Goal: Complete application form: Complete application form

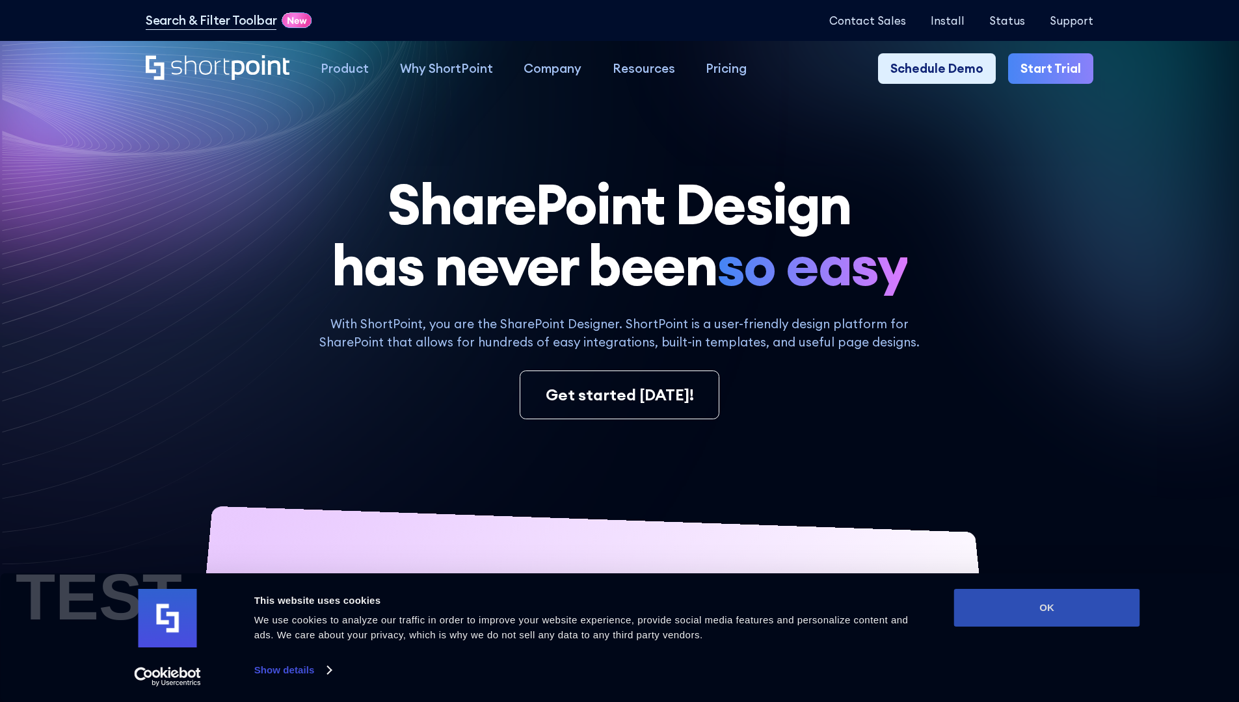
click at [1046, 608] on button "OK" at bounding box center [1047, 608] width 186 height 38
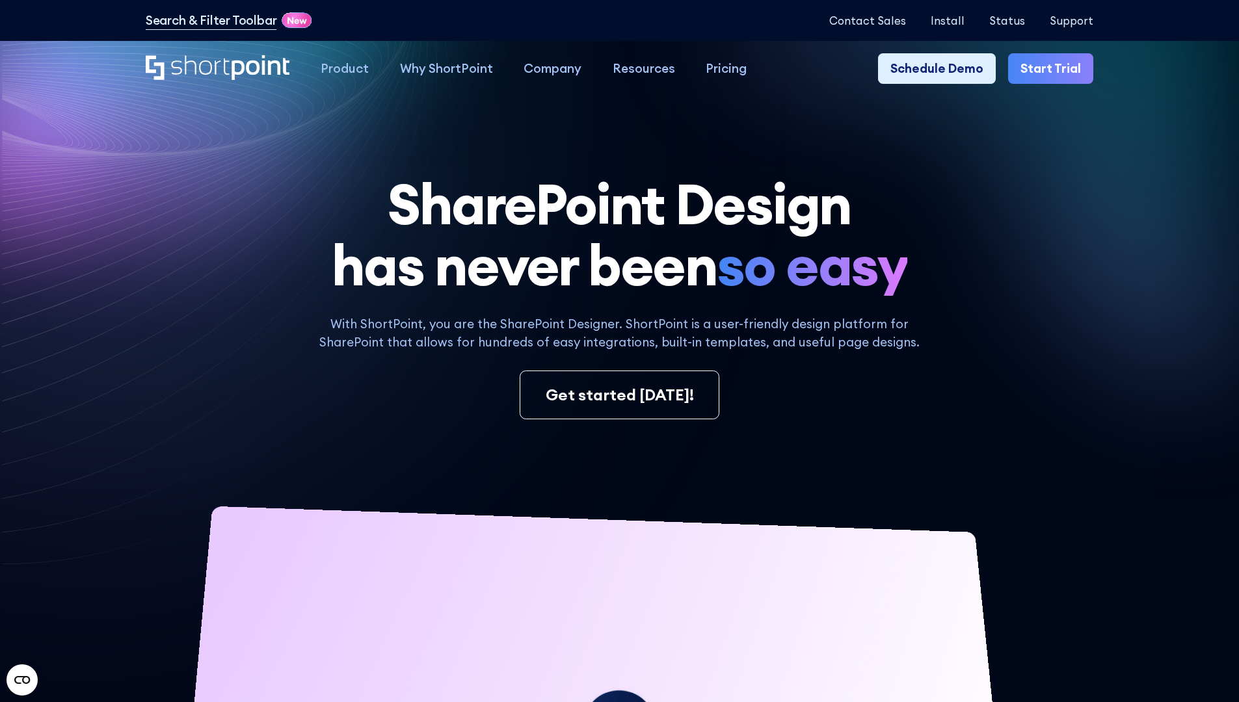
click at [1055, 69] on link "Start Trial" at bounding box center [1050, 68] width 85 height 31
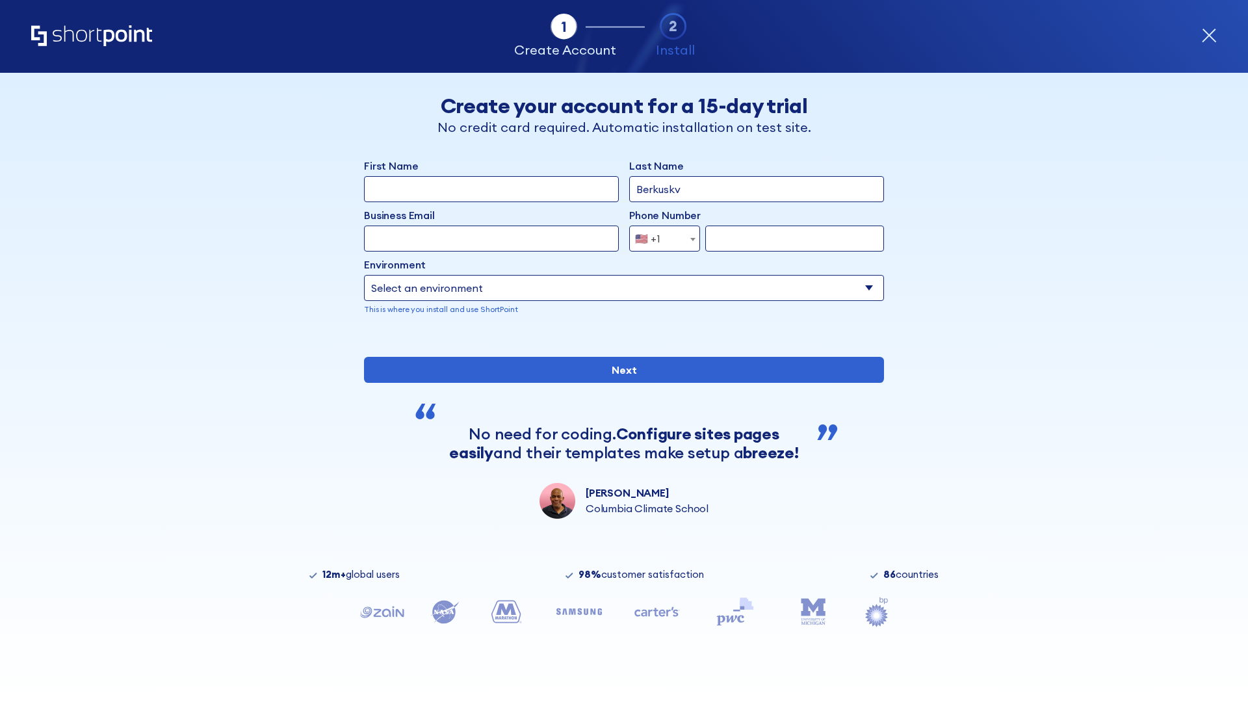
type input "Berkuskv"
type input "test@shortpoint.com"
type input "2125556789"
select select "Microsoft 365"
type input "2125556789"
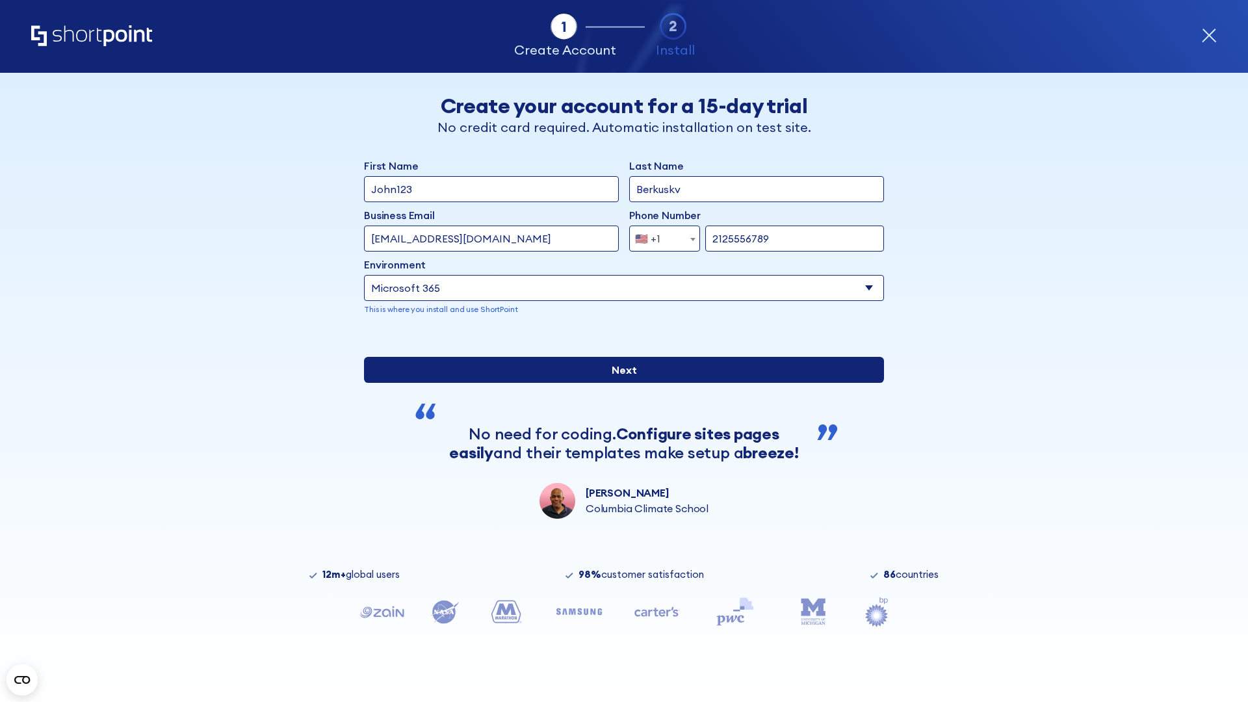
scroll to position [3, 0]
click at [619, 383] on input "Next" at bounding box center [624, 370] width 520 height 26
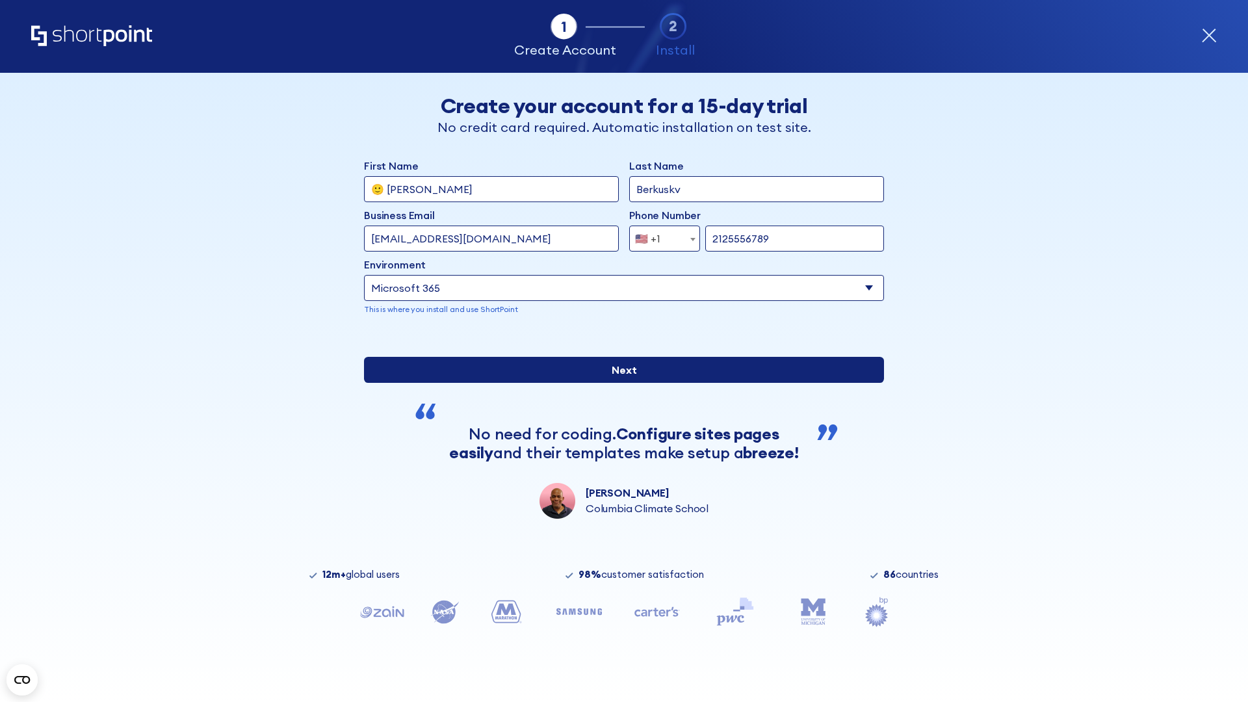
click at [619, 383] on input "Next" at bounding box center [624, 370] width 520 height 26
type input "Archebald"
click at [619, 383] on input "Next" at bounding box center [624, 370] width 520 height 26
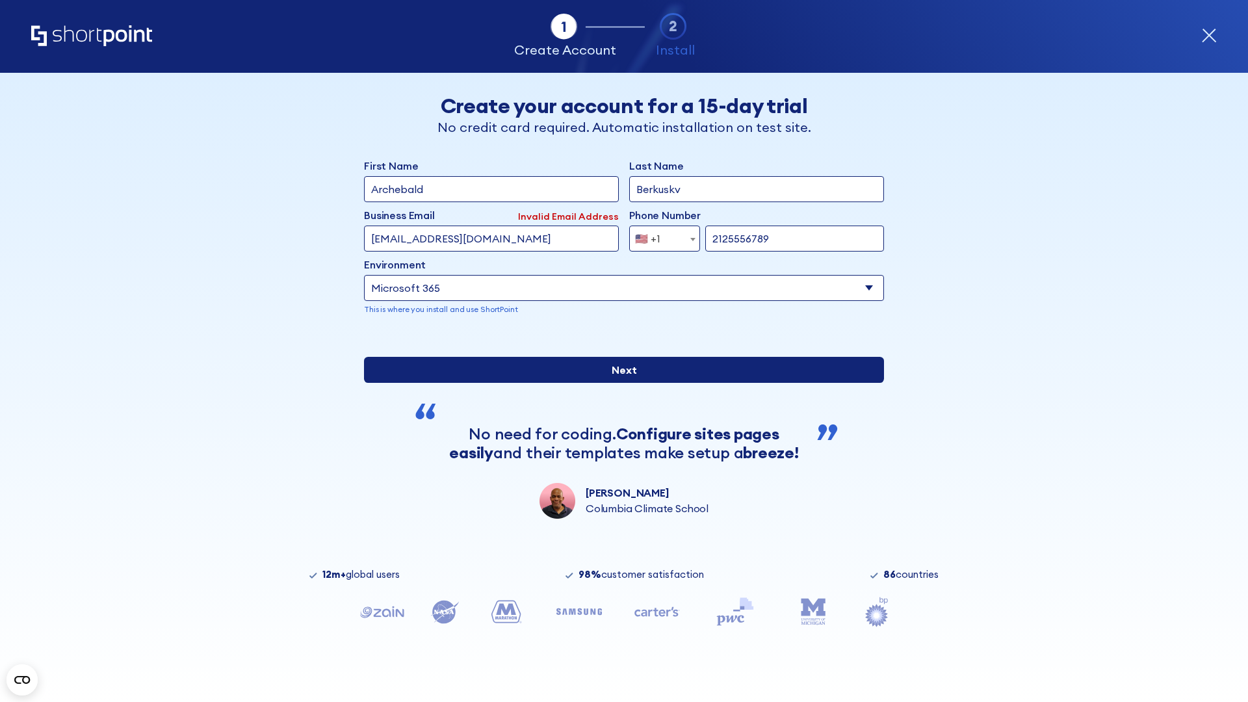
click at [619, 383] on input "Next" at bounding box center [624, 370] width 520 height 26
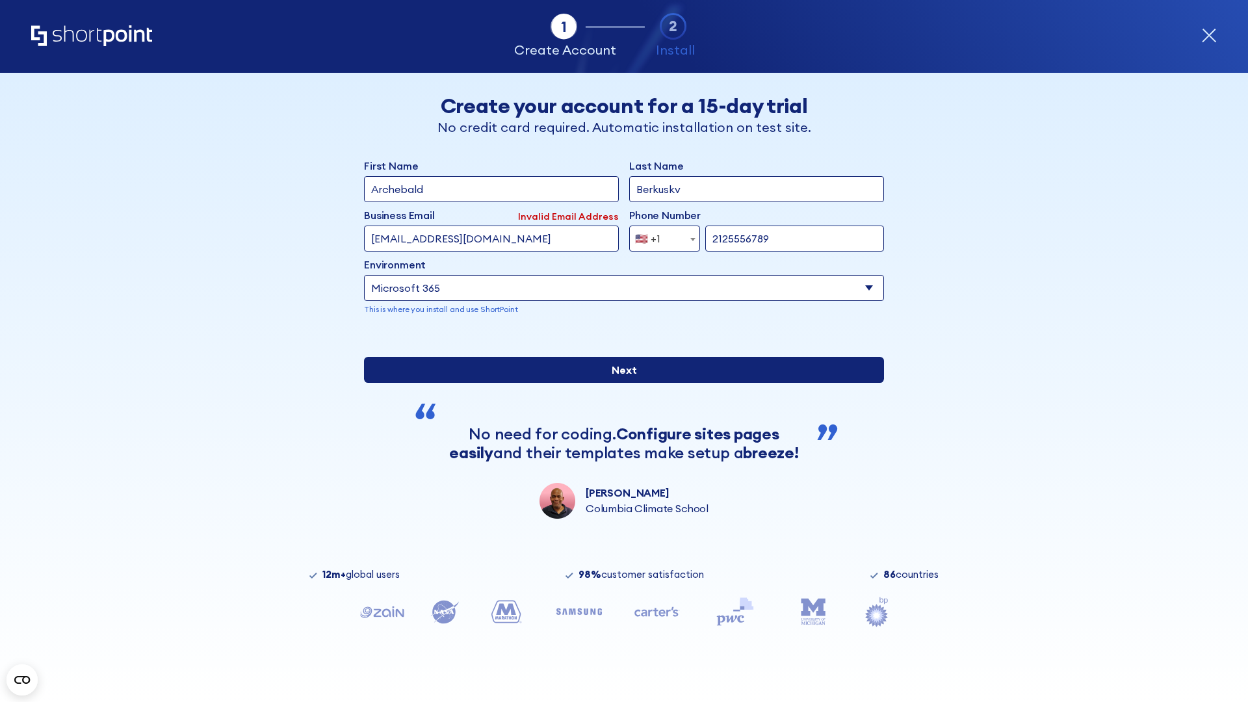
click at [619, 383] on input "Next" at bounding box center [624, 370] width 520 height 26
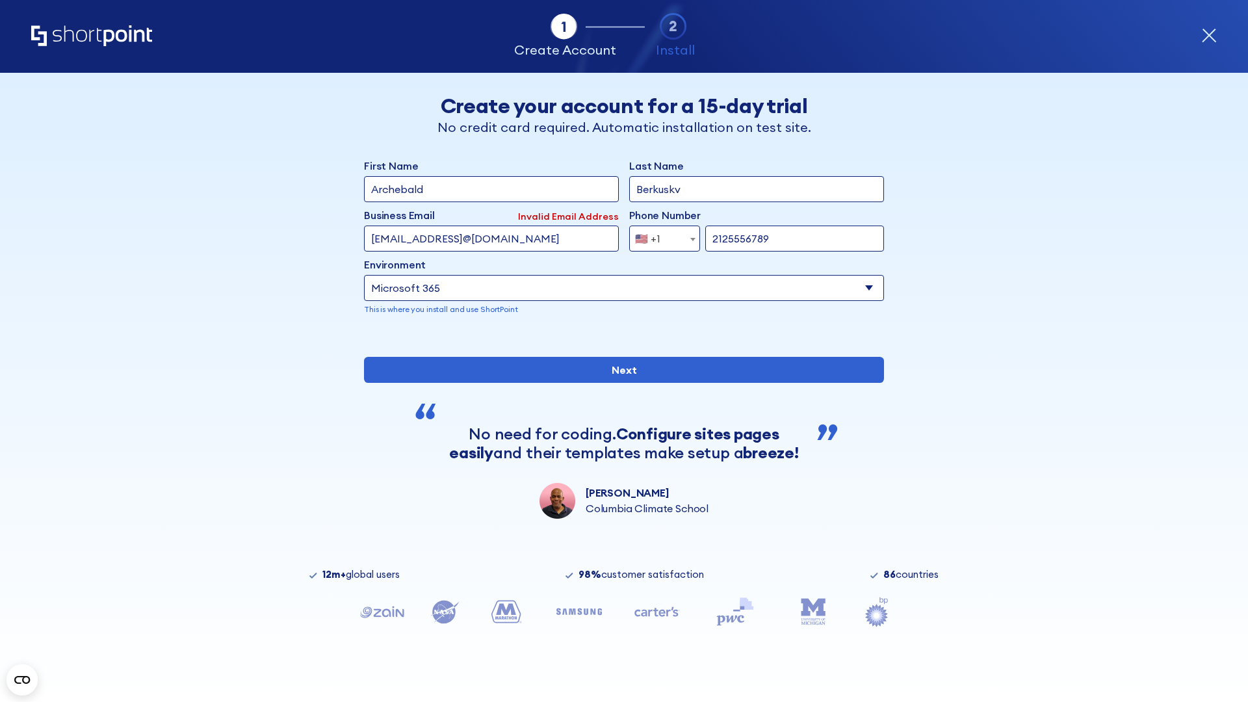
type input "testEmail@protonmail.comtest@shortpoint.com"
click at [660, 235] on span "🇺🇸 +1" at bounding box center [652, 239] width 44 height 26
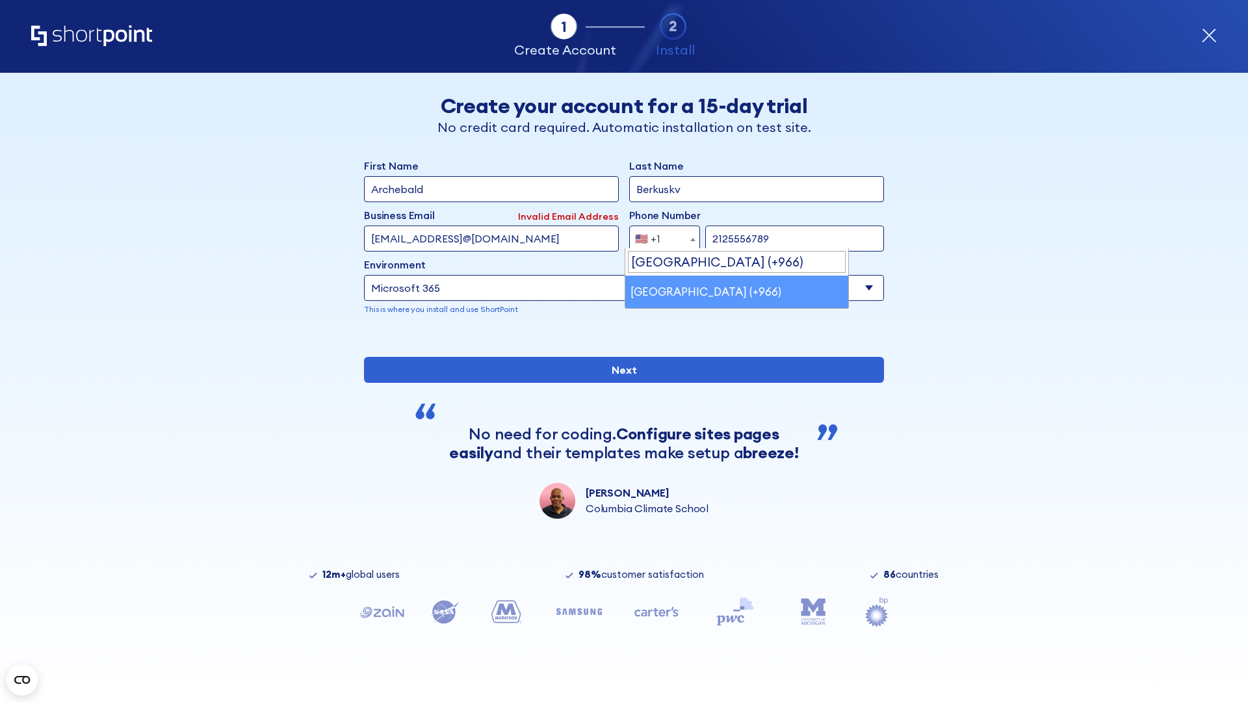
select select "+966"
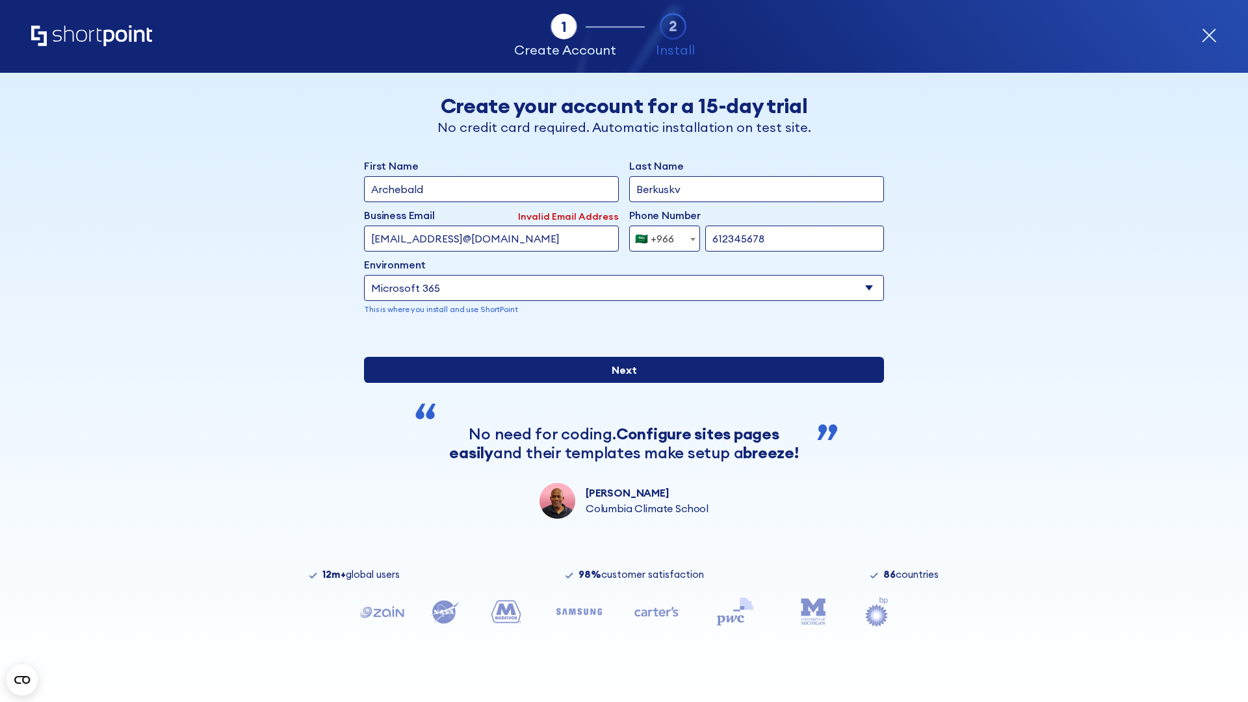
type input "612345678"
click at [619, 383] on input "Next" at bounding box center [624, 370] width 520 height 26
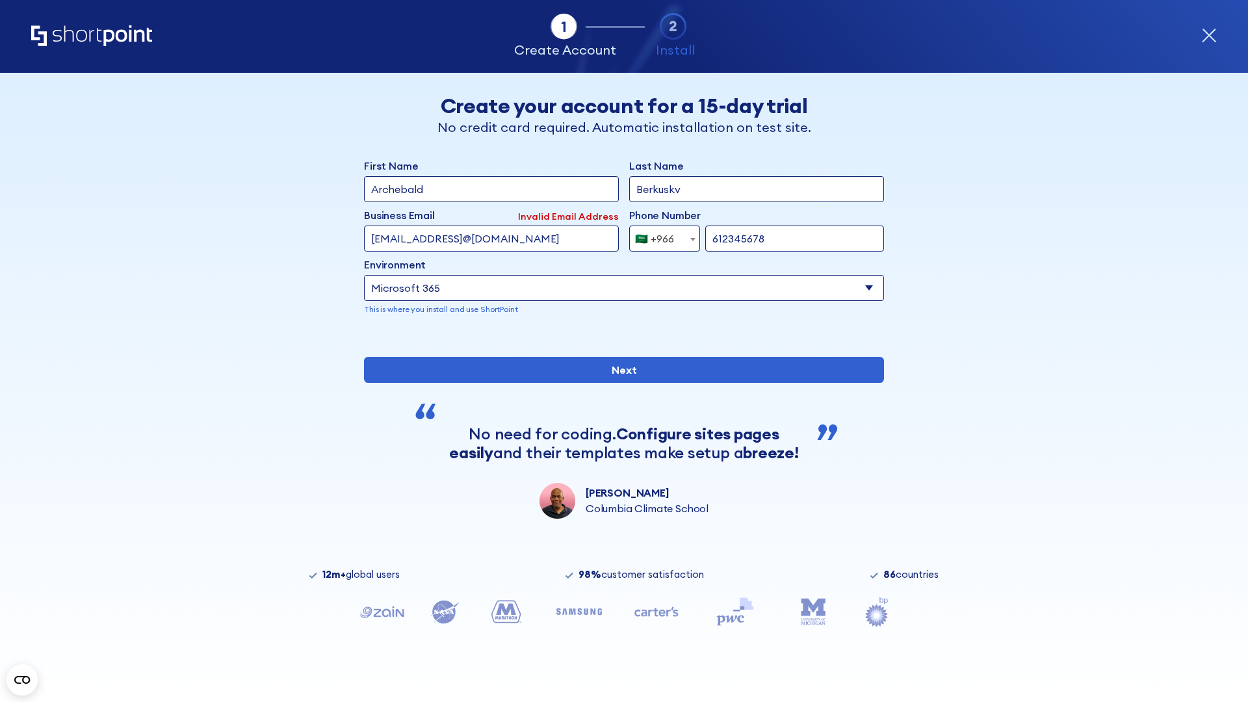
click at [660, 235] on div "🇸🇦 +966" at bounding box center [654, 239] width 39 height 26
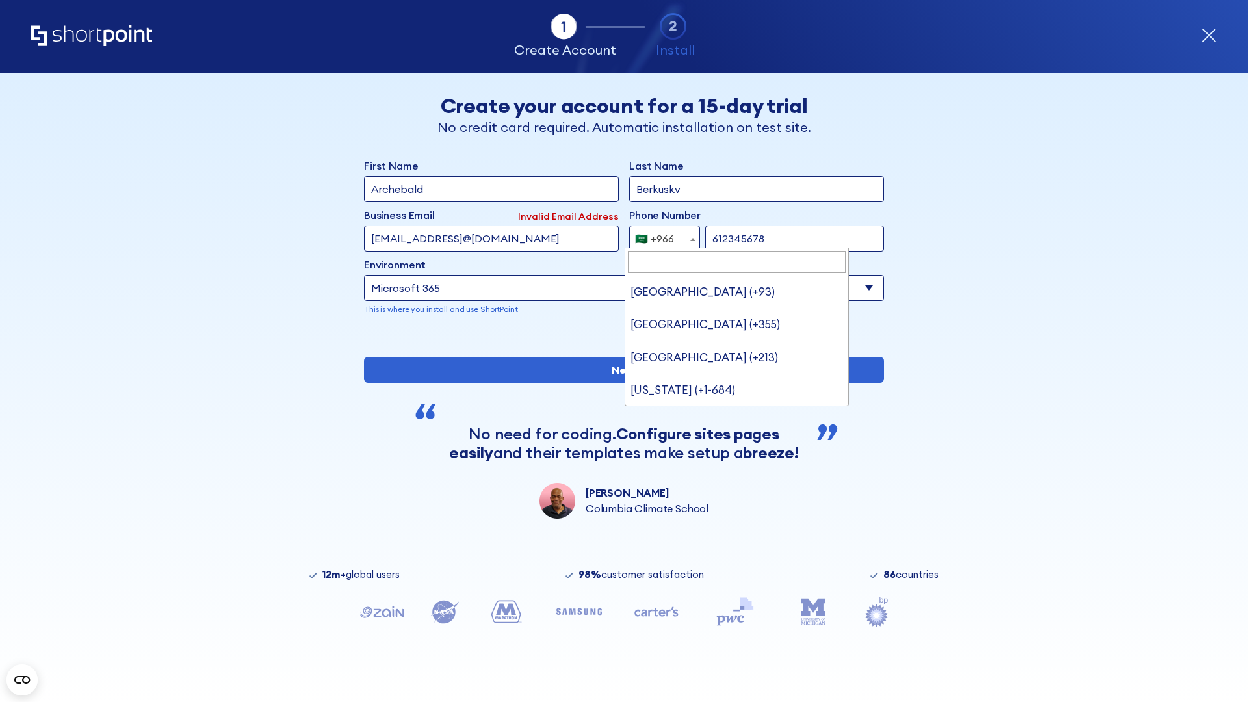
type input "[GEOGRAPHIC_DATA] (+971)"
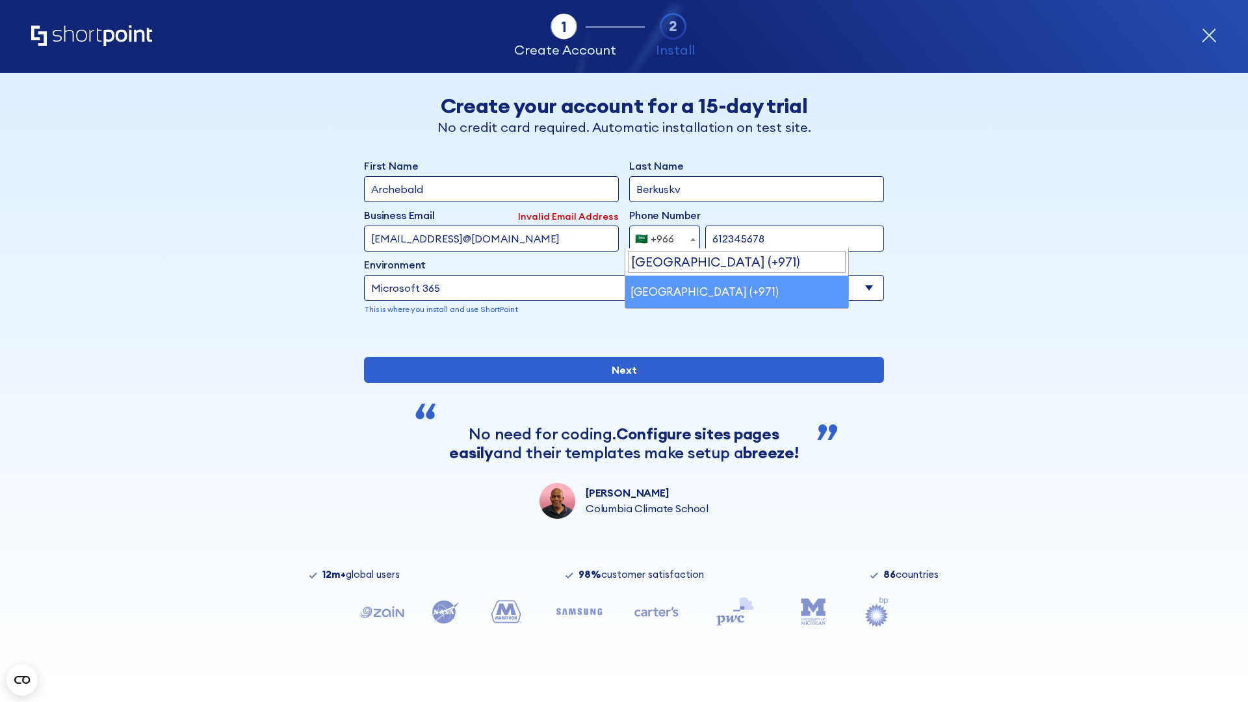
select select "+971"
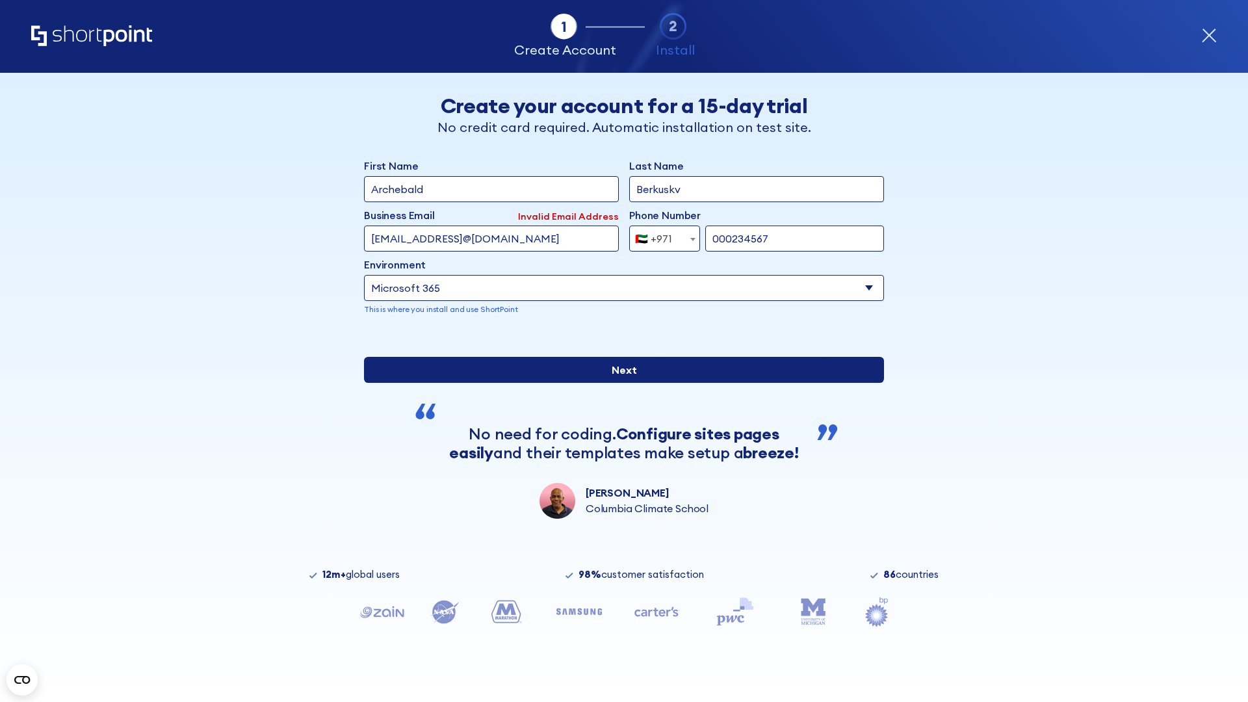
type input "000234567"
click at [619, 383] on input "Next" at bounding box center [624, 370] width 520 height 26
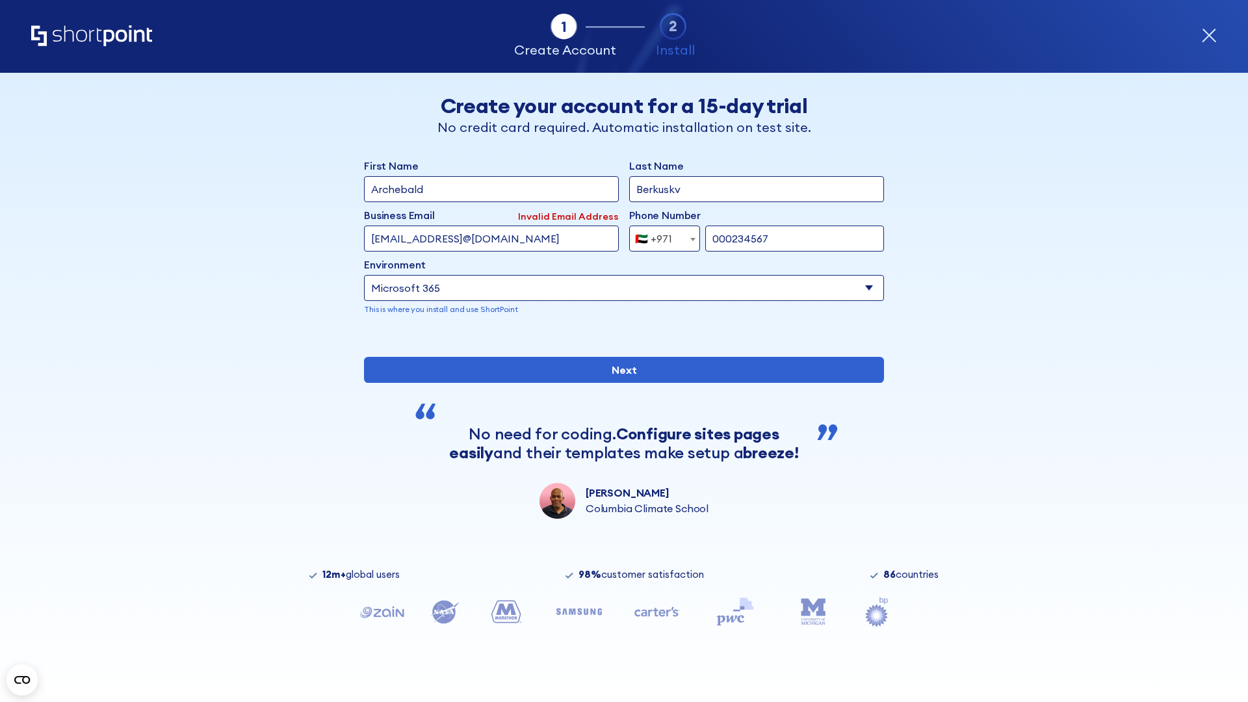
click at [660, 235] on div "🇦🇪 +971" at bounding box center [653, 239] width 37 height 26
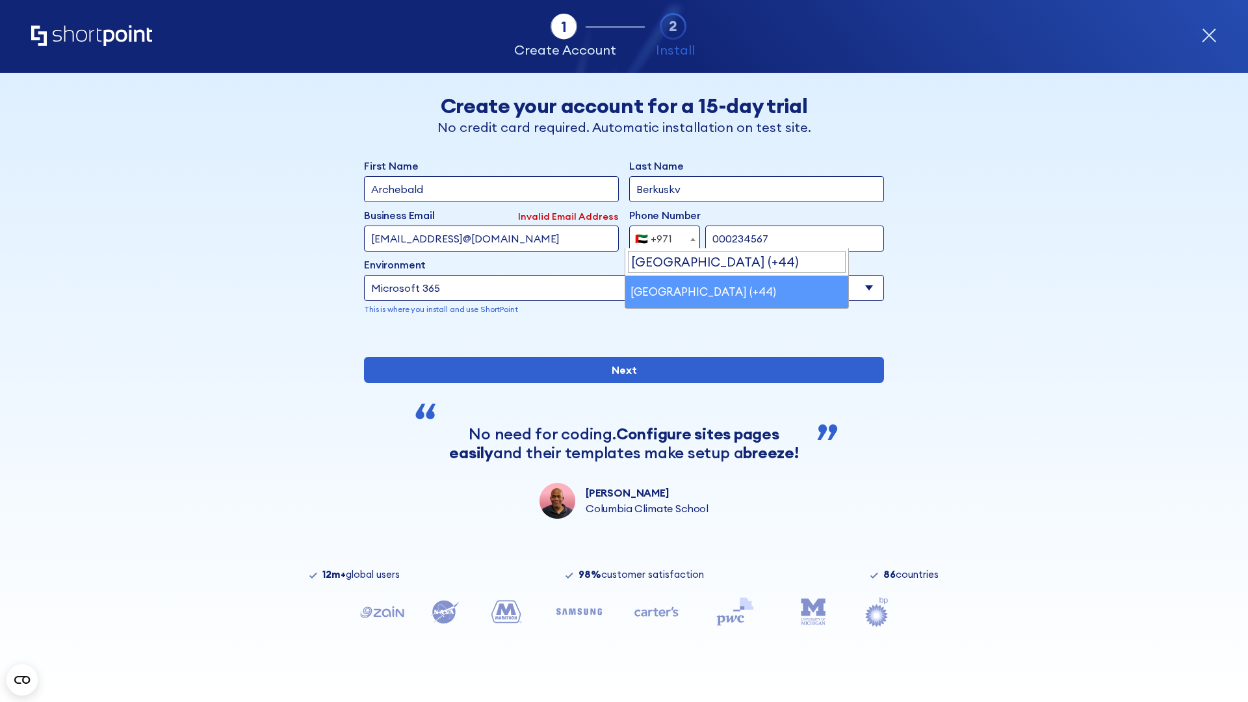
select select "+44"
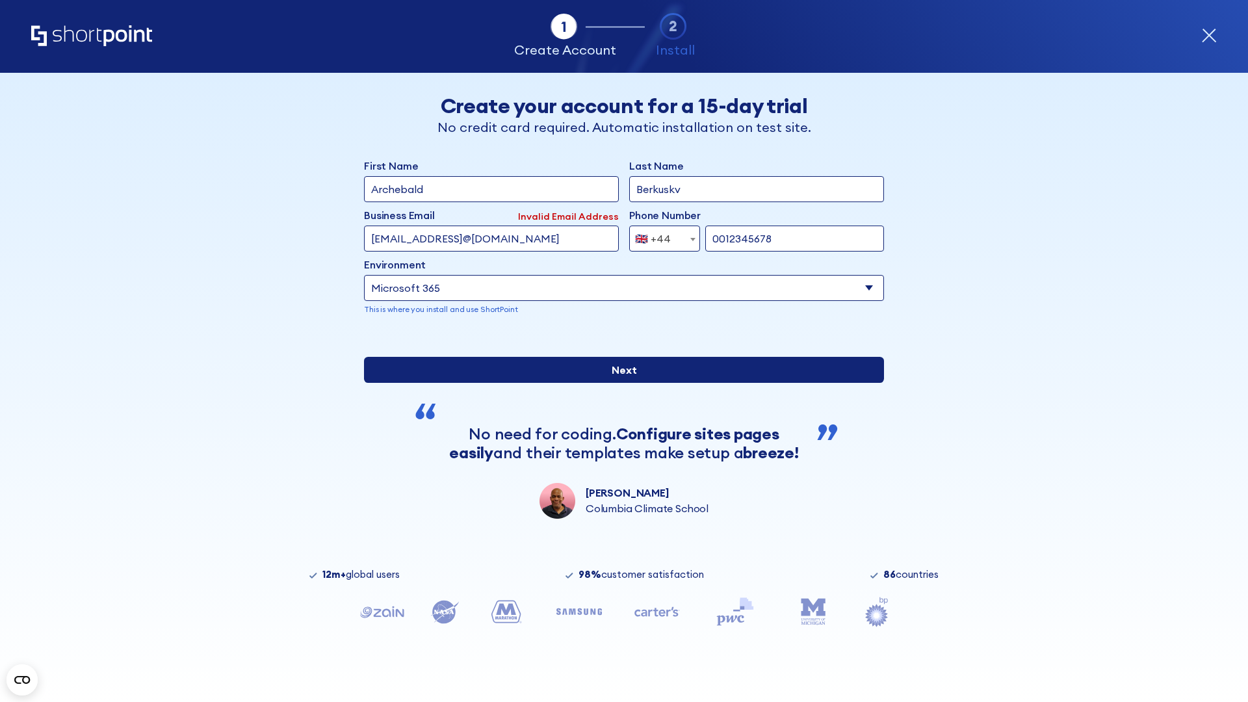
type input "0012345678"
click at [619, 383] on input "Next" at bounding box center [624, 370] width 520 height 26
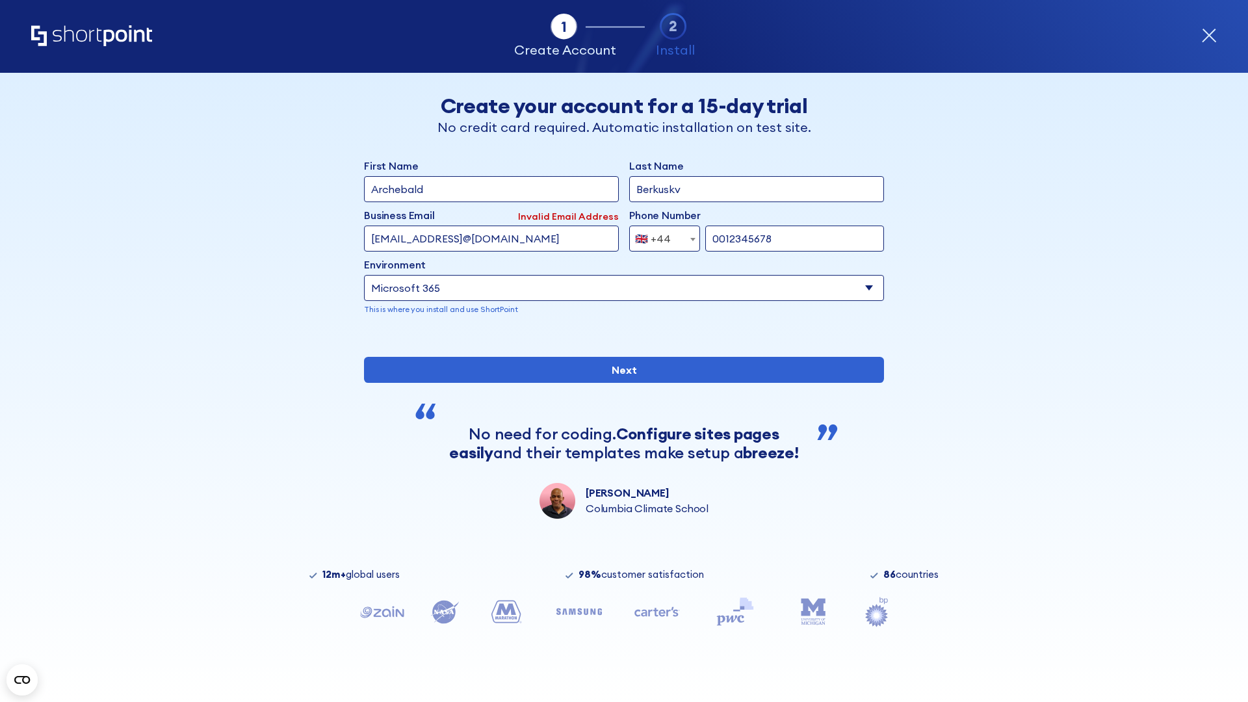
click at [660, 235] on div "🇬🇧 +44" at bounding box center [653, 239] width 36 height 26
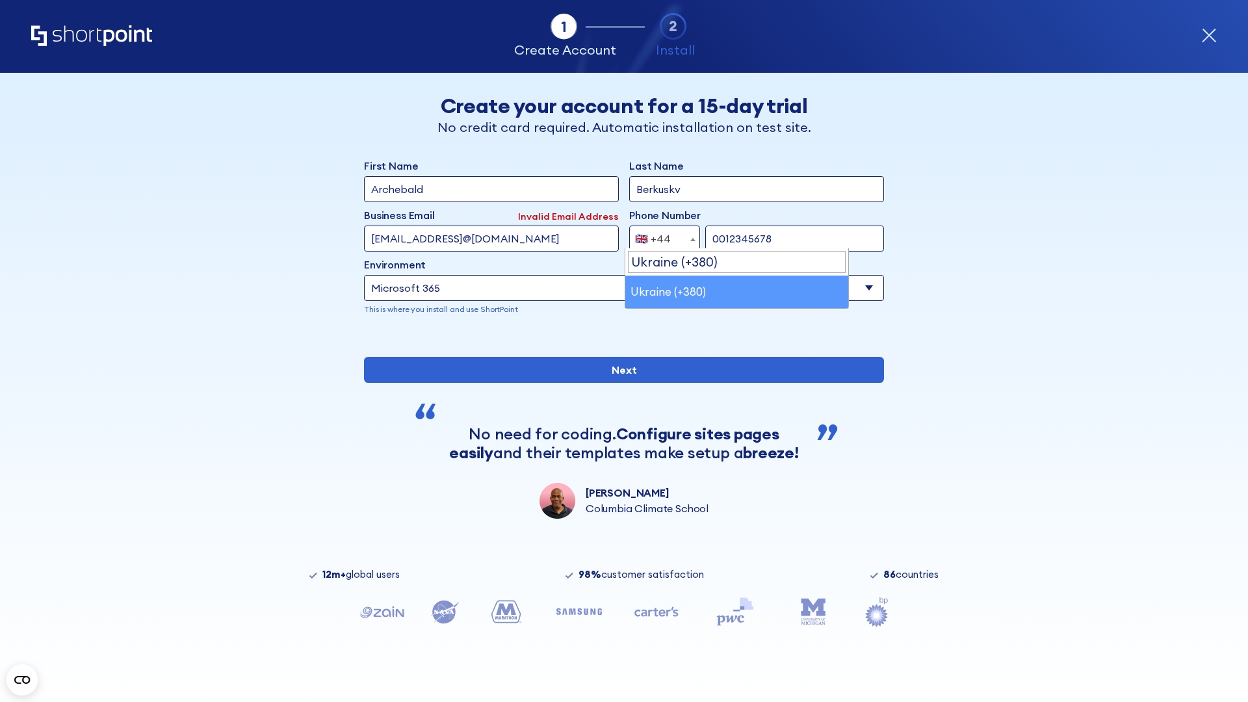
select select "+380"
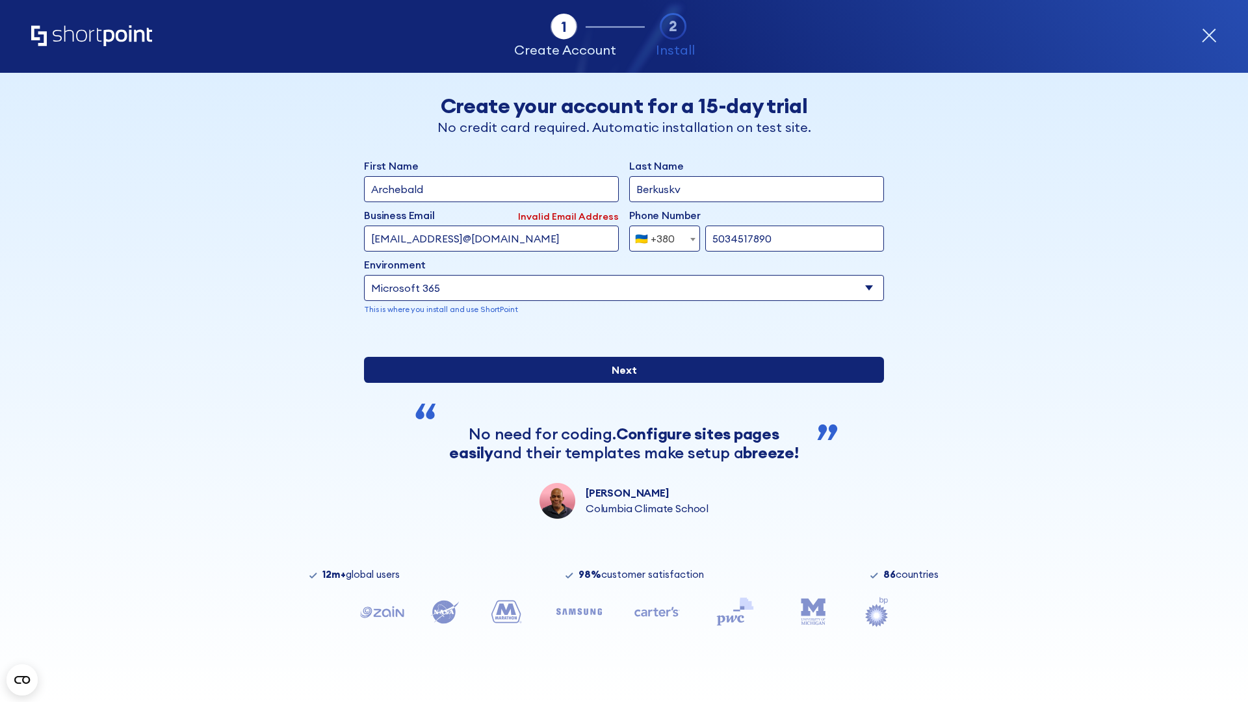
type input "5034517890"
click at [619, 383] on input "Next" at bounding box center [624, 370] width 520 height 26
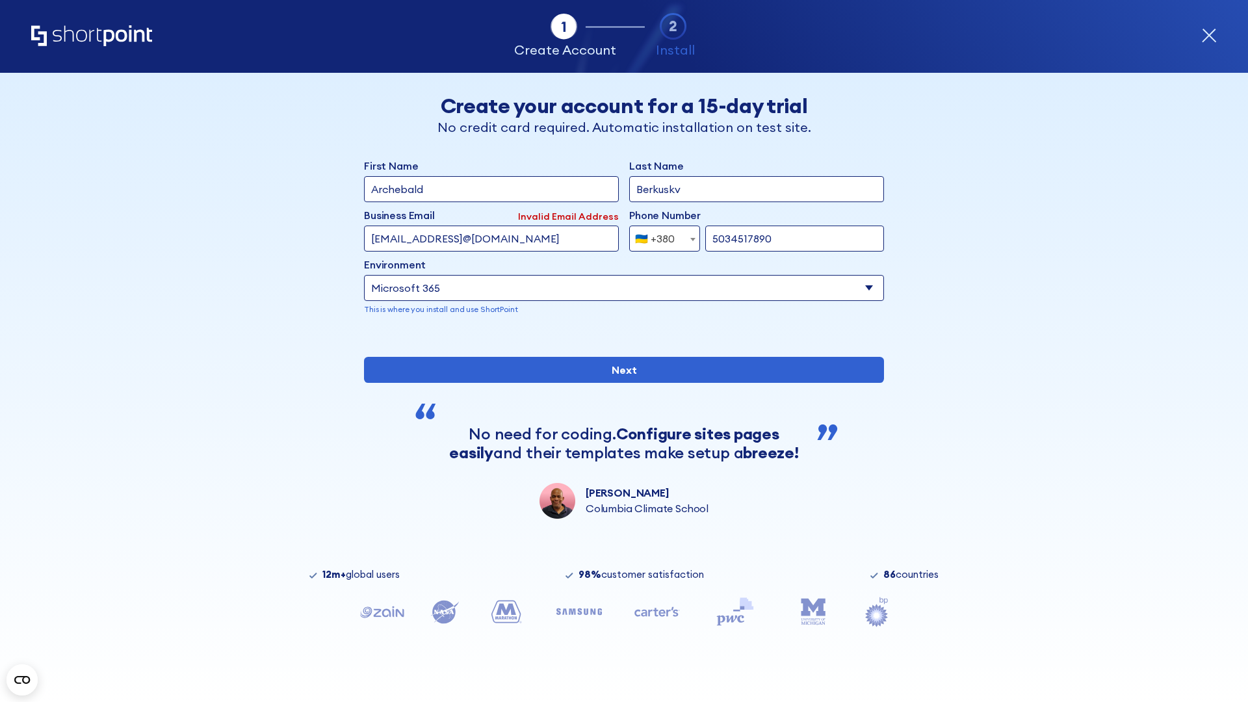
click at [660, 235] on div "🇺🇦 +380" at bounding box center [655, 239] width 40 height 26
select select "+1"
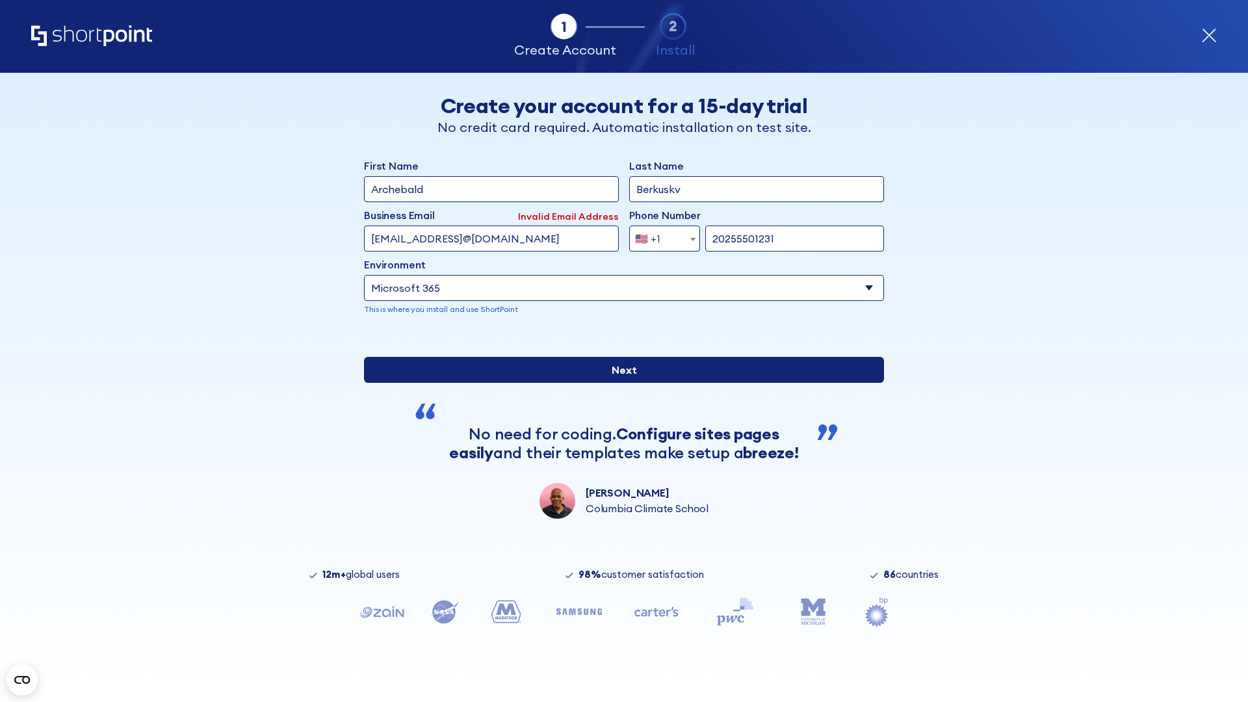
type input "20255501231"
click at [619, 383] on input "Next" at bounding box center [624, 370] width 520 height 26
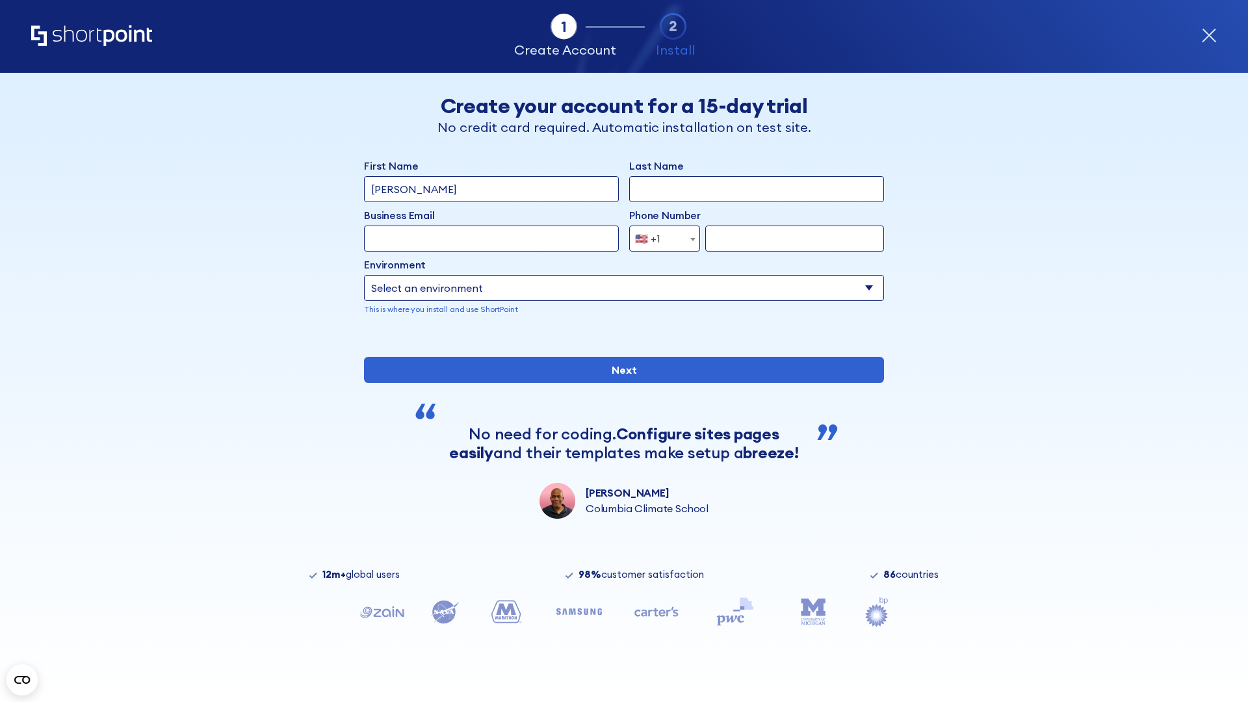
type input "Mary-Jane"
type input "Berkuskv"
type input "john@company.com"
click at [660, 239] on span "🇺🇸 +1" at bounding box center [652, 239] width 44 height 26
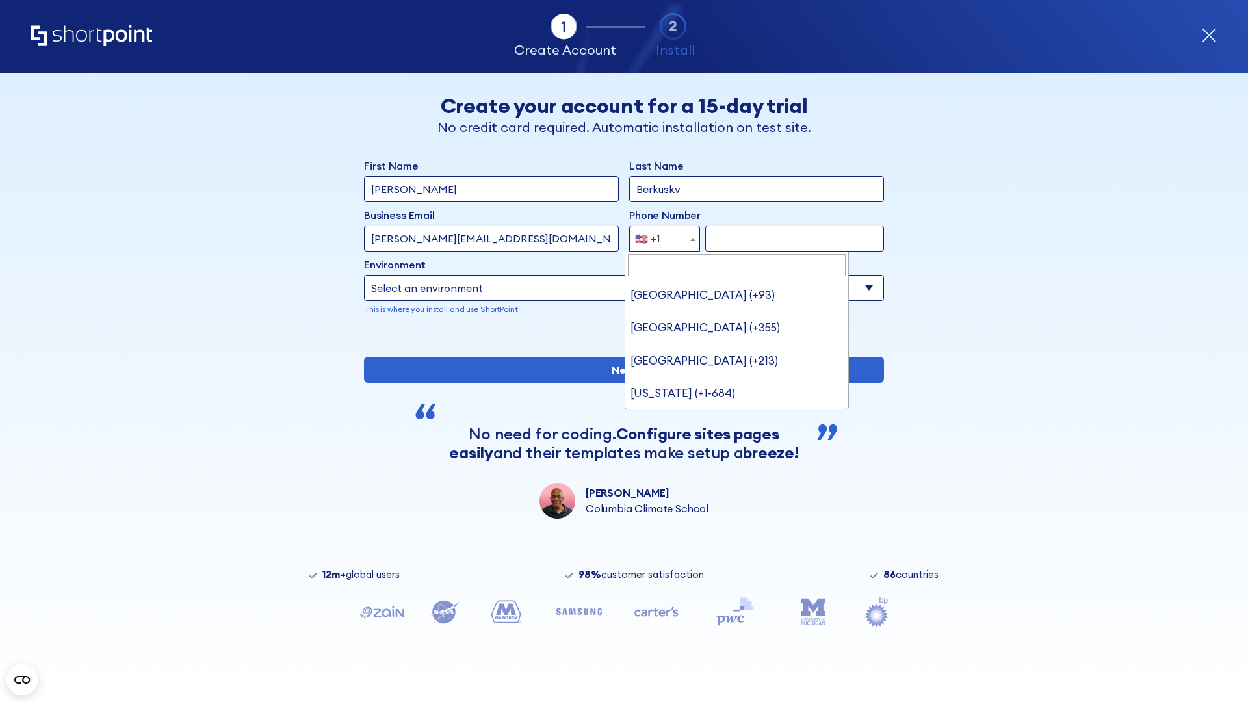
type input "Saudi Arabia (+966)"
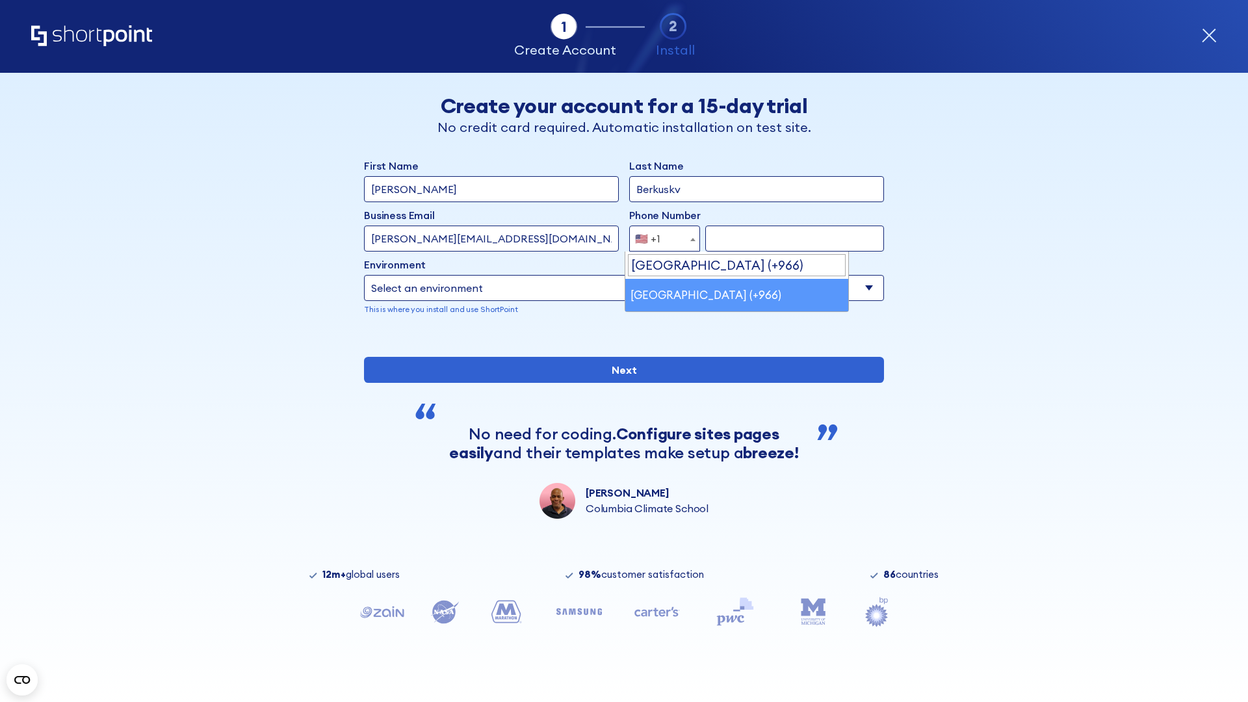
select select "+966"
type input "512345678"
select select "Microsoft 365"
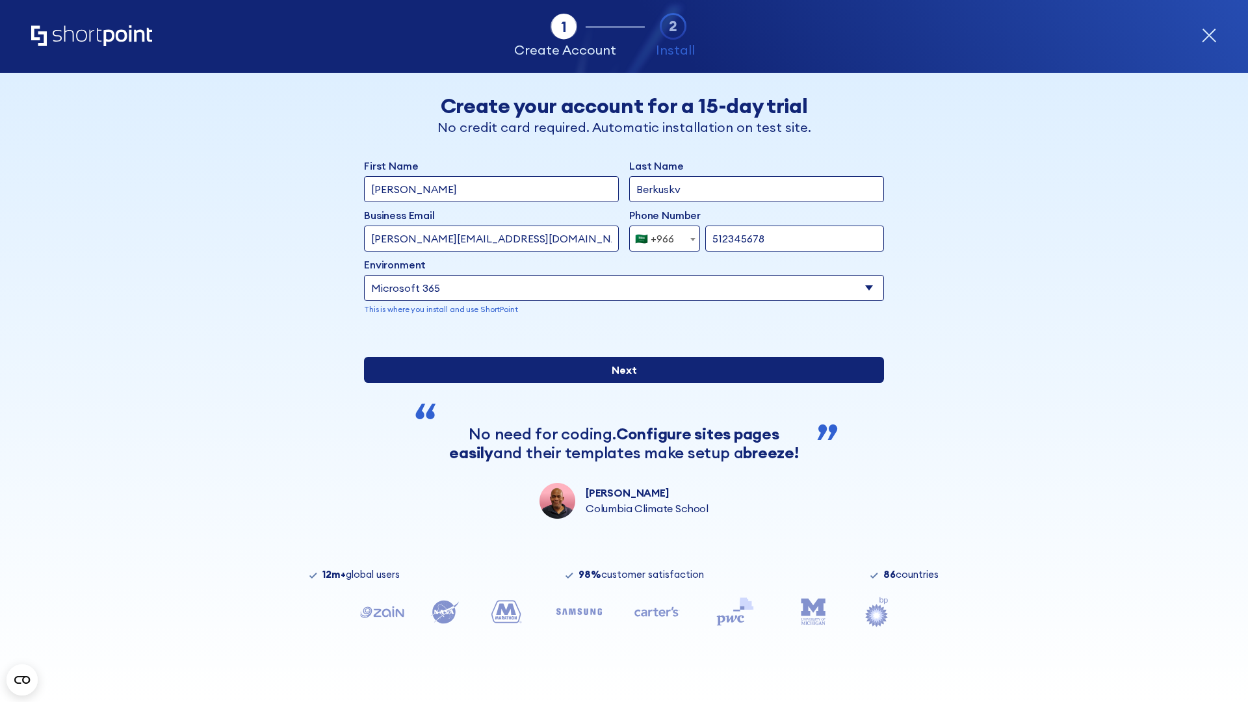
type input "512345678"
click at [619, 383] on input "Next" at bounding box center [624, 370] width 520 height 26
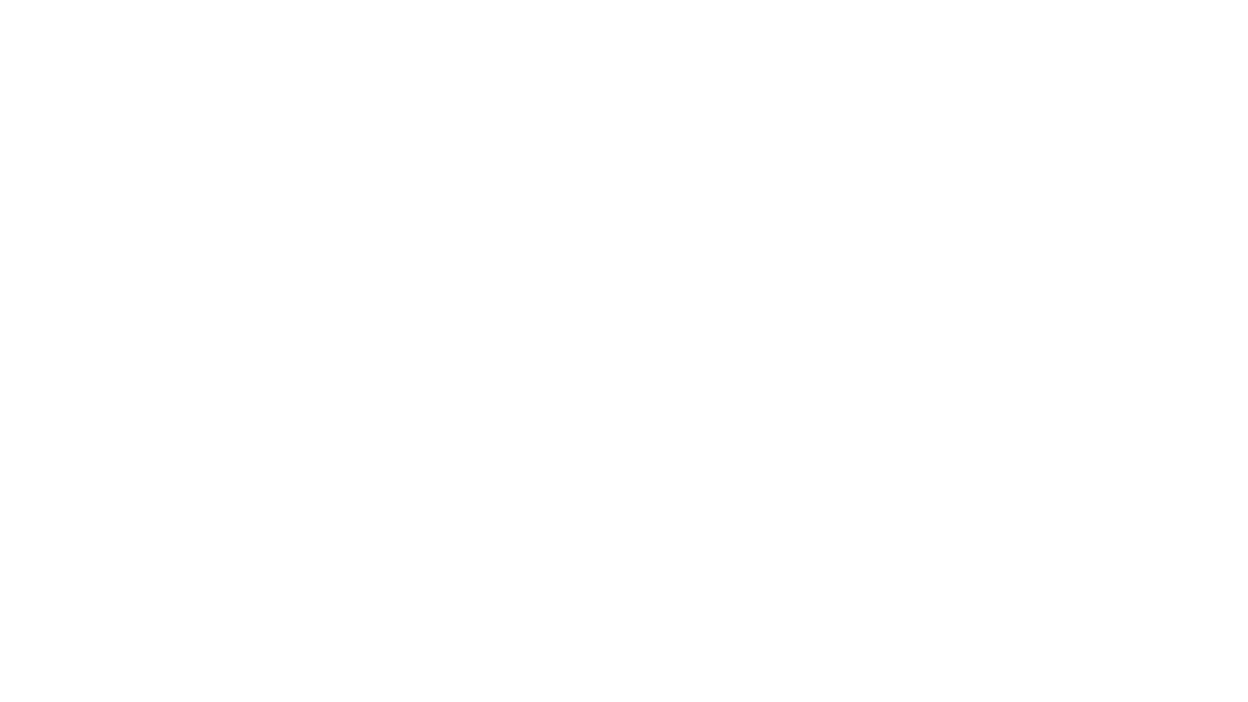
select select "+966"
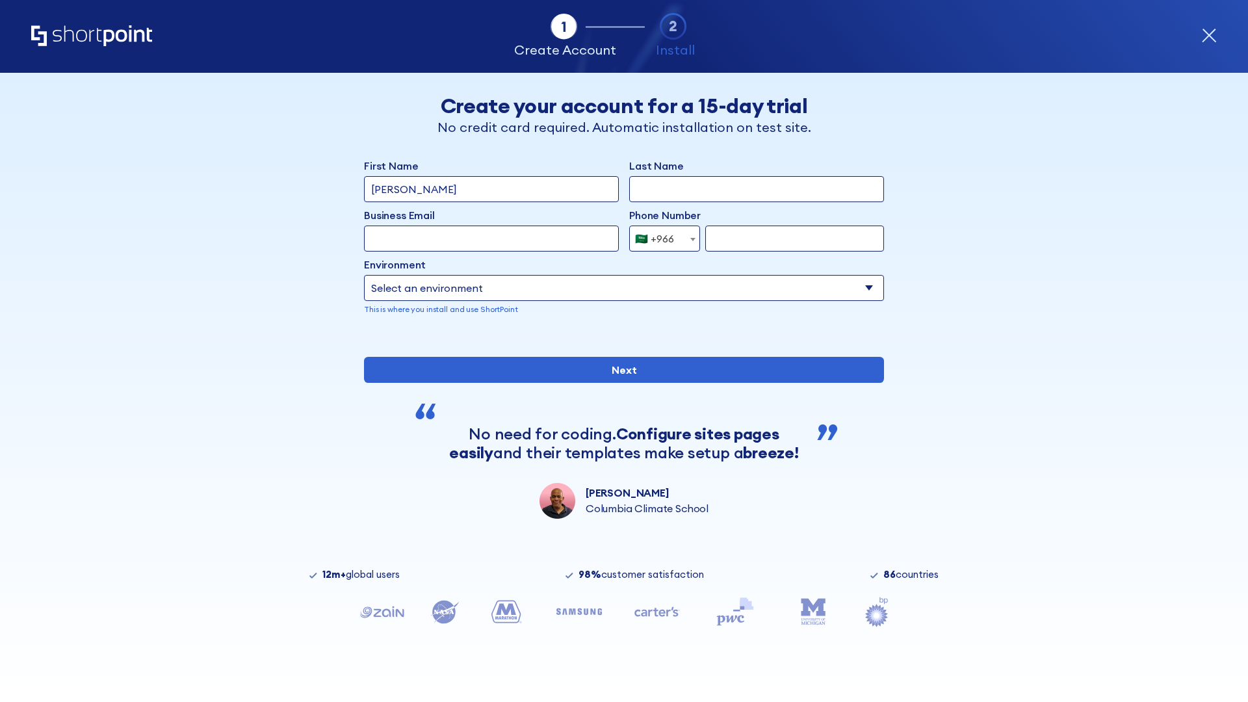
type input "D'Souza"
type input "Berkuskv"
type input "hr@mybusiness.org"
click at [660, 235] on div "🇸🇦 +966" at bounding box center [654, 239] width 39 height 26
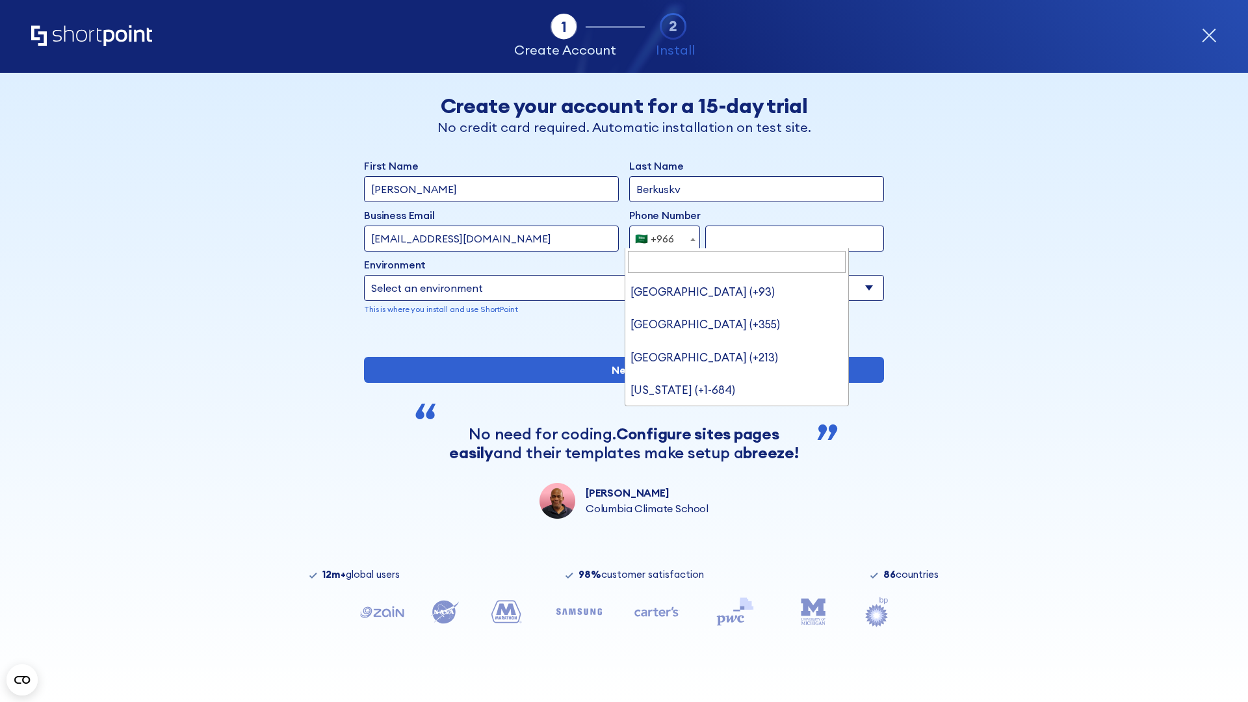
type input "United Arab Emirates (+971)"
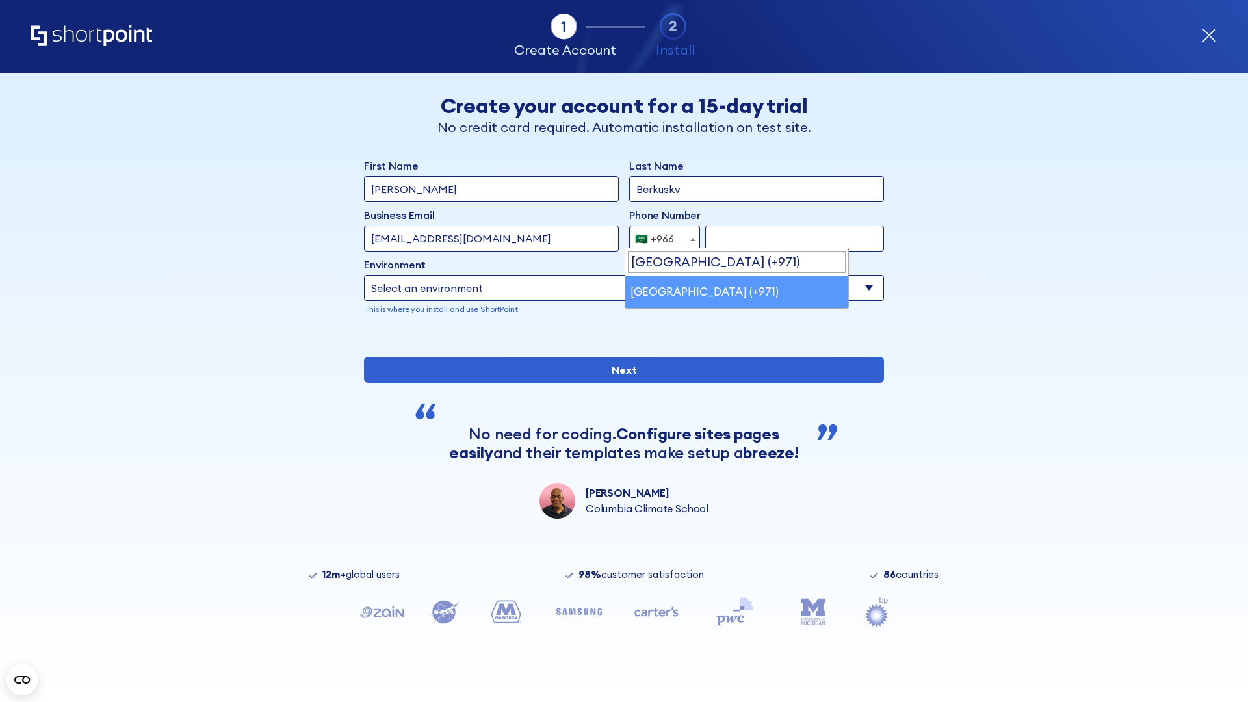
select select "+971"
type input "501234567"
select select "Microsoft 365"
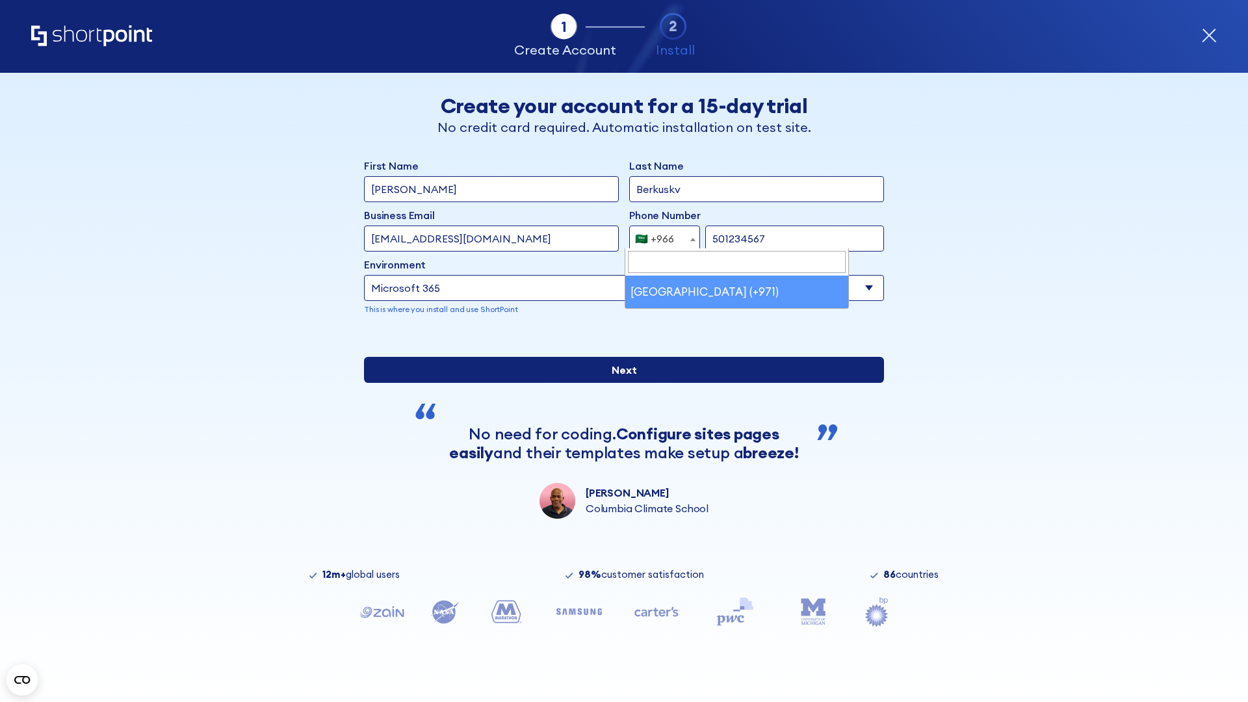
type input "501234567"
click at [619, 383] on input "Next" at bounding box center [624, 370] width 520 height 26
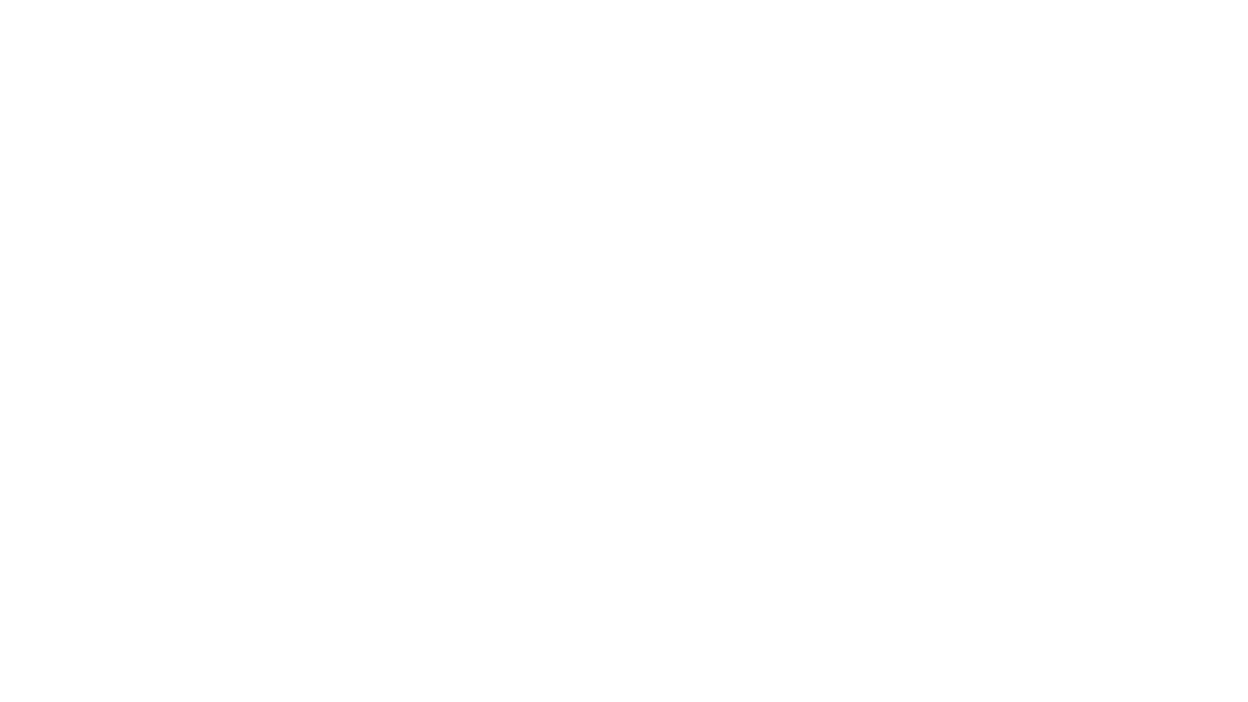
select select "+971"
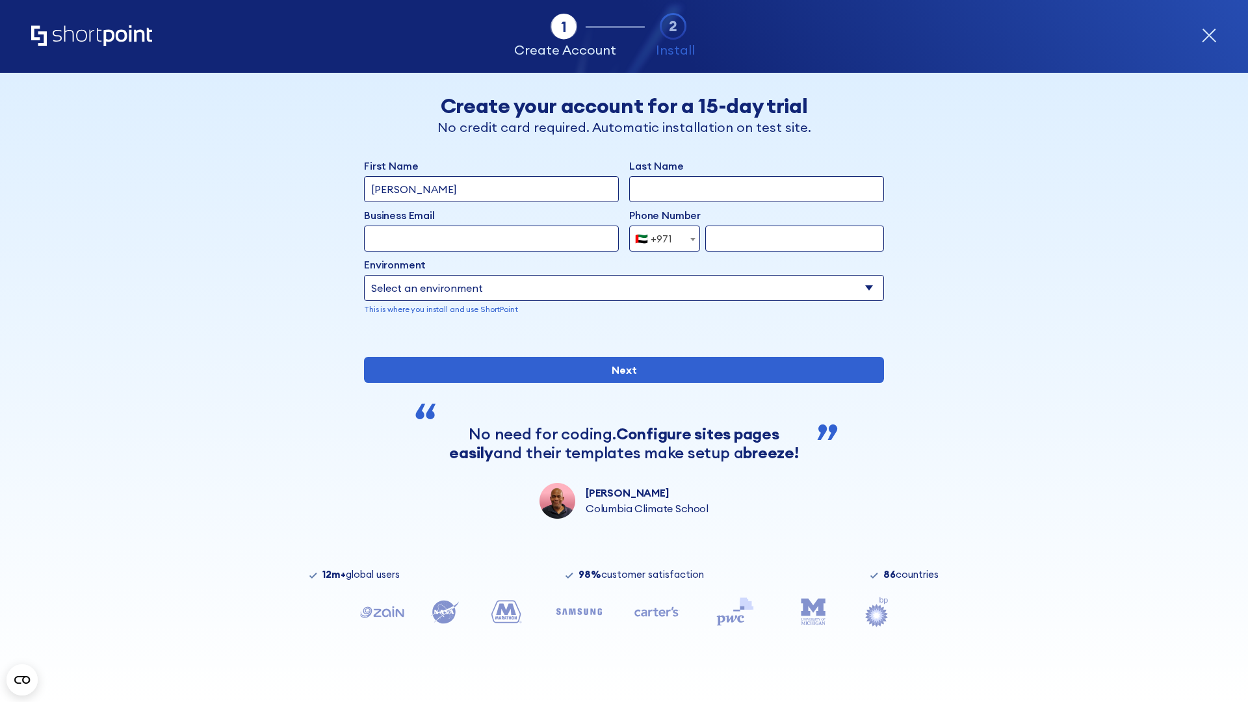
type input "Van der Meer"
type input "Berkuskv"
type input "support@university.edu"
click at [660, 239] on div "🇦🇪 +971" at bounding box center [653, 239] width 37 height 26
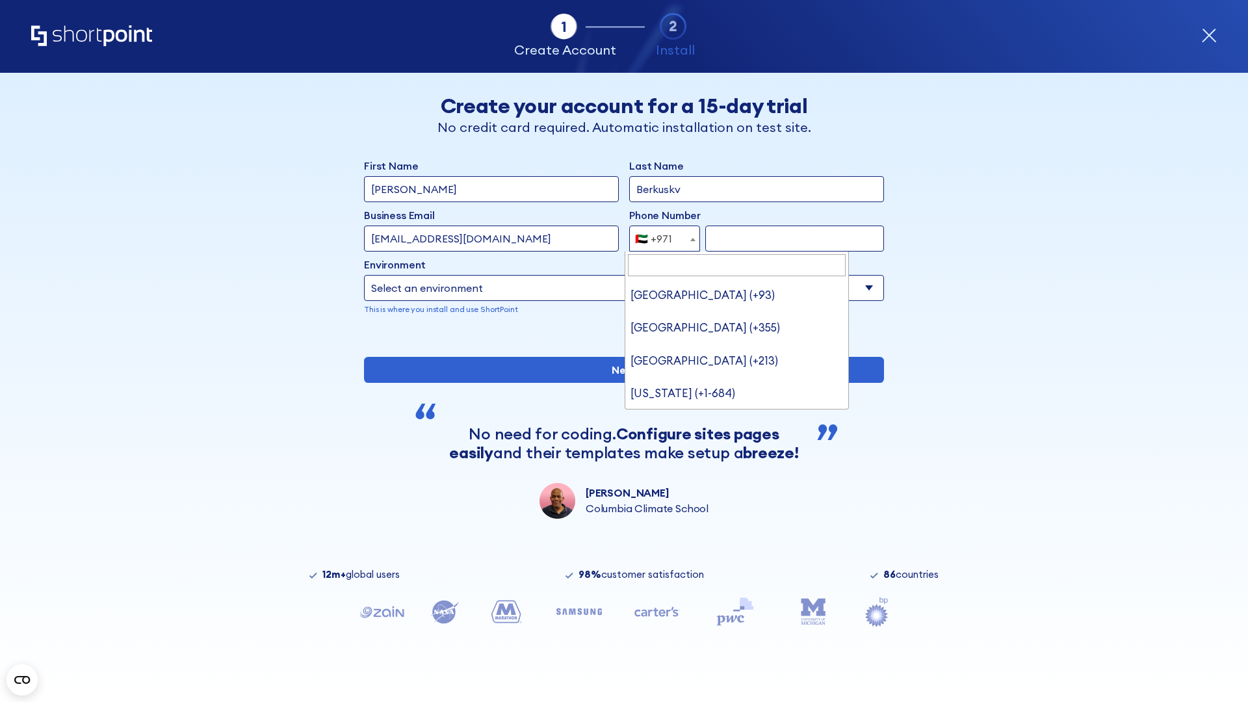
type input "[GEOGRAPHIC_DATA] (+44)"
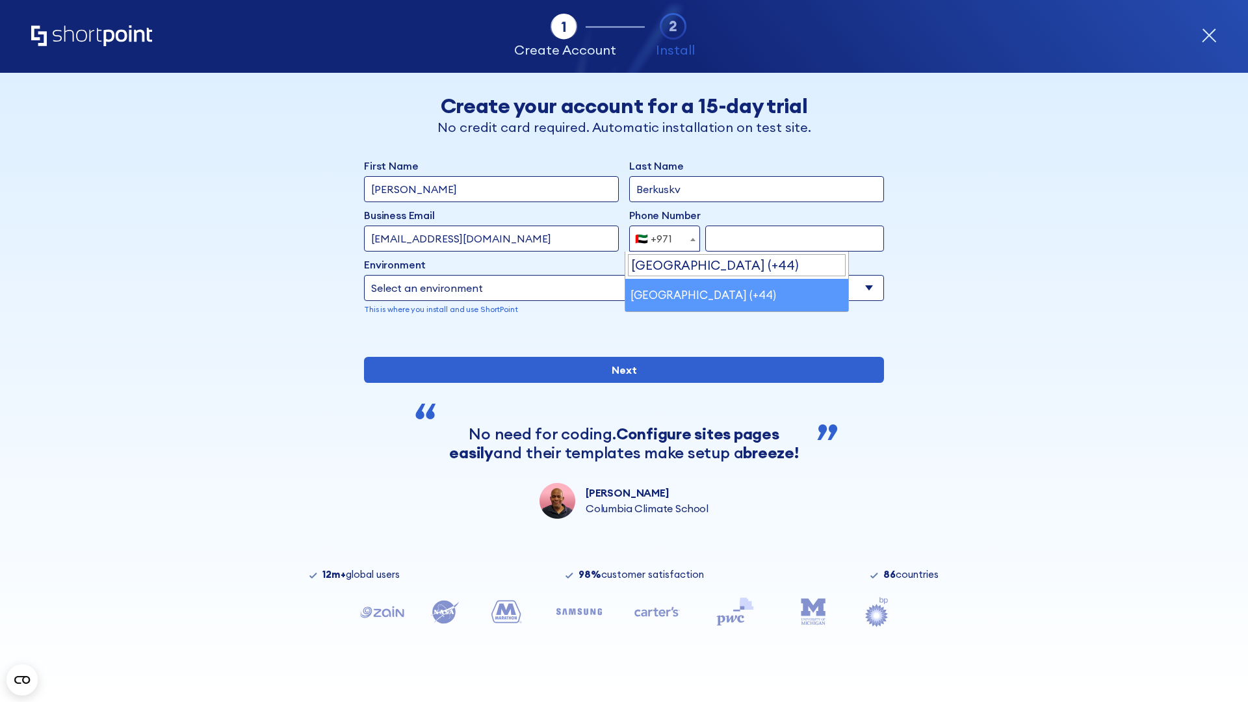
select select "+44"
type input "7912345678"
select select "Microsoft 365"
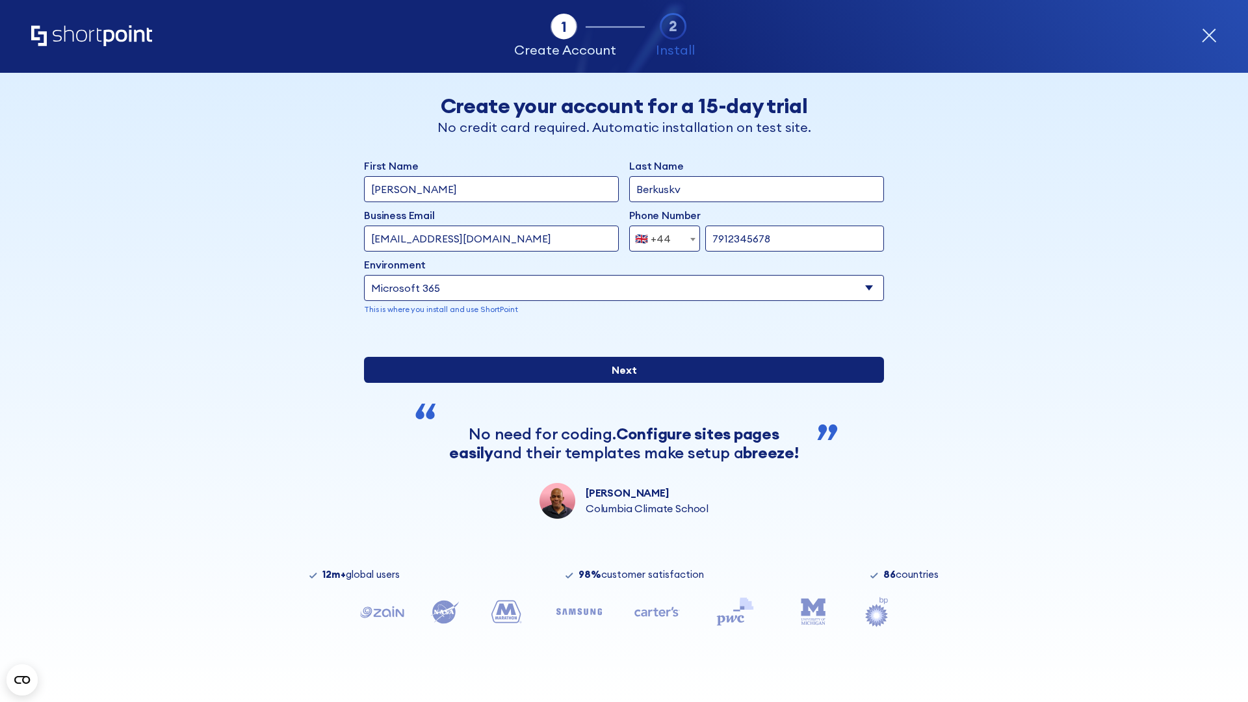
type input "7912345678"
click at [619, 383] on input "Next" at bounding box center [624, 370] width 520 height 26
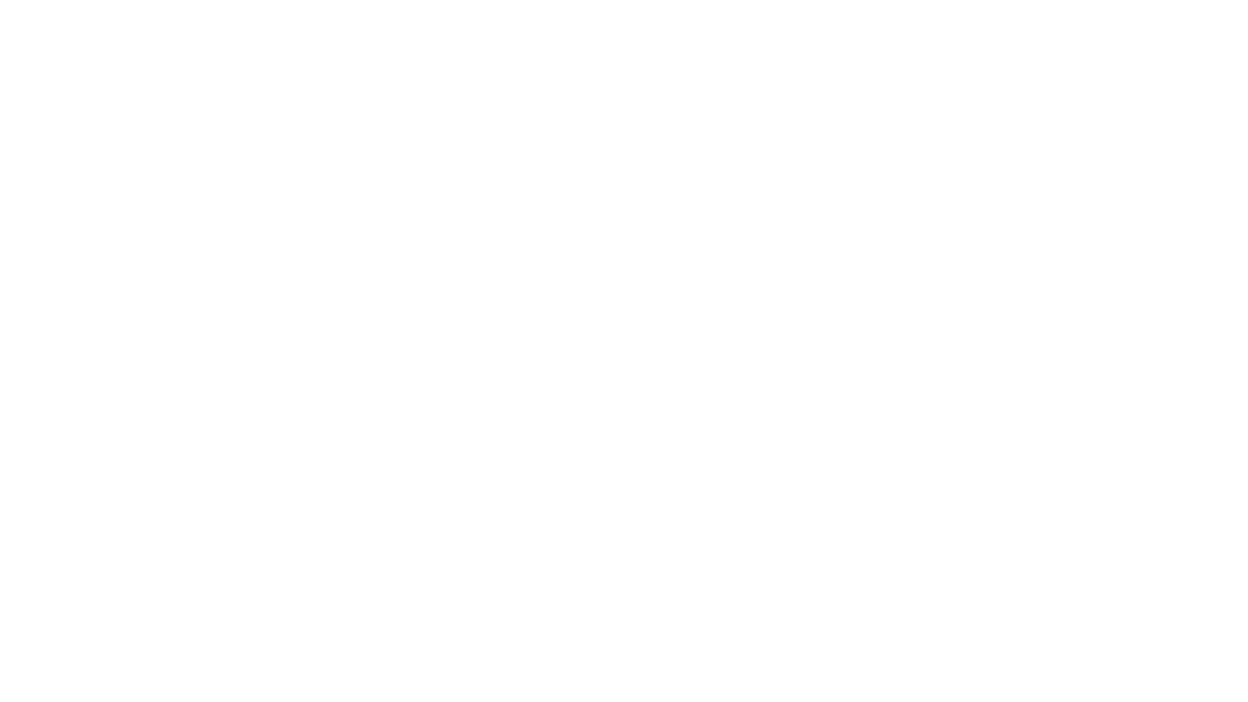
select select "+44"
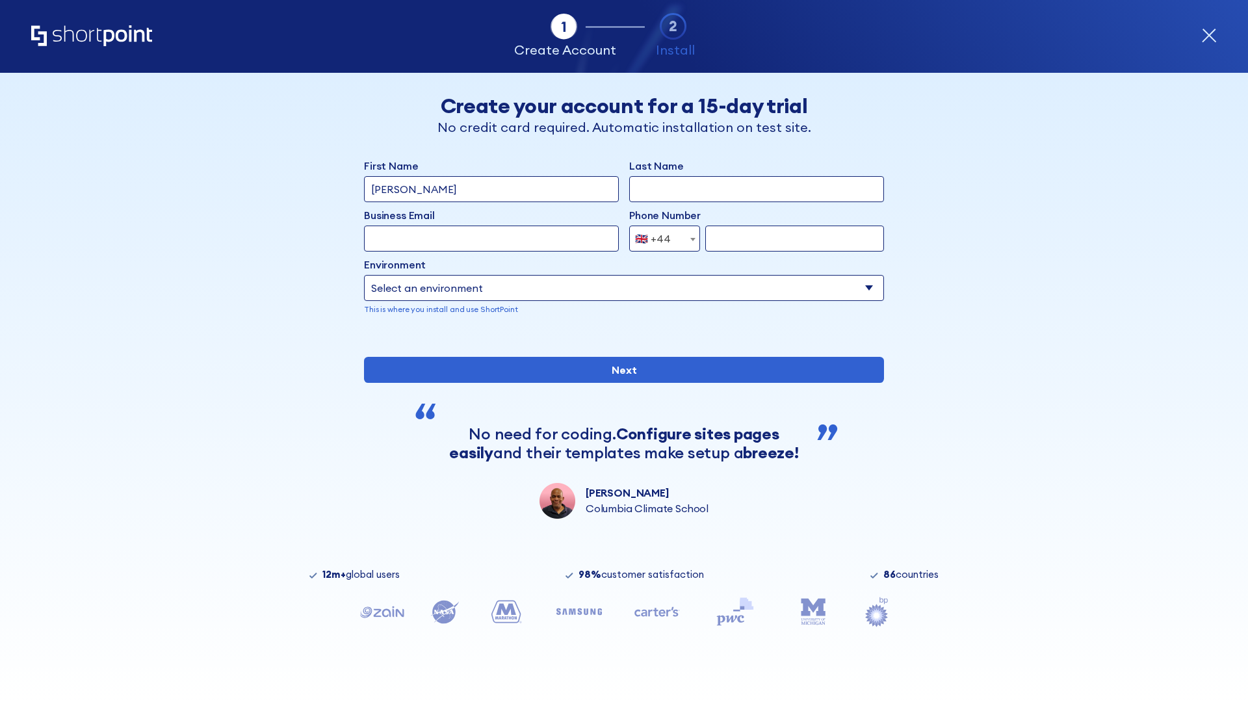
type input "[PERSON_NAME]"
type input "Berkuskv"
type input "[EMAIL_ADDRESS][DOMAIN_NAME]"
click at [660, 235] on div "🇬🇧 +44" at bounding box center [653, 239] width 36 height 26
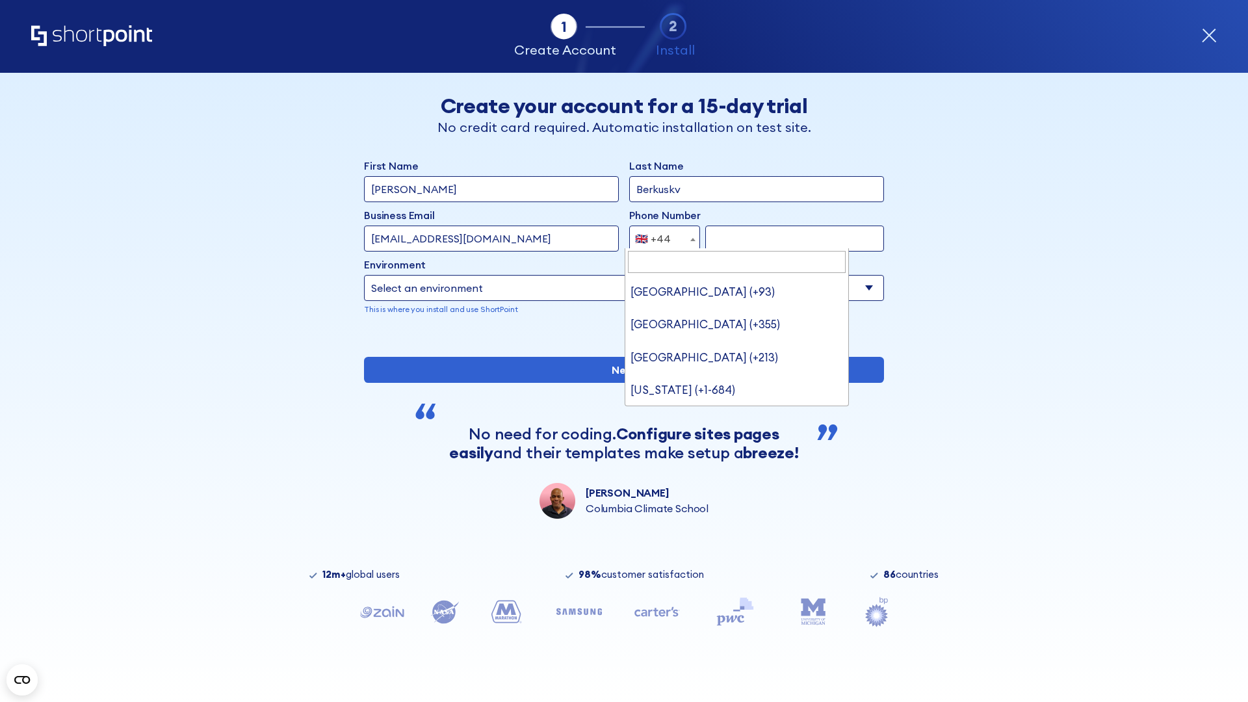
type input "Ukraine (+380)"
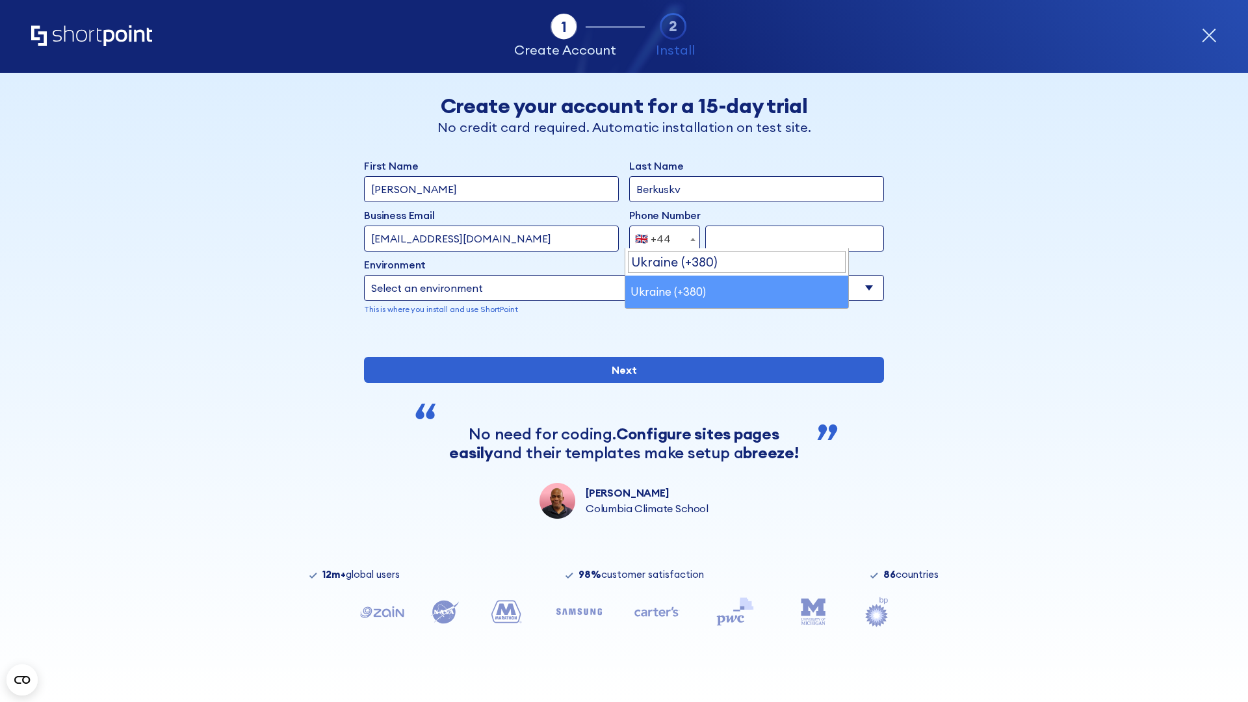
select select "+380"
type input "663451789"
select select "Microsoft 365"
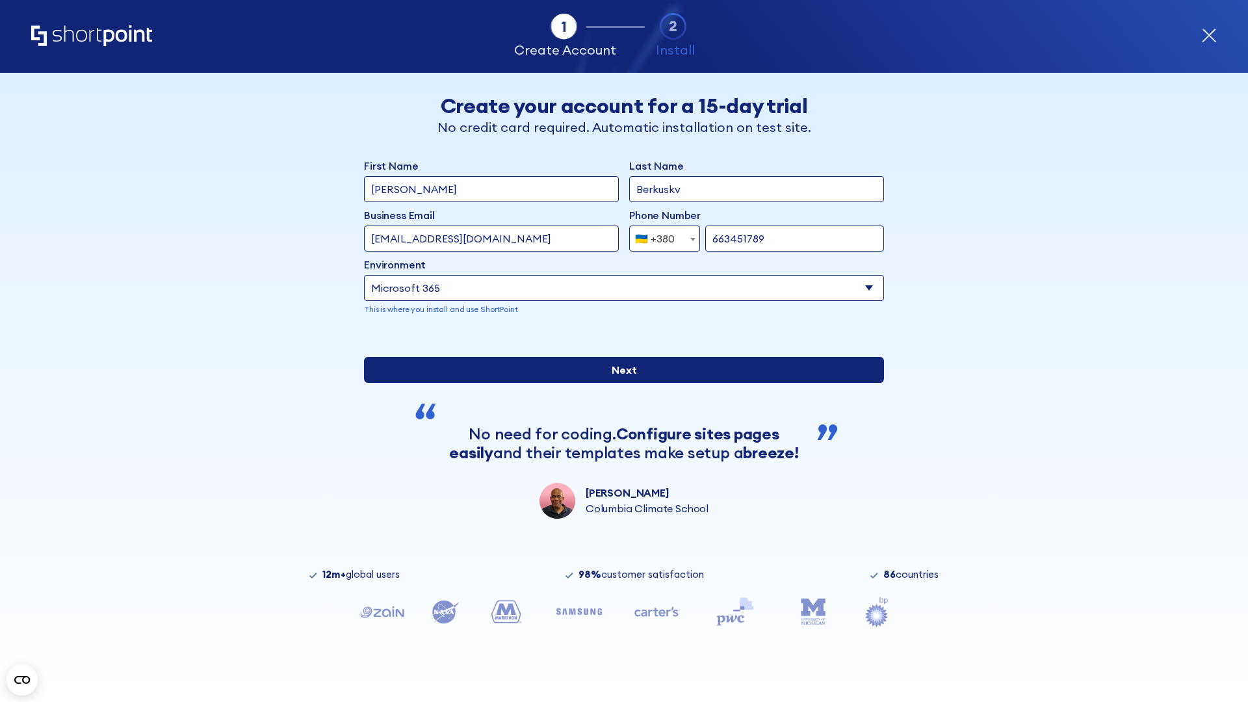
type input "663451789"
click at [619, 383] on input "Next" at bounding box center [624, 370] width 520 height 26
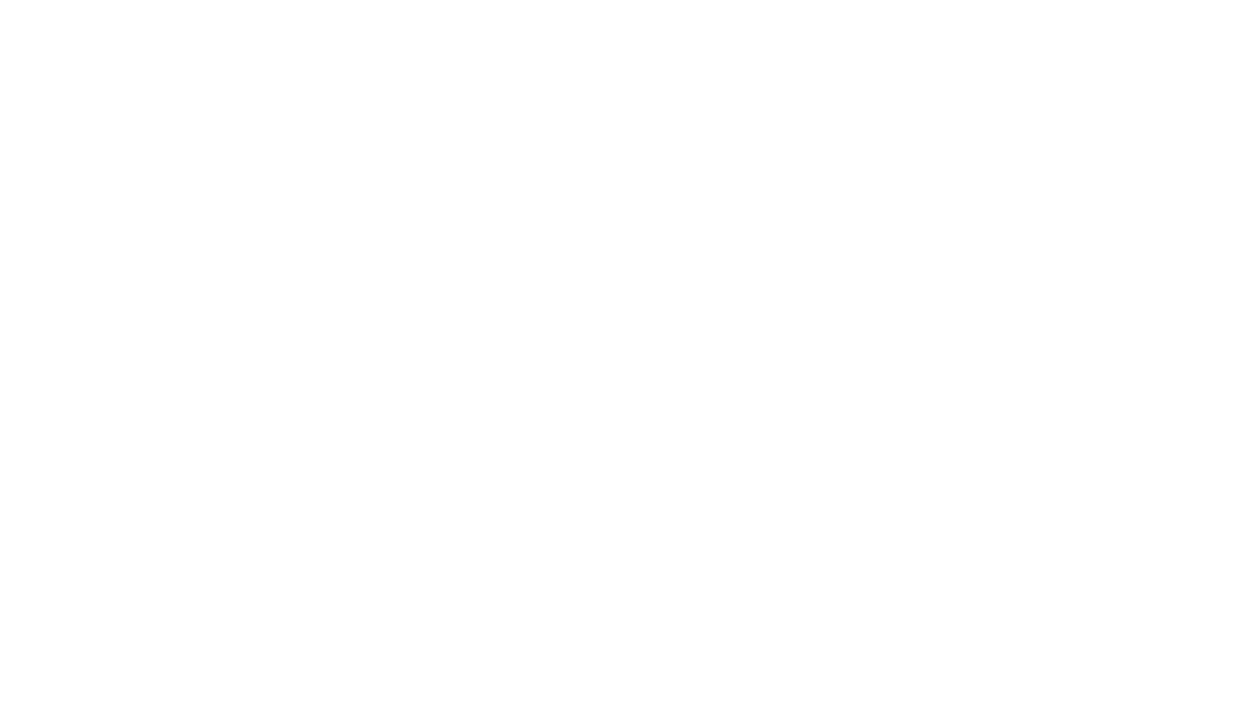
select select "+380"
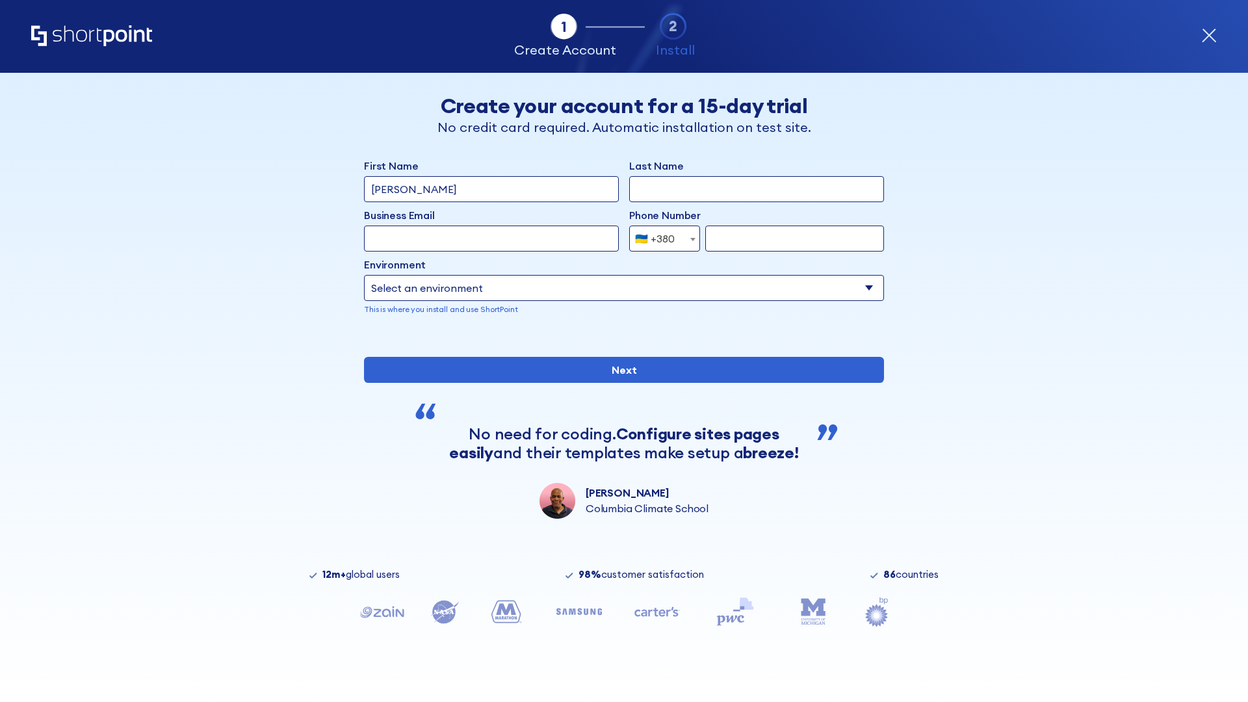
type input "Élodie L'Haÿ"
type input "Berkuskv"
type input "team@hospital-uae.health"
click at [660, 239] on div "🇺🇦 +380" at bounding box center [655, 239] width 40 height 26
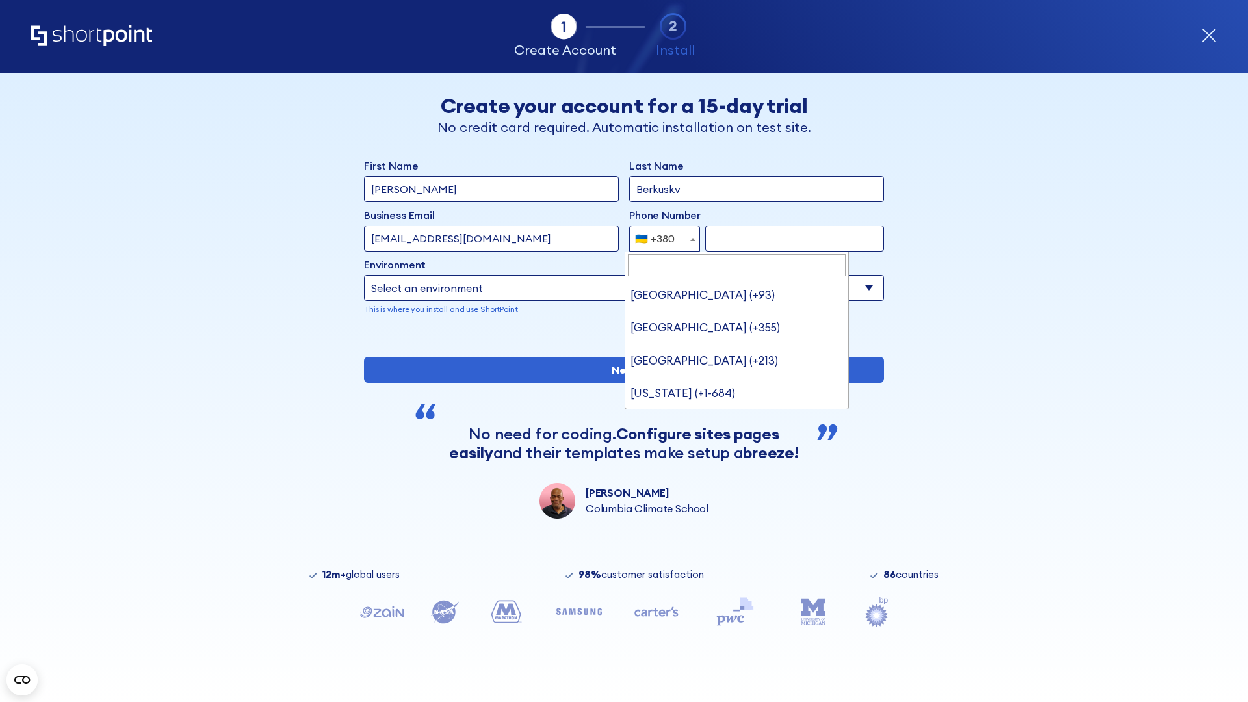
type input "United States (+1)"
select select "+1"
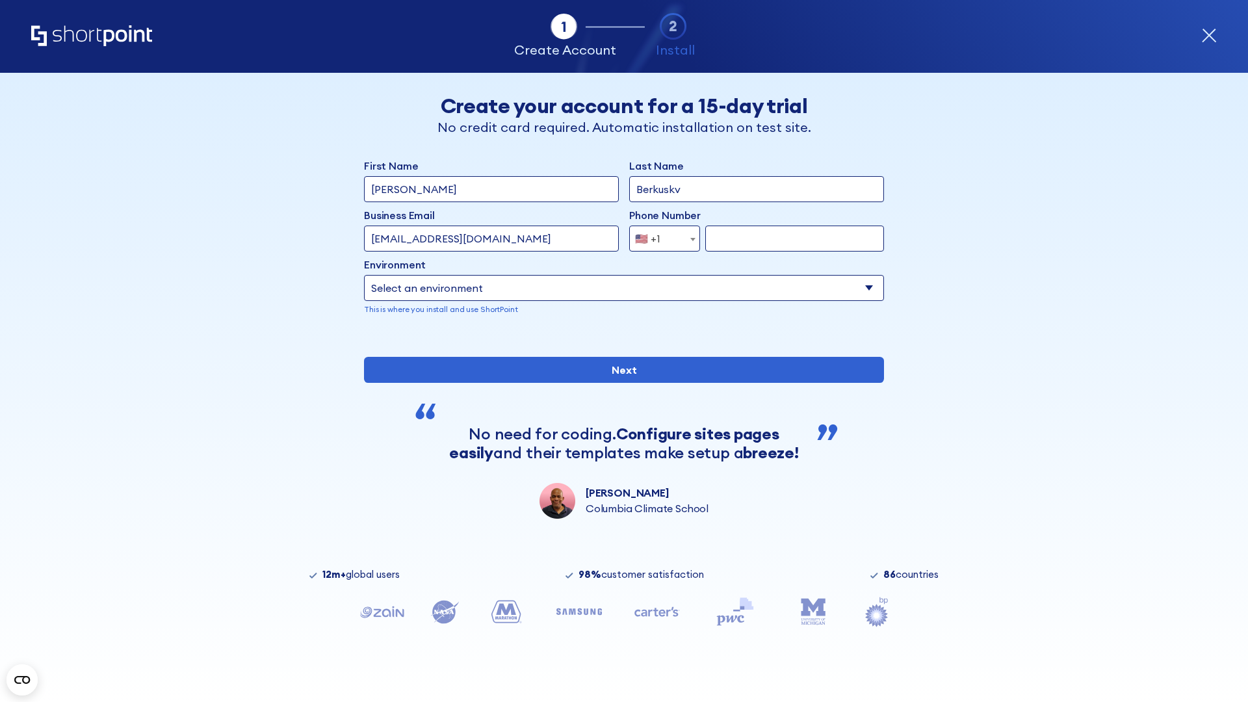
type input "2025550123"
select select "Microsoft 365"
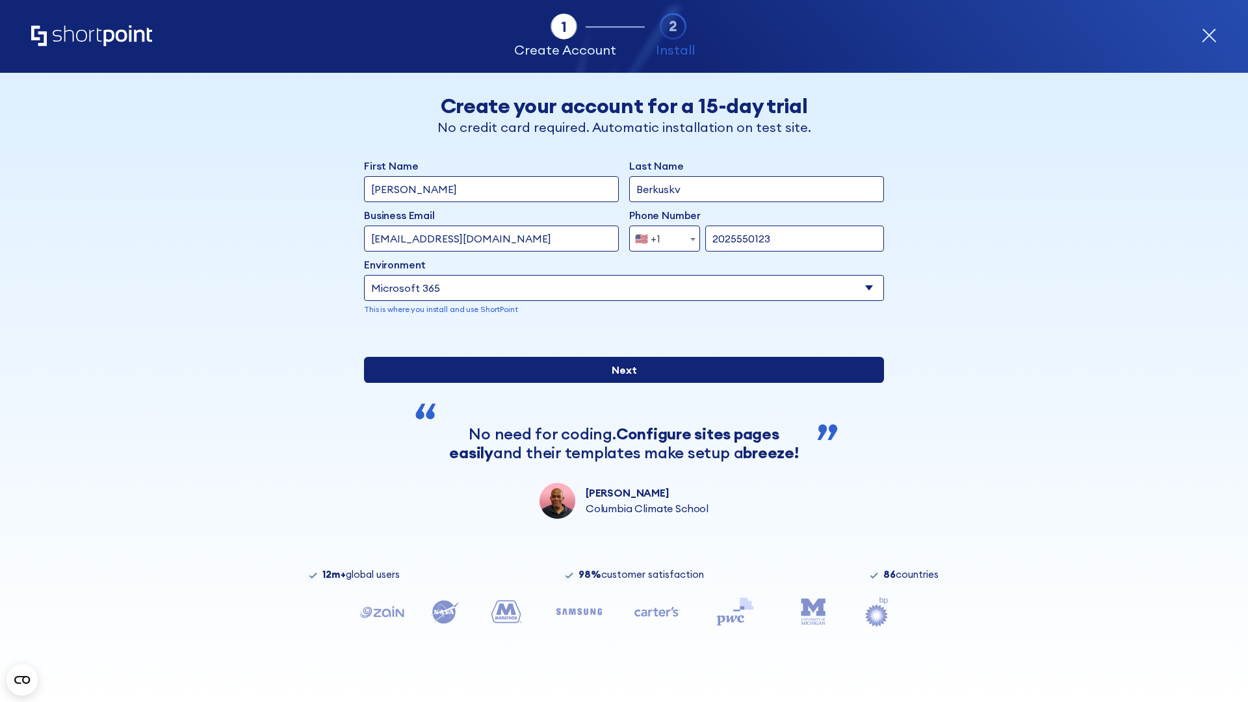
type input "2025550123"
click at [619, 383] on input "Next" at bounding box center [624, 370] width 520 height 26
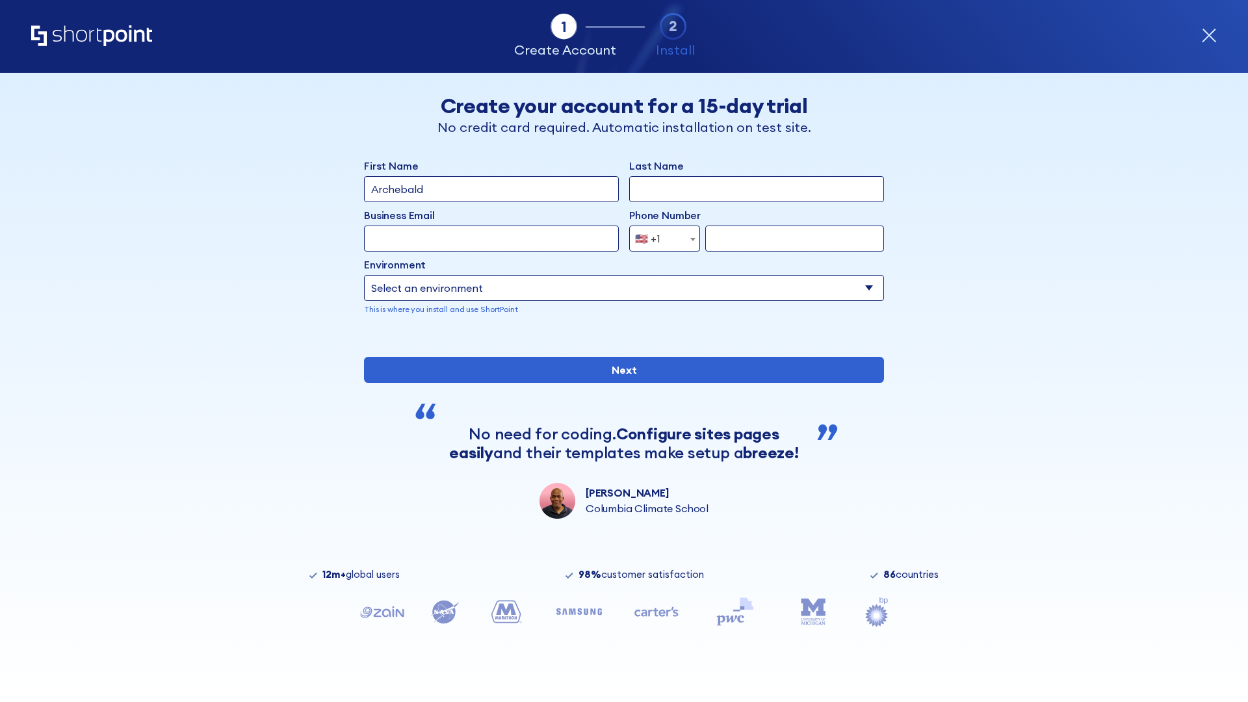
type input "Archebald"
type input "Berkuskv"
type input "[EMAIL_ADDRESS][DOMAIN_NAME]"
type input "2125556789"
select select "SharePoint 2019 (On-Premise)"
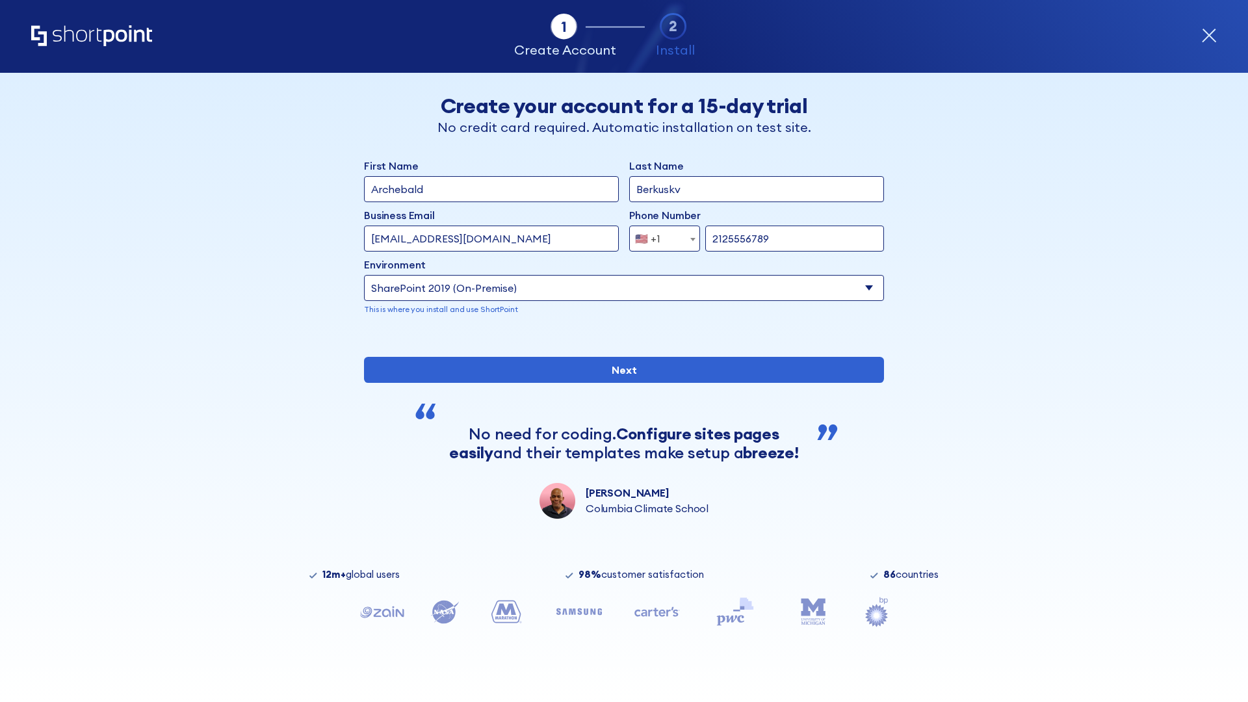
type input "2125556789"
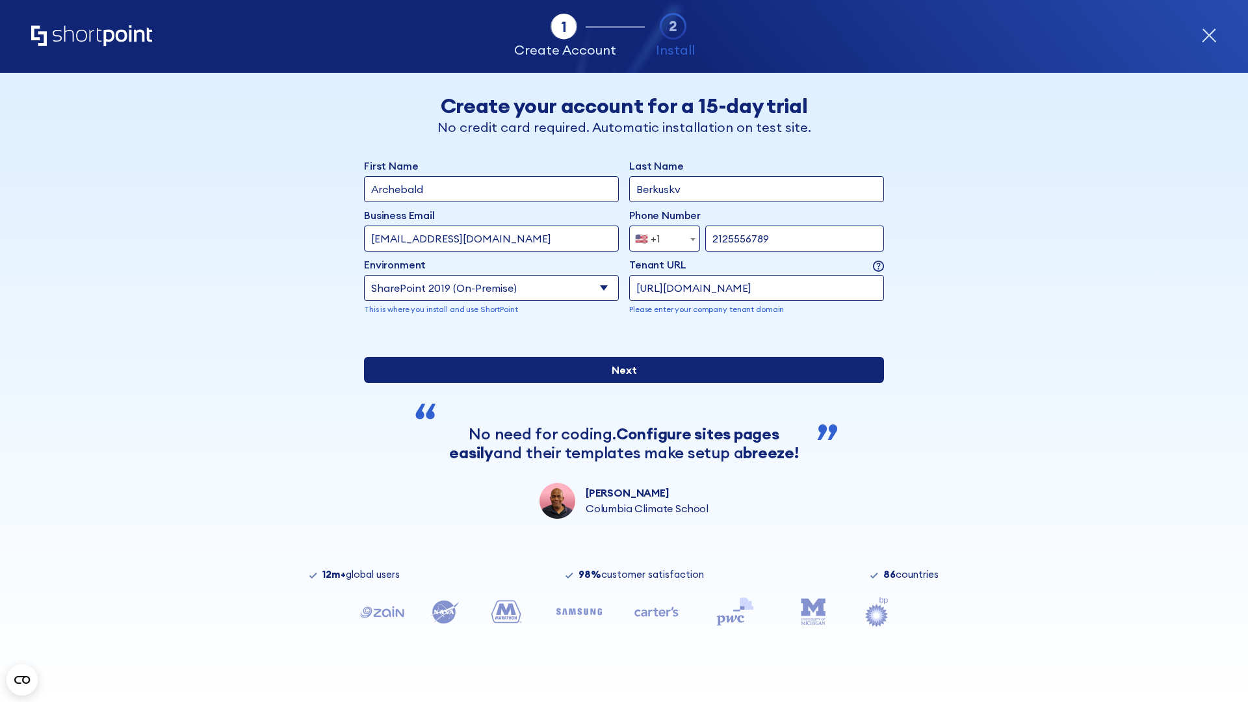
type input "https://contoso.sharepoint.xyz"
click at [619, 383] on input "Next" at bounding box center [624, 370] width 520 height 26
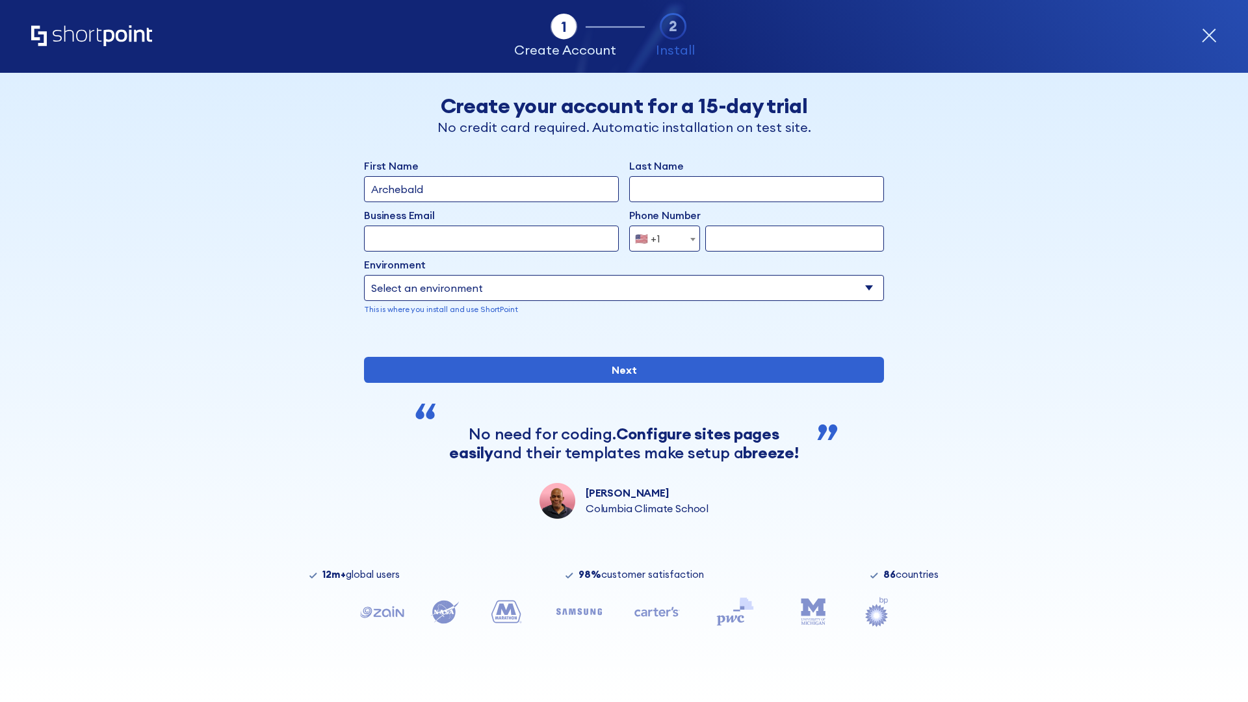
type input "Archebald"
type input "Berkuskv"
type input "[EMAIL_ADDRESS][DOMAIN_NAME]"
type input "2125556789"
select select "SharePoint 2019 (On-Premise)"
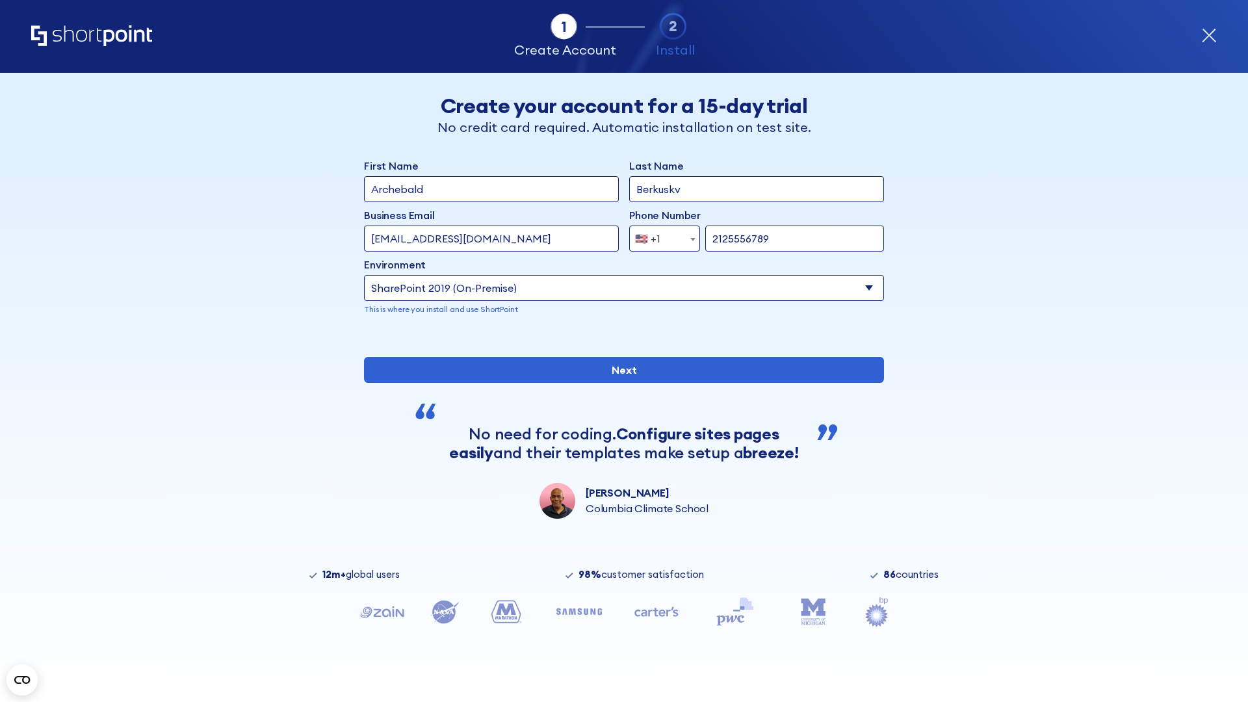
type input "2125556789"
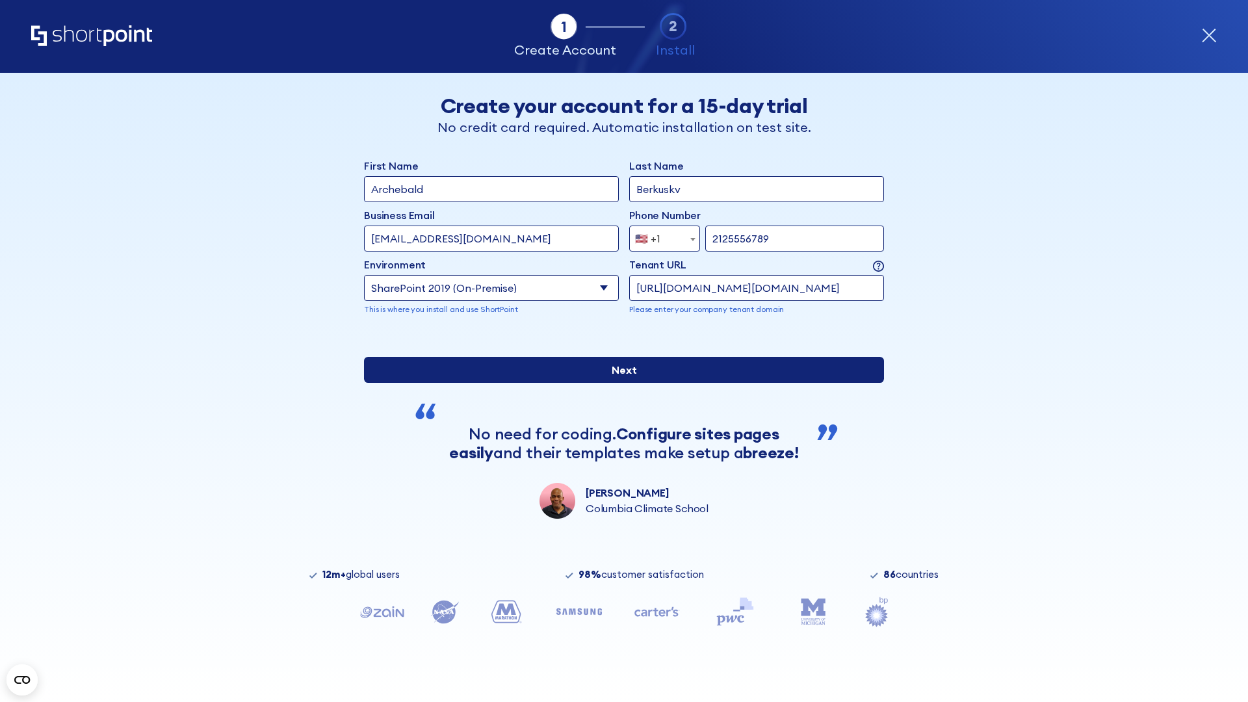
type input "[URL][DOMAIN_NAME][DOMAIN_NAME]"
click at [619, 383] on input "Next" at bounding box center [624, 370] width 520 height 26
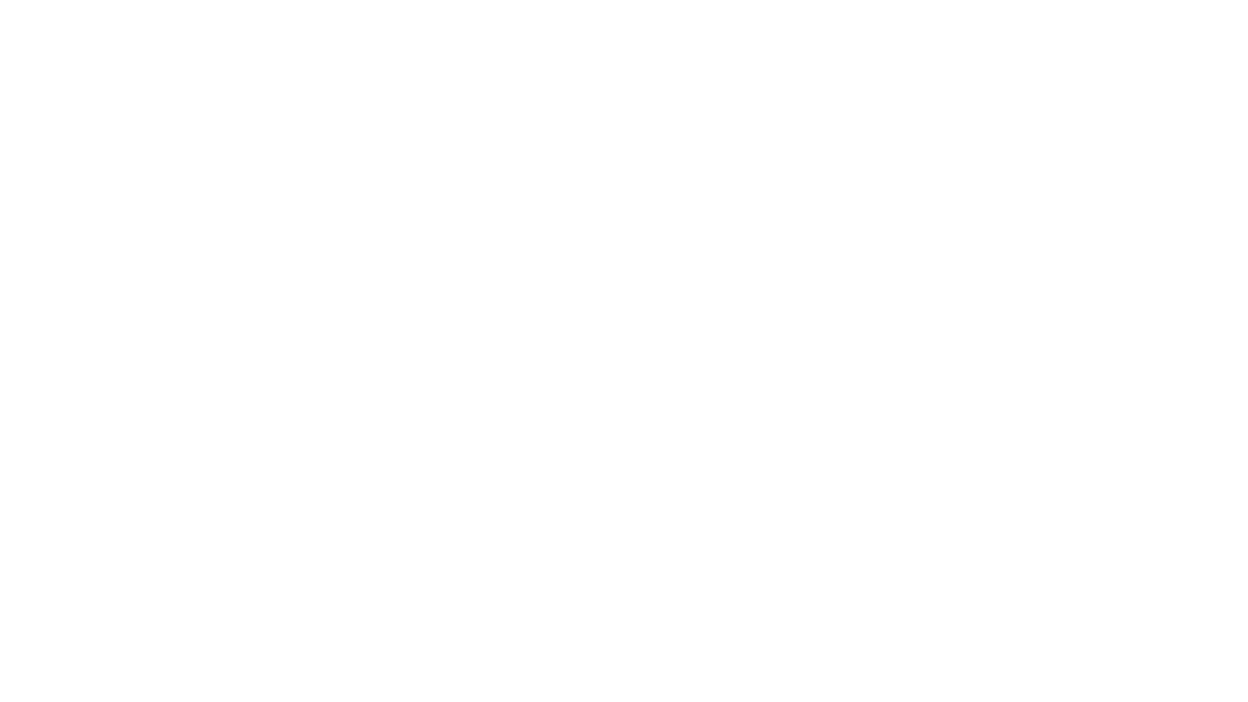
type input "Archebald"
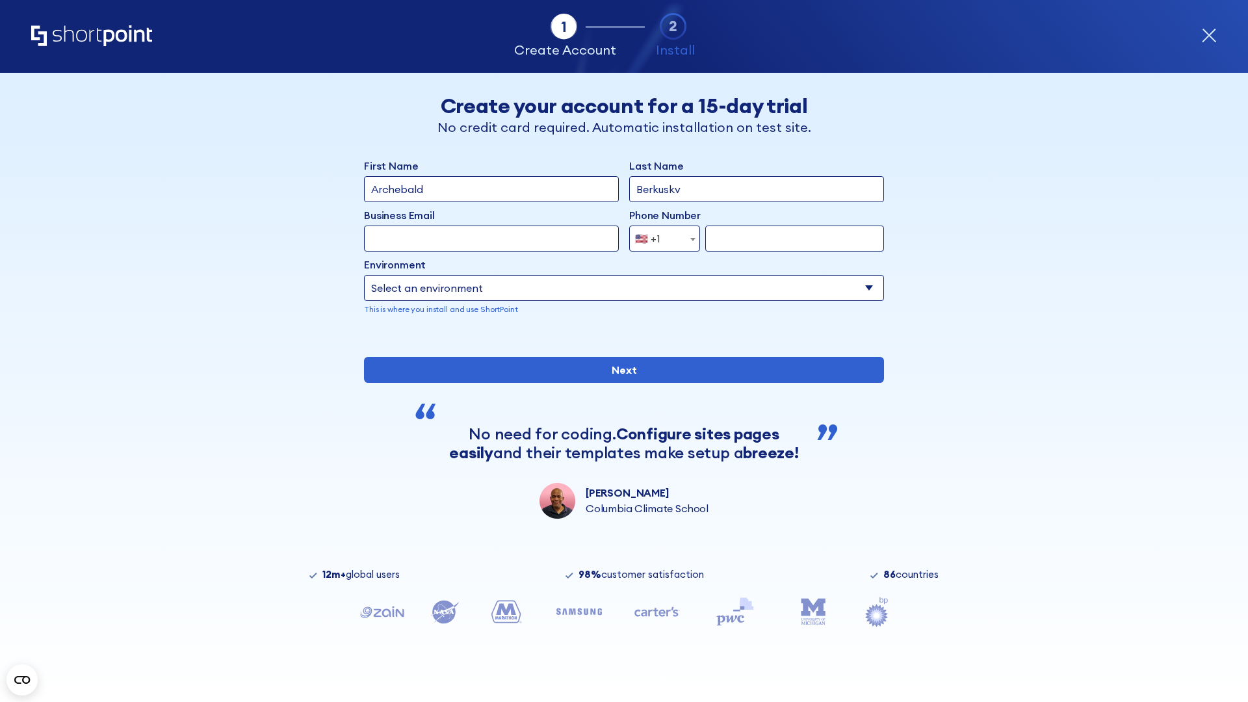
type input "Berkuskv"
type input "[EMAIL_ADDRESS][DOMAIN_NAME]"
type input "2125556789"
select select "SharePoint 2019 (On-Premise)"
type input "2125556789"
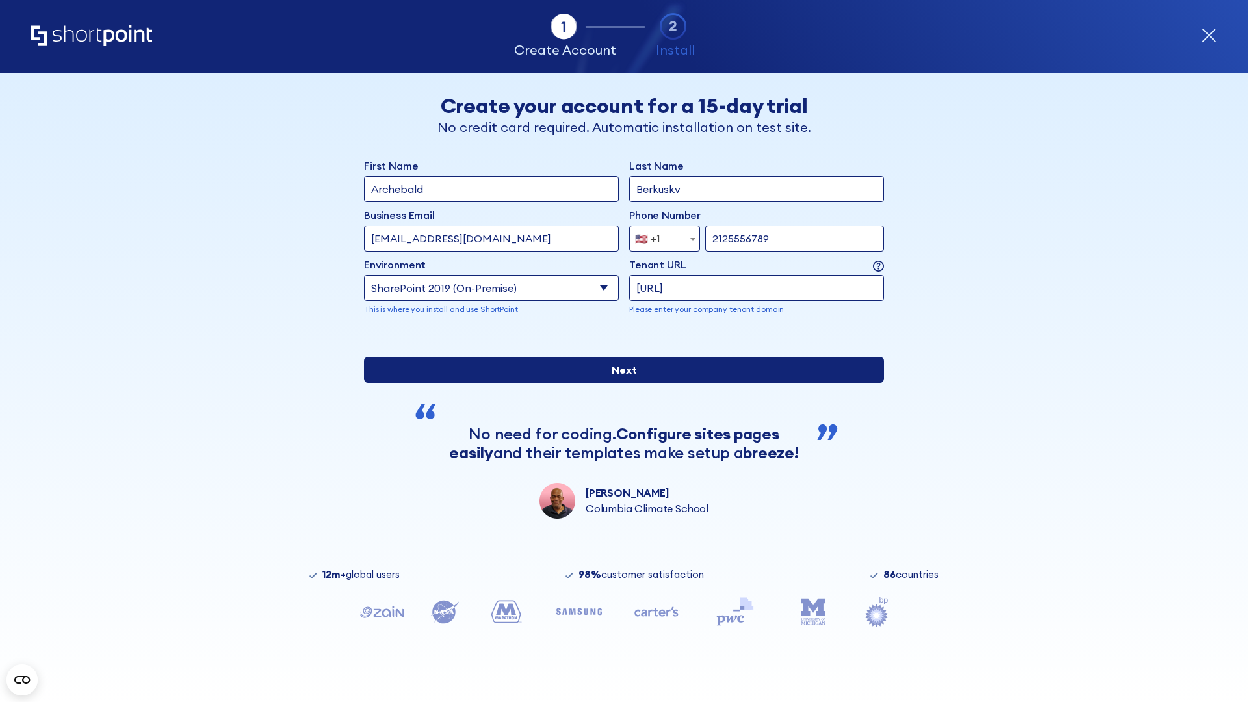
type input "ftp://site.sharepoint.dem"
click at [619, 383] on input "Next" at bounding box center [624, 370] width 520 height 26
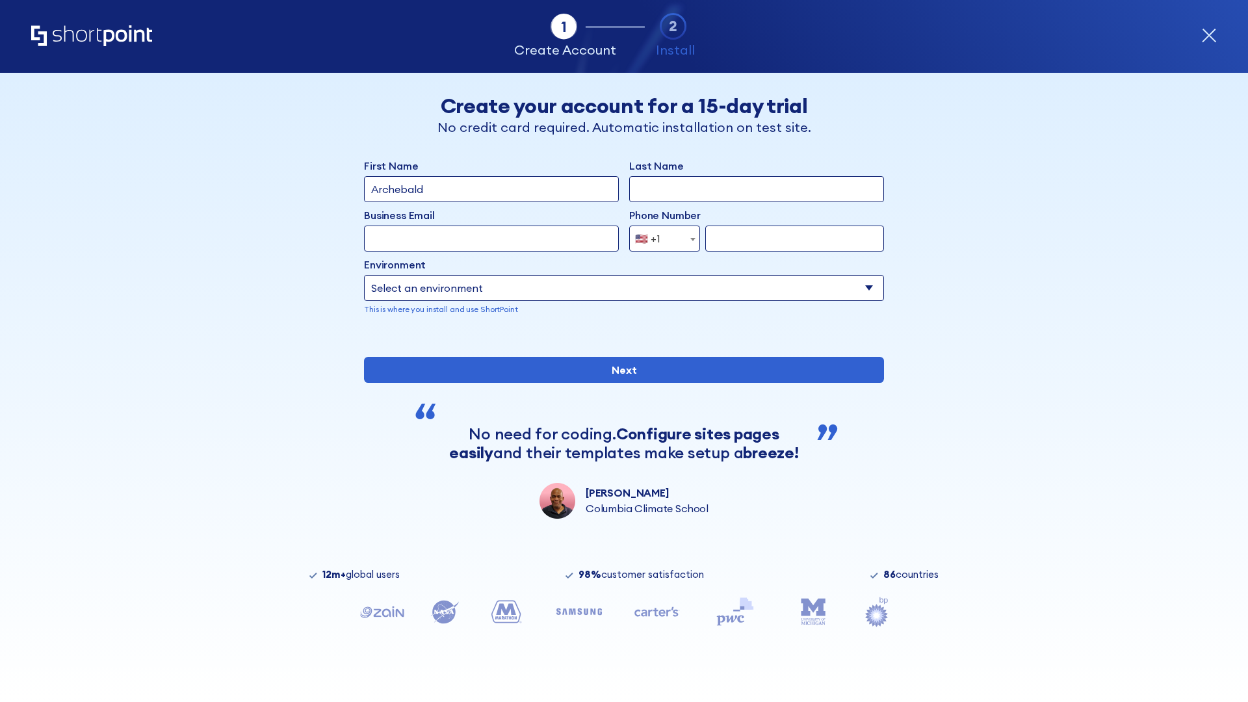
type input "Archebald"
type input "Berkuskv"
type input "[EMAIL_ADDRESS][DOMAIN_NAME]"
type input "2125556789"
select select "SharePoint 2019 (On-Premise)"
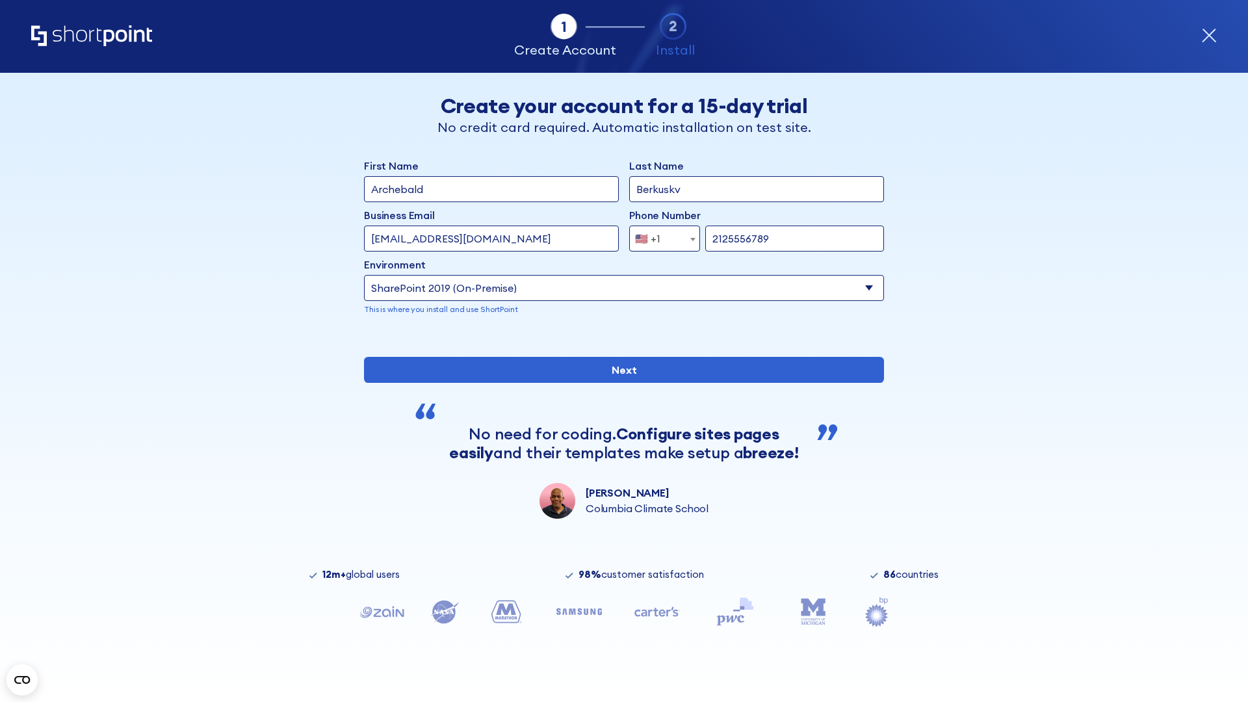
type input "2125556789"
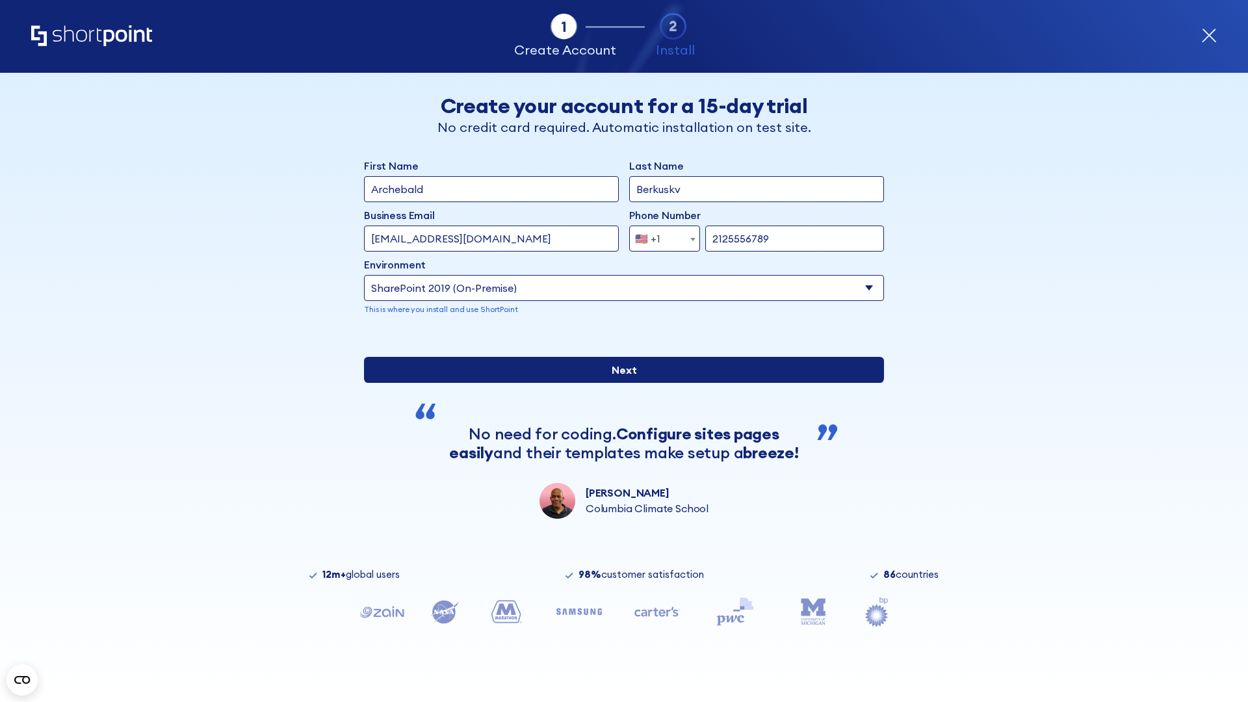
type input "https://sharepoint.com.evil.com"
click at [619, 383] on input "Next" at bounding box center [624, 370] width 520 height 26
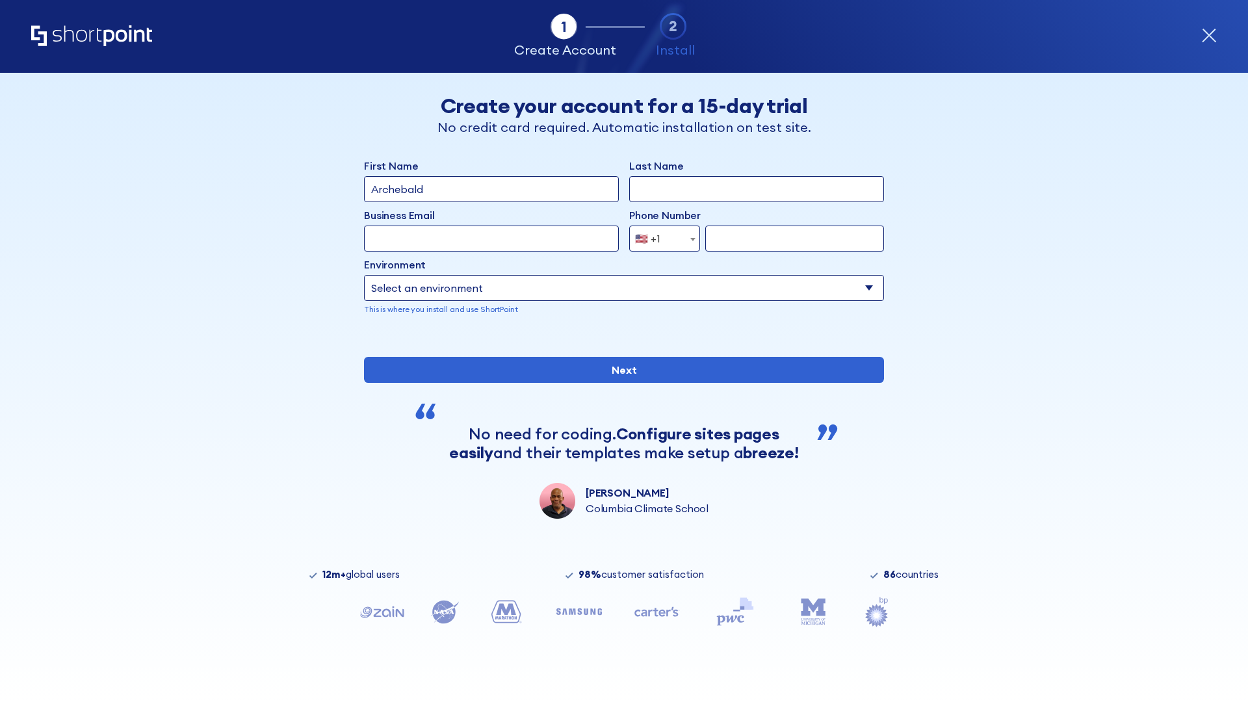
type input "Archebald"
type input "Berkuskv"
type input "[EMAIL_ADDRESS][DOMAIN_NAME]"
type input "2125556789"
select select "SharePoint 2019 (On-Premise)"
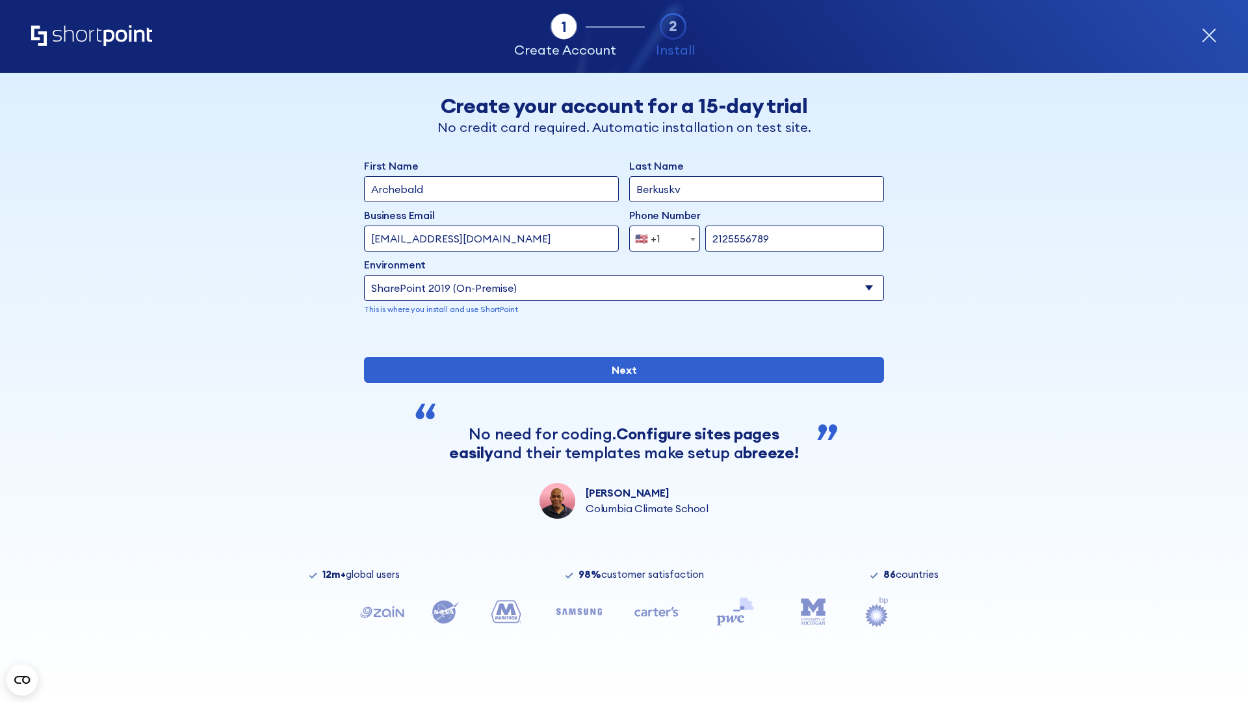
type input "2125556789"
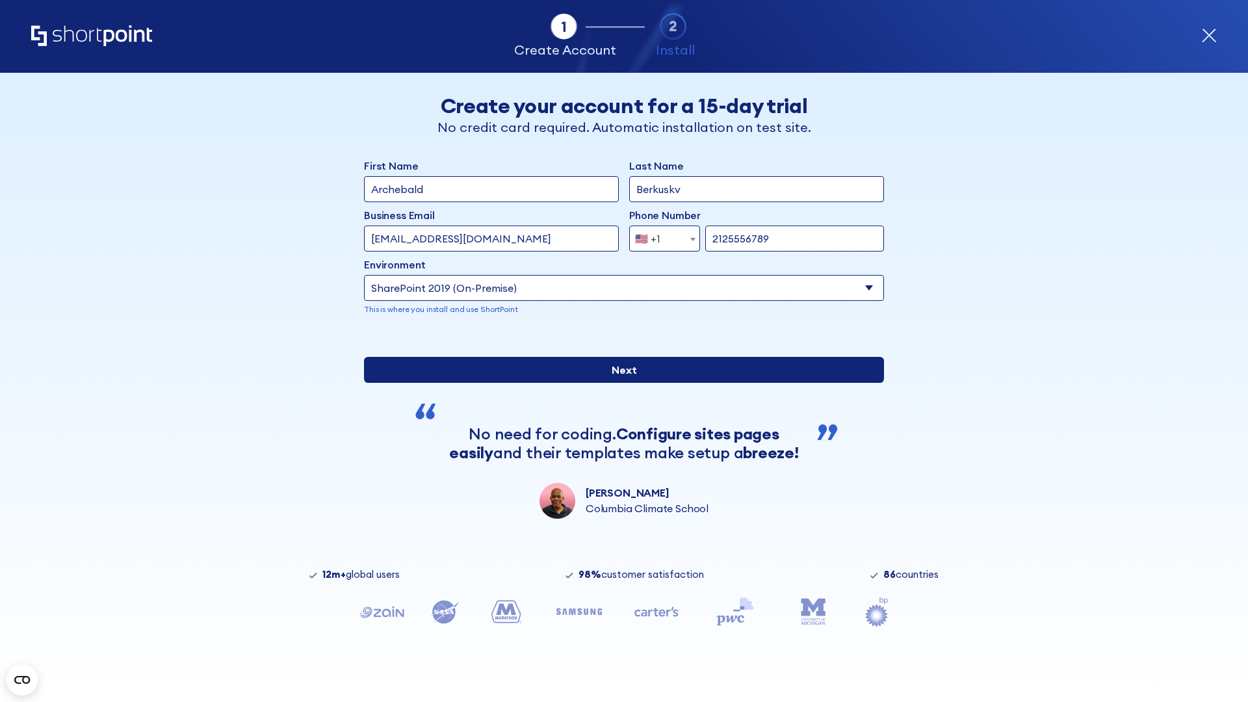
type input "https://yzrtre3nv.sharepoint.com"
click at [619, 383] on input "Next" at bounding box center [624, 370] width 520 height 26
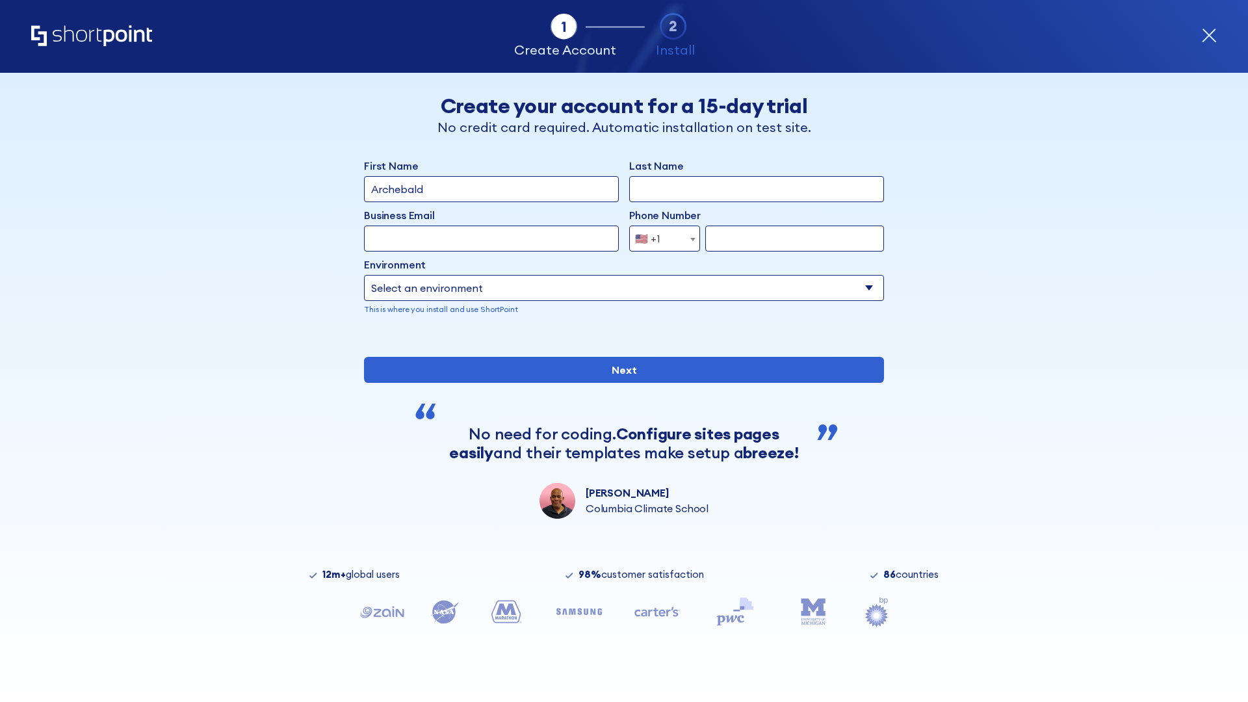
type input "Archebald"
type input "Berkuskv"
type input "[EMAIL_ADDRESS][DOMAIN_NAME]"
type input "2125556789"
select select "SharePoint 2019 (On-Premise)"
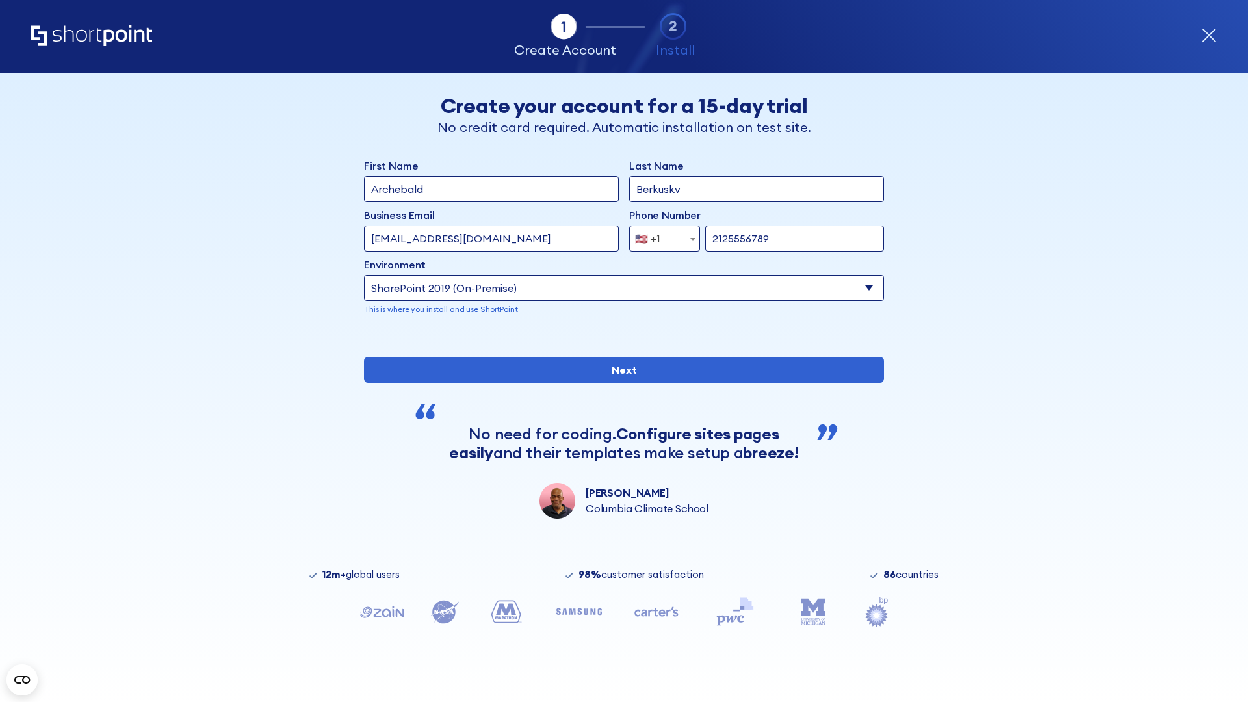
type input "2125556789"
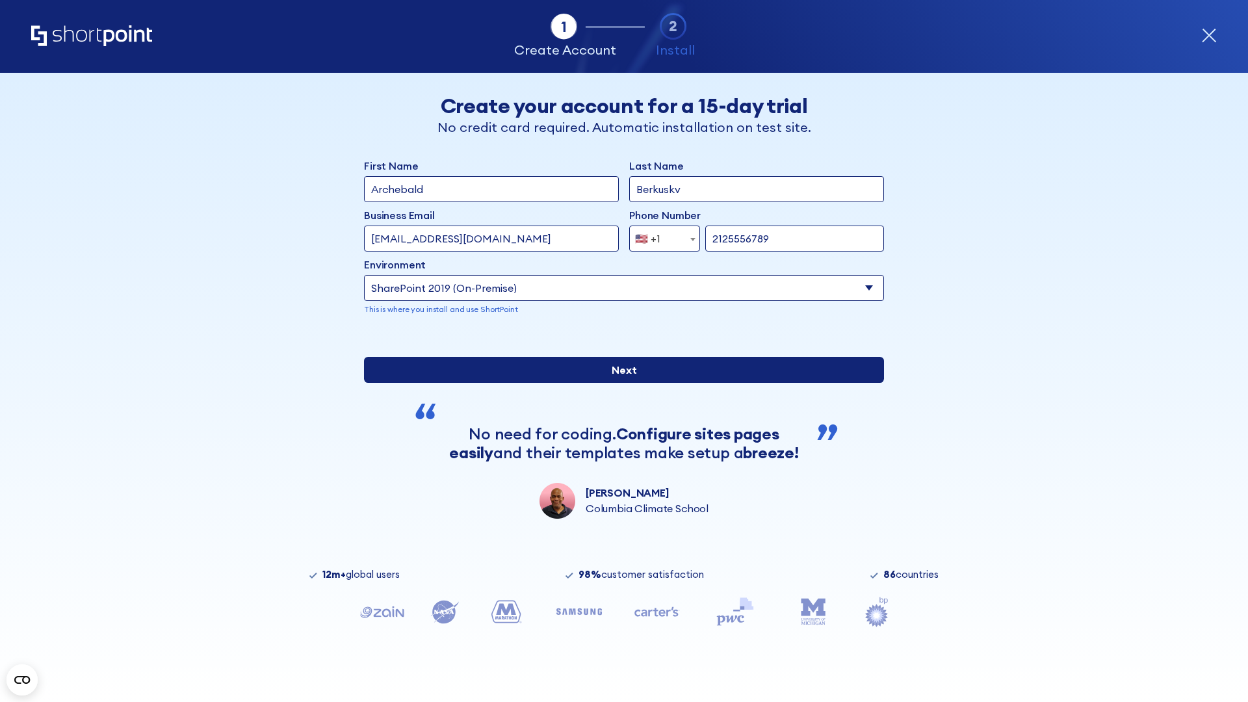
type input "https://project.sharepoint.cn"
click at [619, 383] on input "Next" at bounding box center [624, 370] width 520 height 26
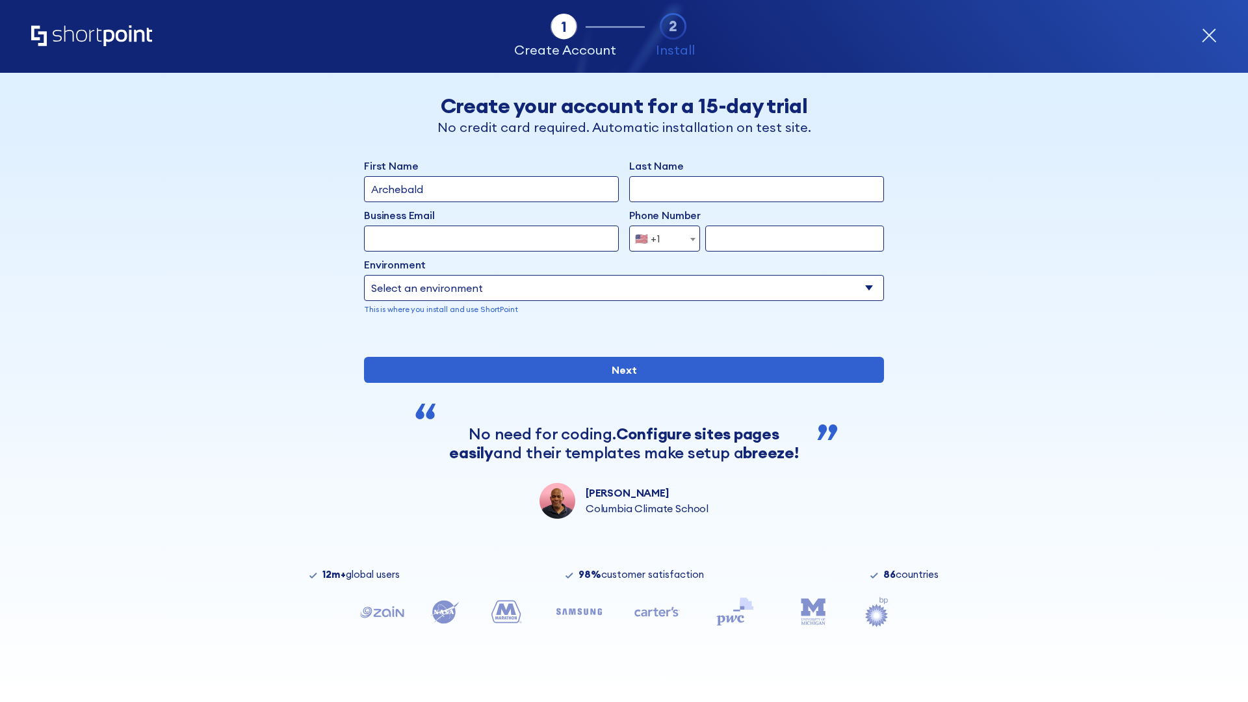
type input "Archebald"
type input "Berkuskv"
type input "[EMAIL_ADDRESS][DOMAIN_NAME]"
type input "2125556789"
select select "SharePoint 2019 (On-Premise)"
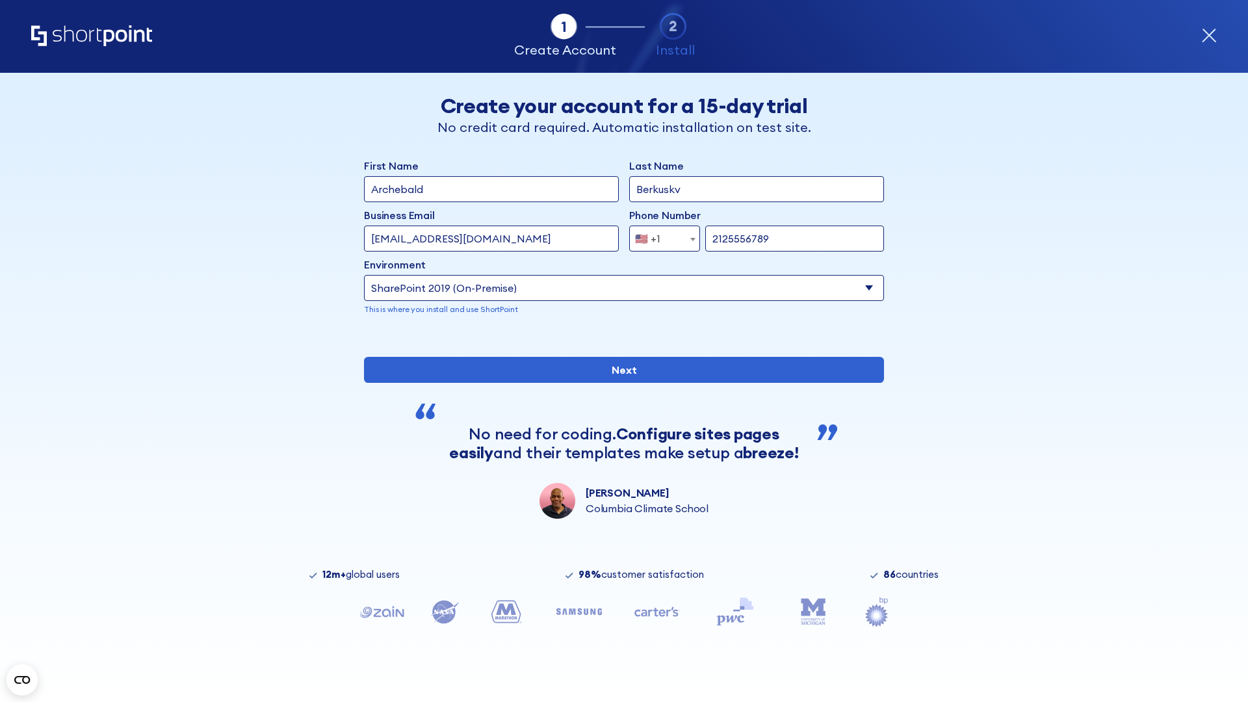
type input "2125556789"
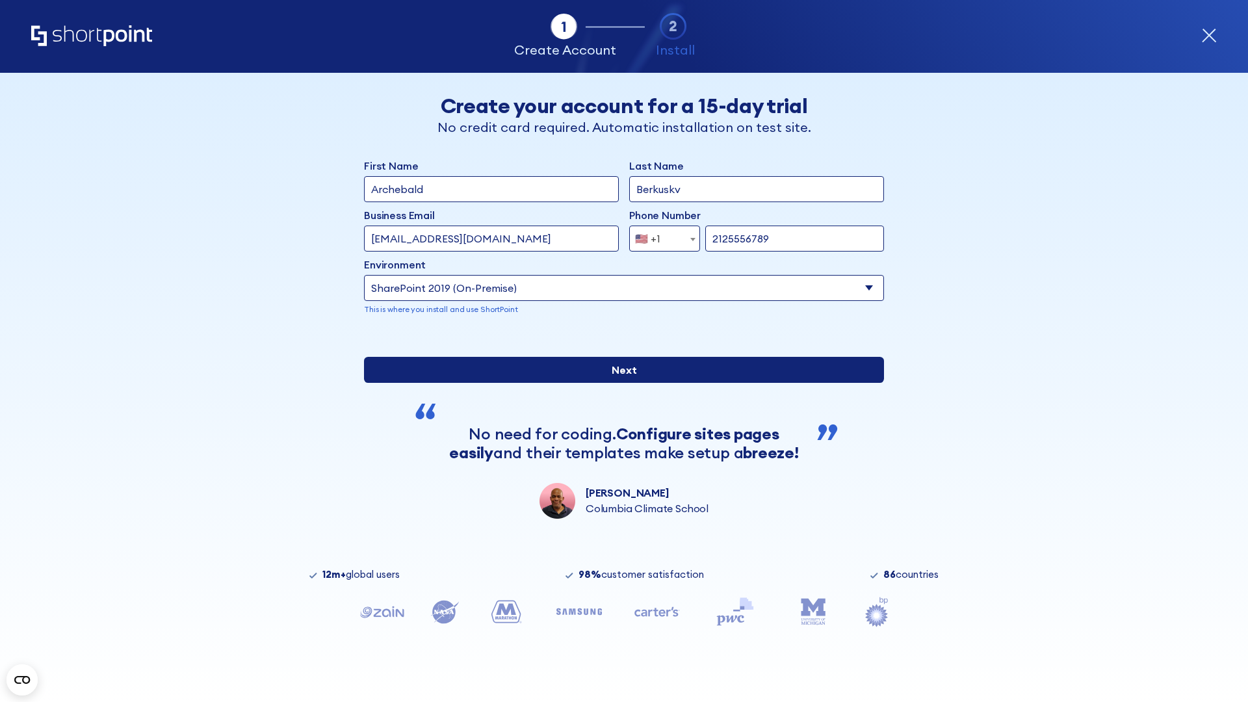
type input "https://intranet.sharepoint.de"
click at [619, 383] on input "Next" at bounding box center [624, 370] width 520 height 26
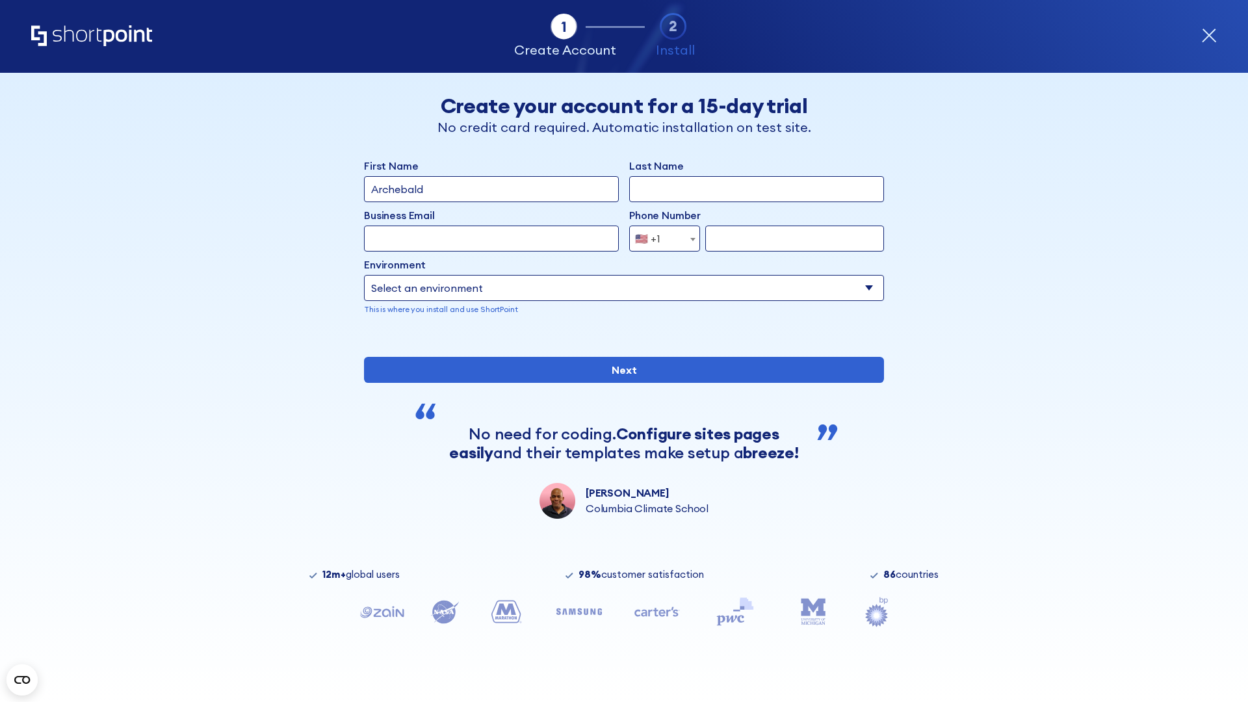
type input "Archebald"
type input "Berkuskv"
type input "[EMAIL_ADDRESS][DOMAIN_NAME]"
type input "2125556789"
select select "SharePoint 2019 (On-Premise)"
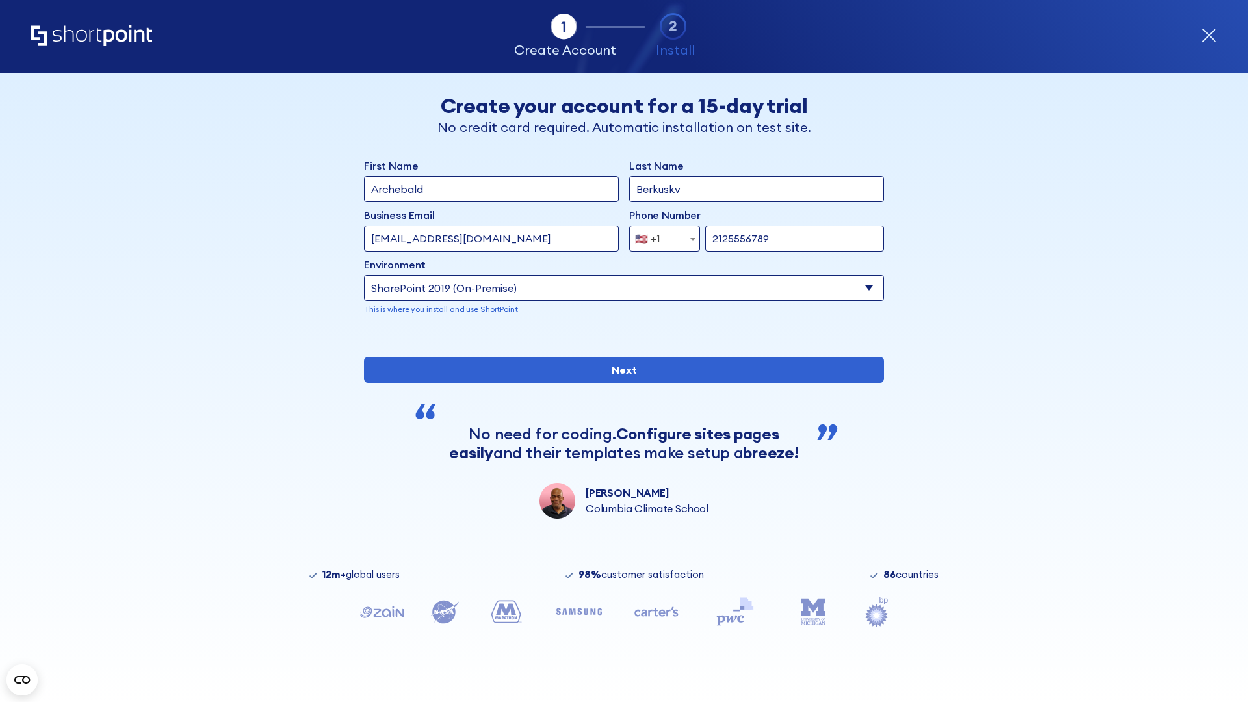
type input "2125556789"
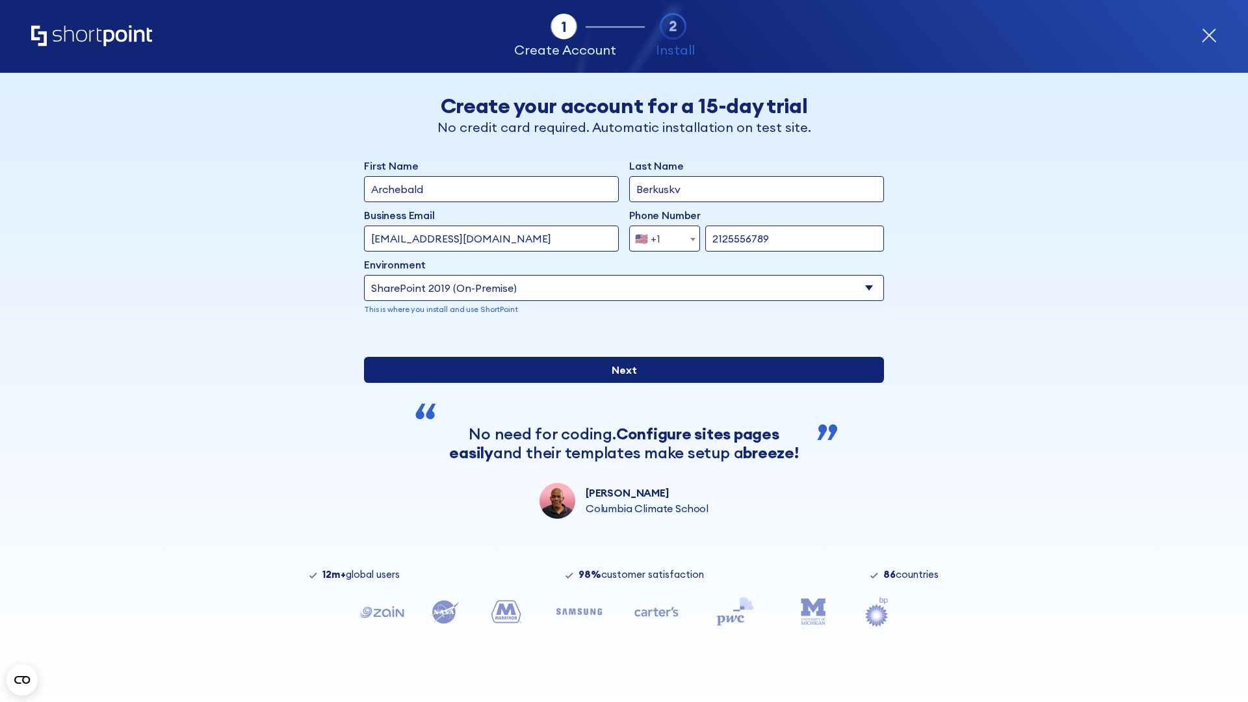
type input "[URL][DOMAIN_NAME]"
click at [619, 383] on input "Next" at bounding box center [624, 370] width 520 height 26
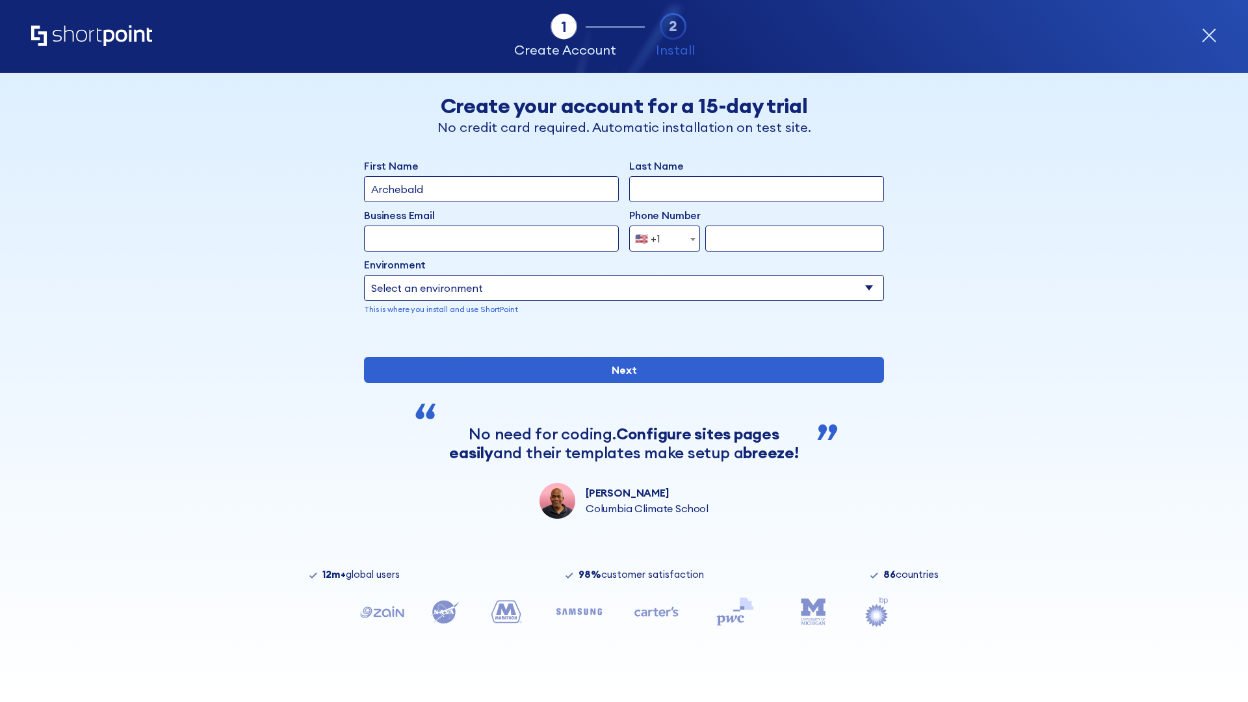
type input "Archebald"
type input "Berkuskv"
type input "[EMAIL_ADDRESS][DOMAIN_NAME]"
type input "2125556789"
select select "SharePoint 2019 (On-Premise)"
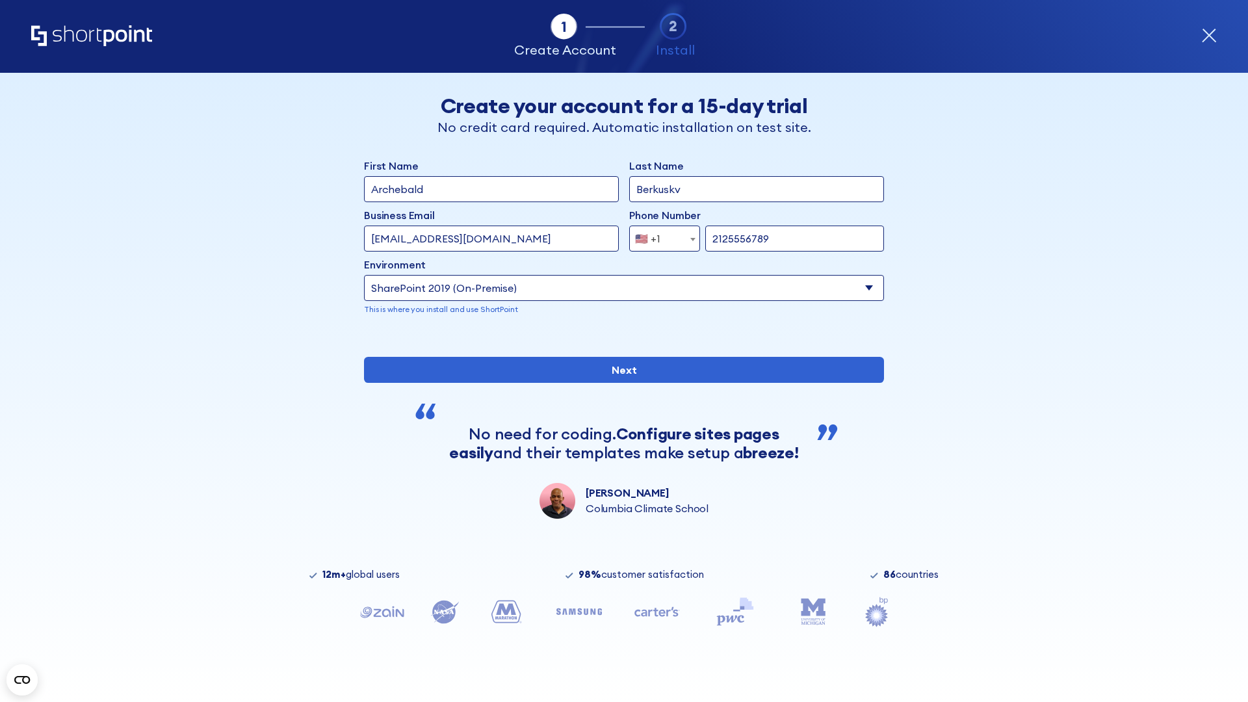
type input "2125556789"
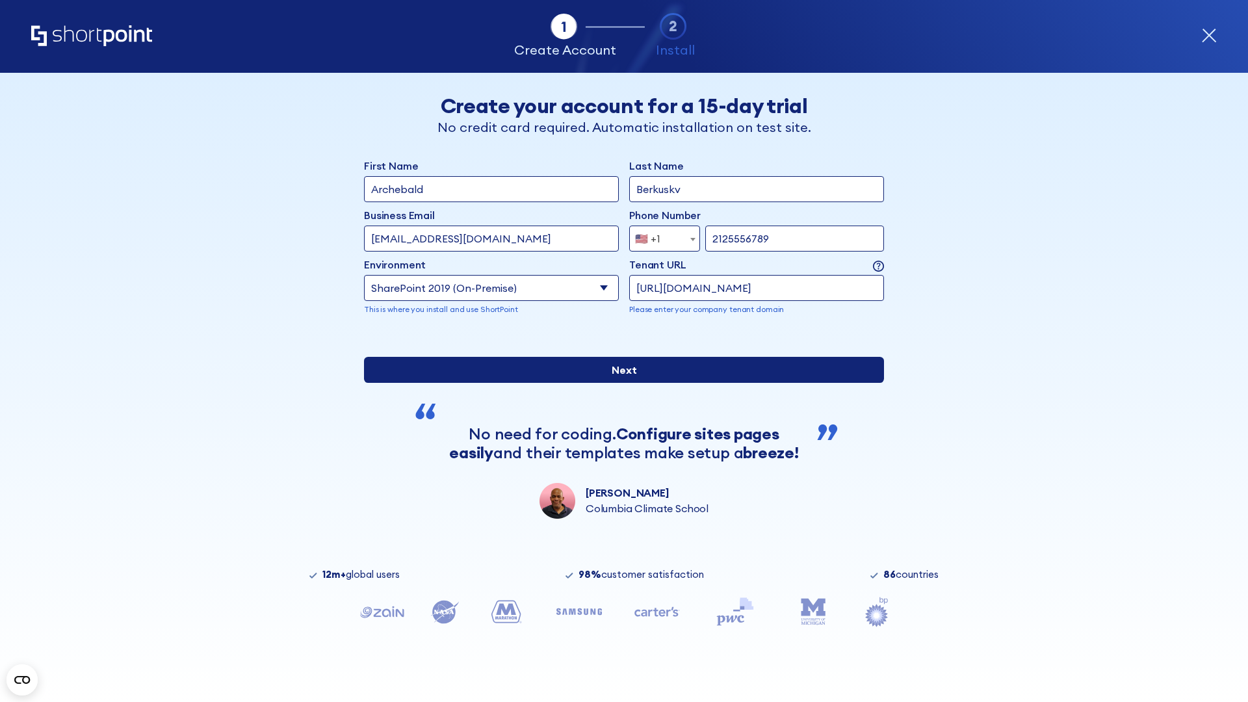
type input "https://alpha.sharepoint-mil.us"
click at [619, 383] on input "Next" at bounding box center [624, 370] width 520 height 26
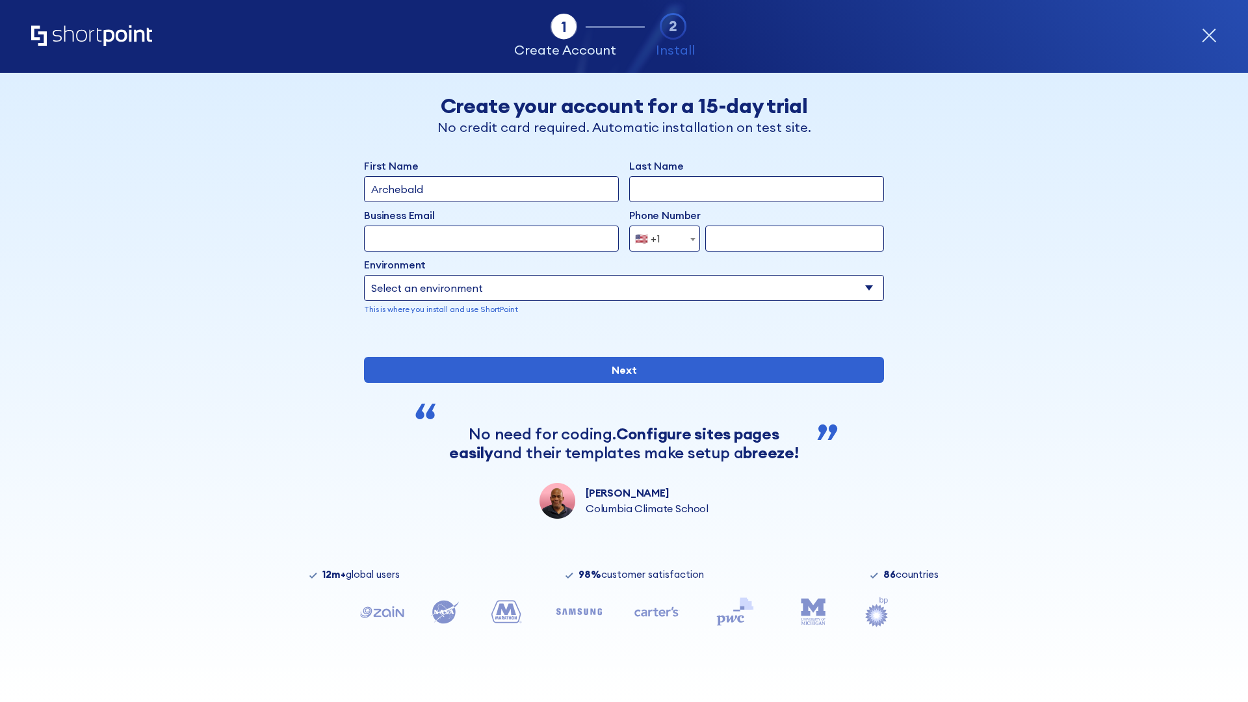
type input "Archebald"
type input "Berkuskv"
type input "[EMAIL_ADDRESS][DOMAIN_NAME]"
type input "2125556789"
select select "SharePoint 2019 (On-Premise)"
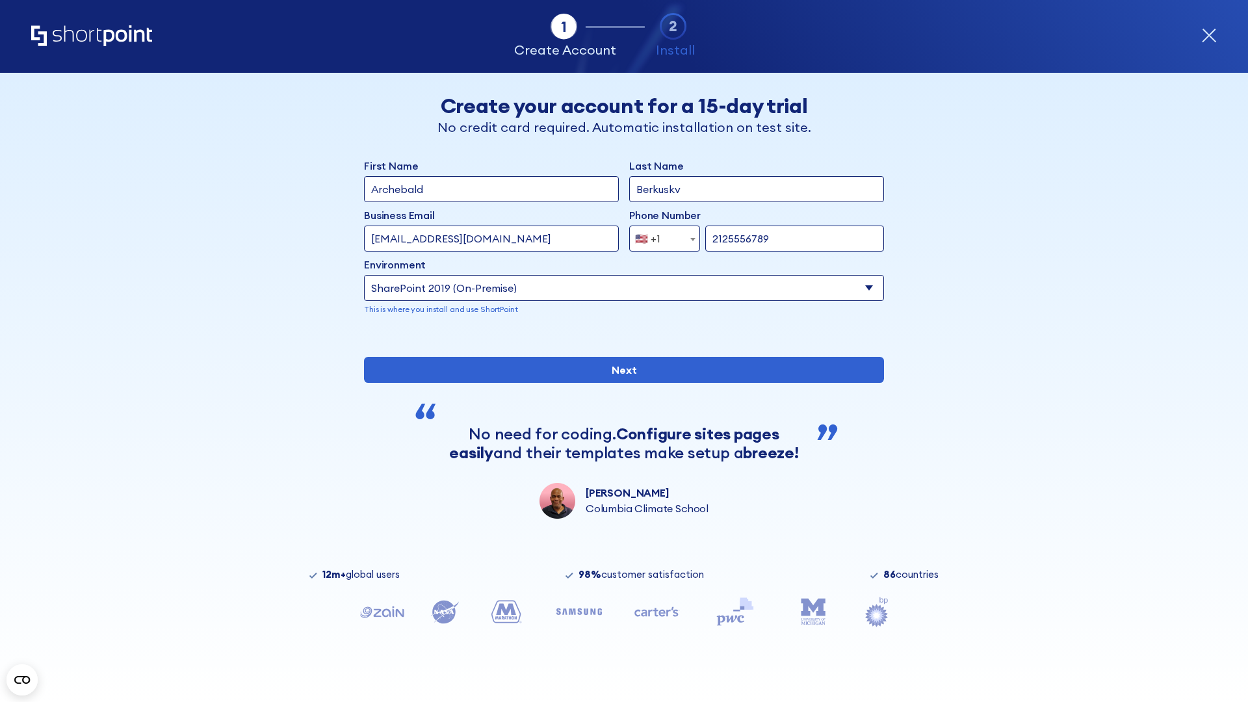
type input "2125556789"
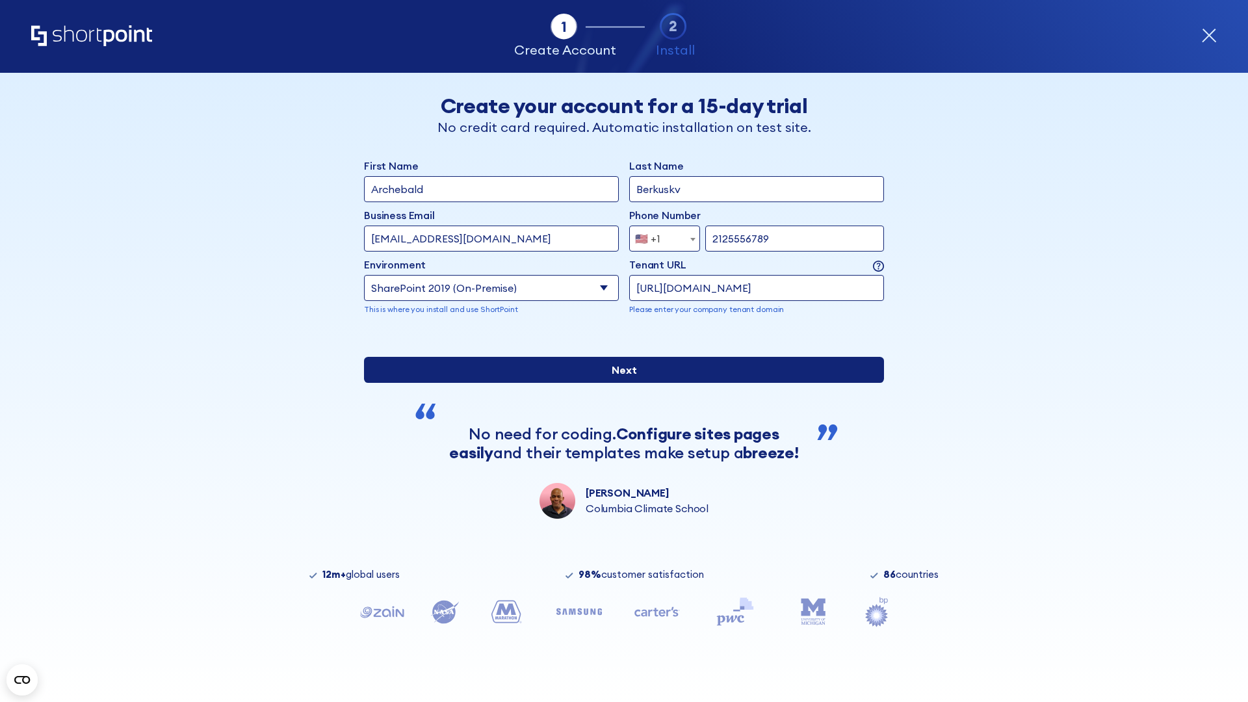
type input "[URL][DOMAIN_NAME]"
click at [619, 383] on input "Next" at bounding box center [624, 370] width 520 height 26
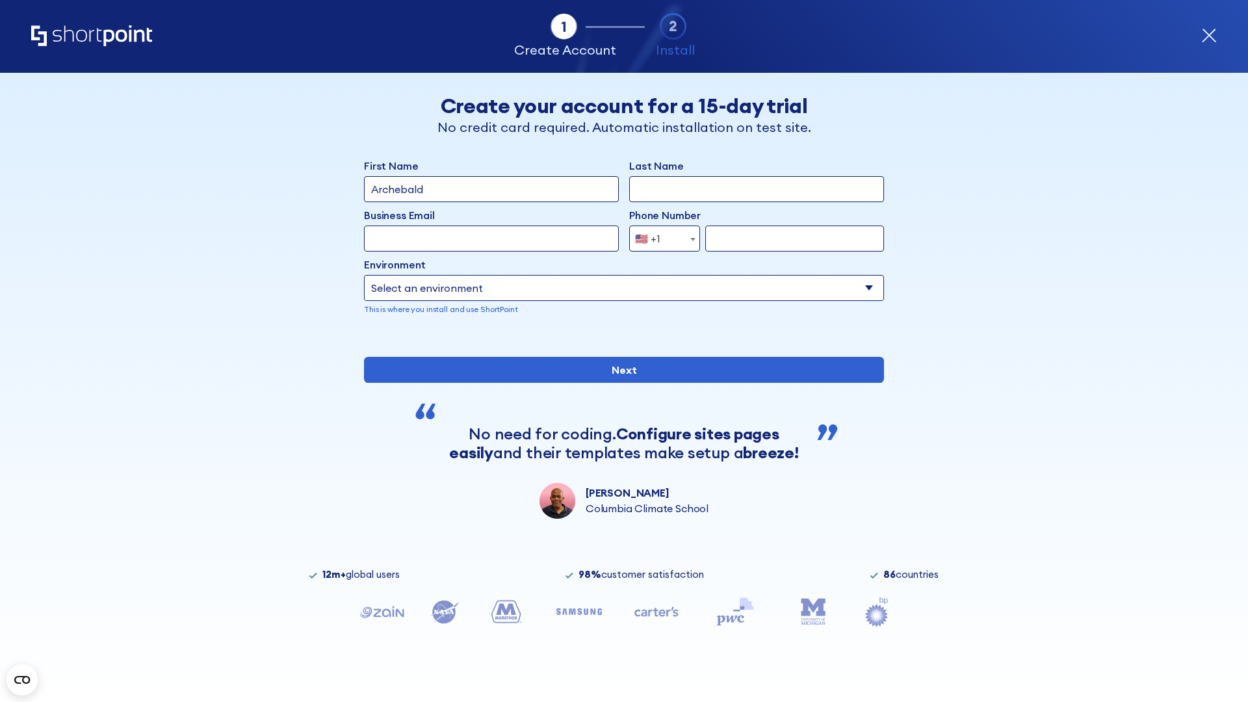
type input "Archebald"
type input "Berkuskv"
type input "[EMAIL_ADDRESS][DOMAIN_NAME]"
type input "2125556789"
select select "SharePoint 2016 (On-Premise)"
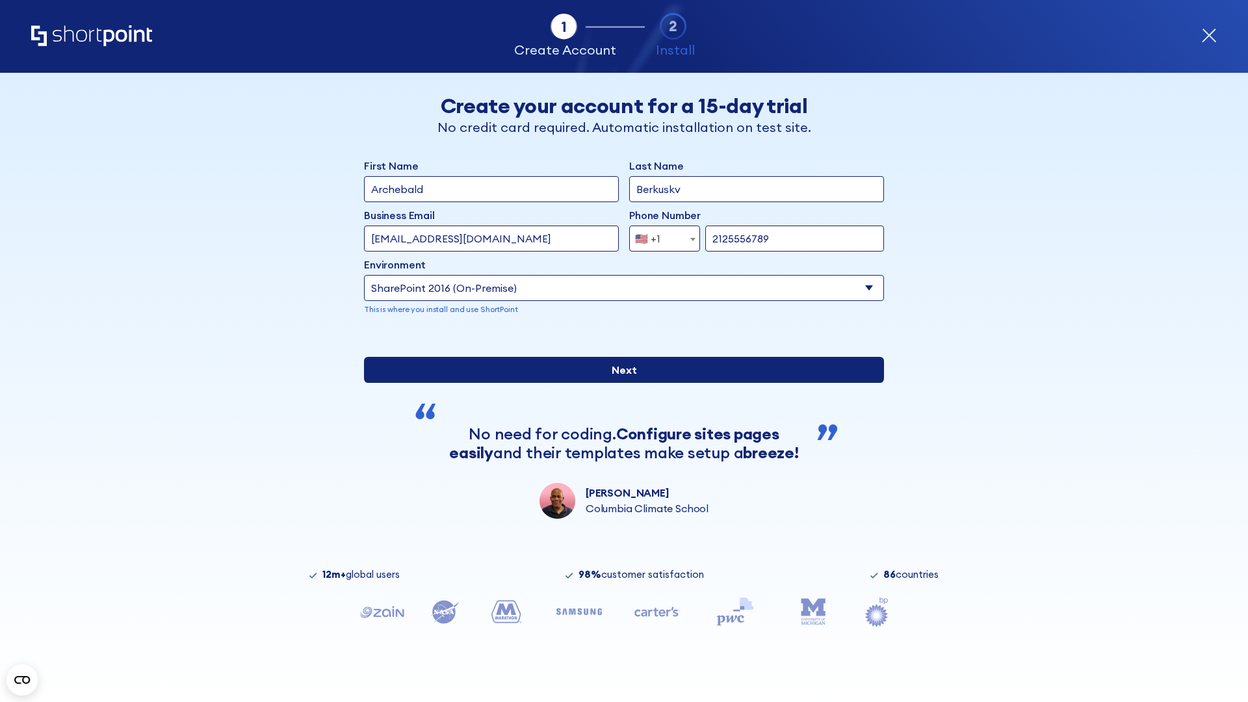
type input "2125556789"
click at [619, 383] on input "Next" at bounding box center [624, 370] width 520 height 26
